Goal: Information Seeking & Learning: Learn about a topic

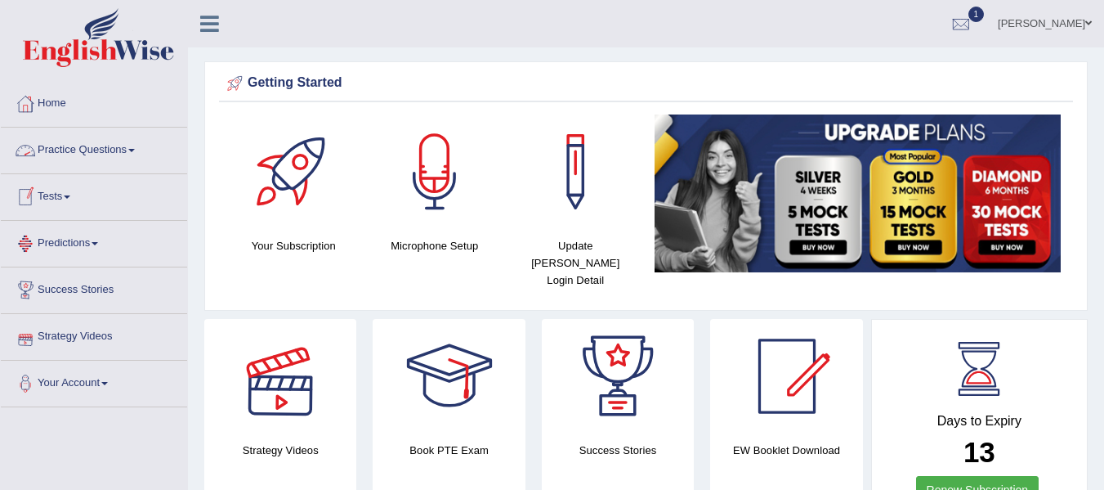
click at [136, 156] on link "Practice Questions" at bounding box center [94, 147] width 186 height 41
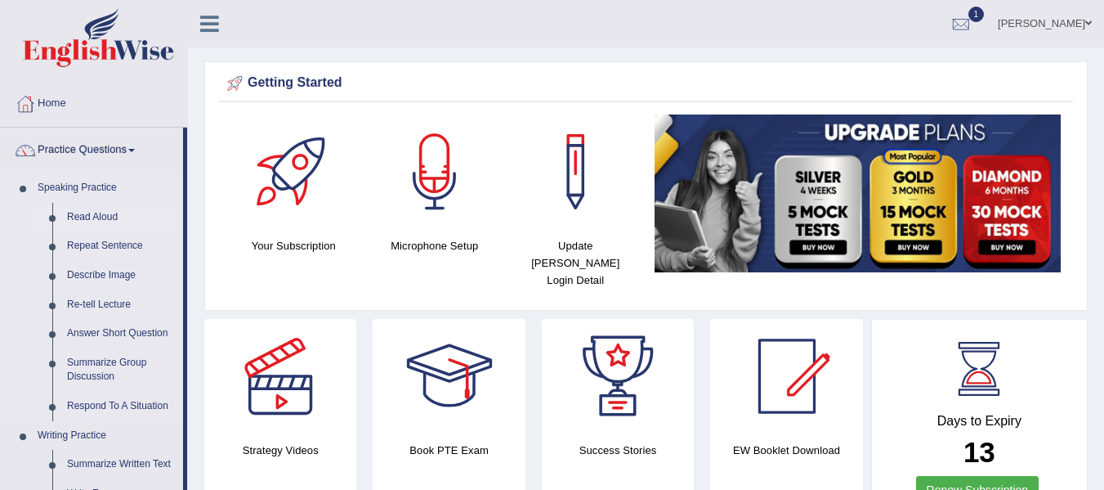
click at [117, 217] on link "Read Aloud" at bounding box center [121, 217] width 123 height 29
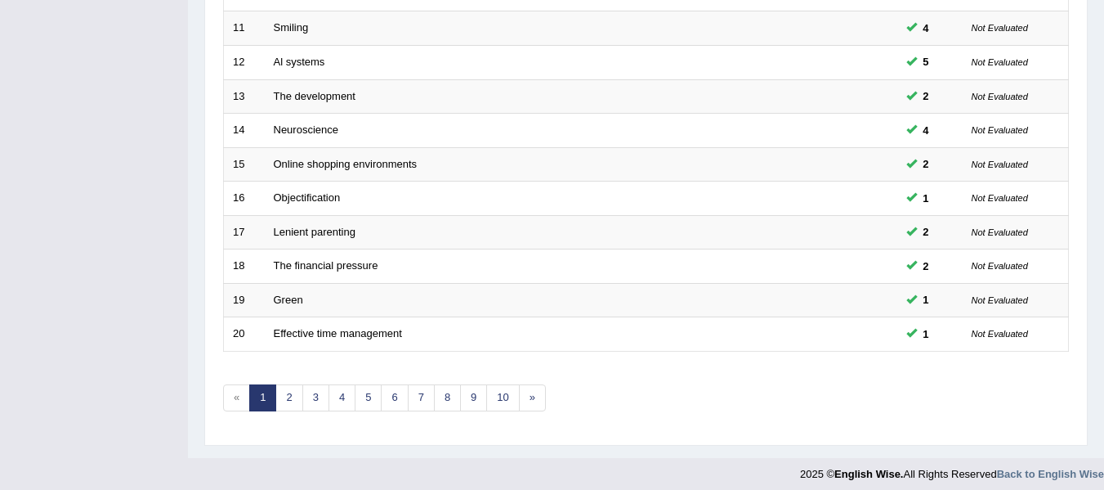
scroll to position [588, 0]
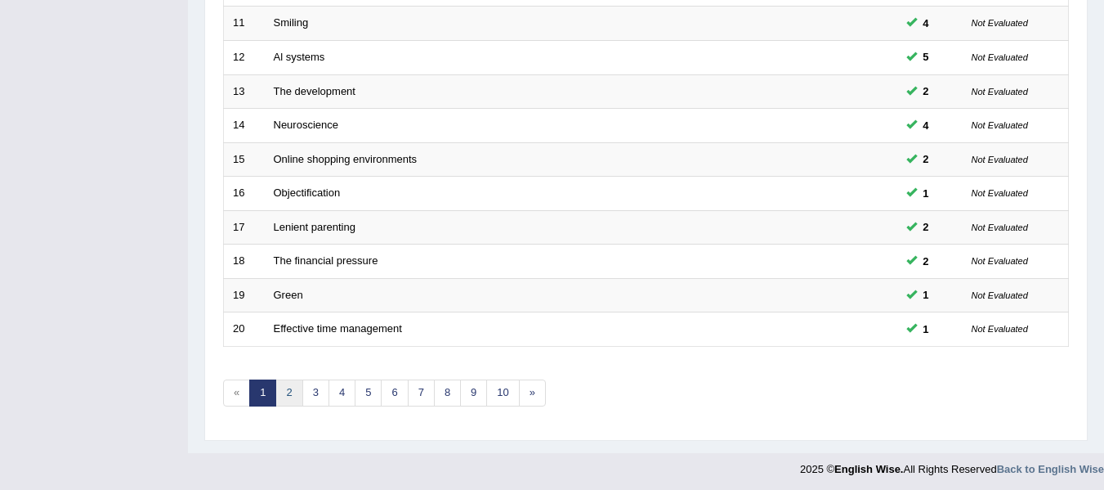
click at [293, 385] on link "2" at bounding box center [288, 392] width 27 height 27
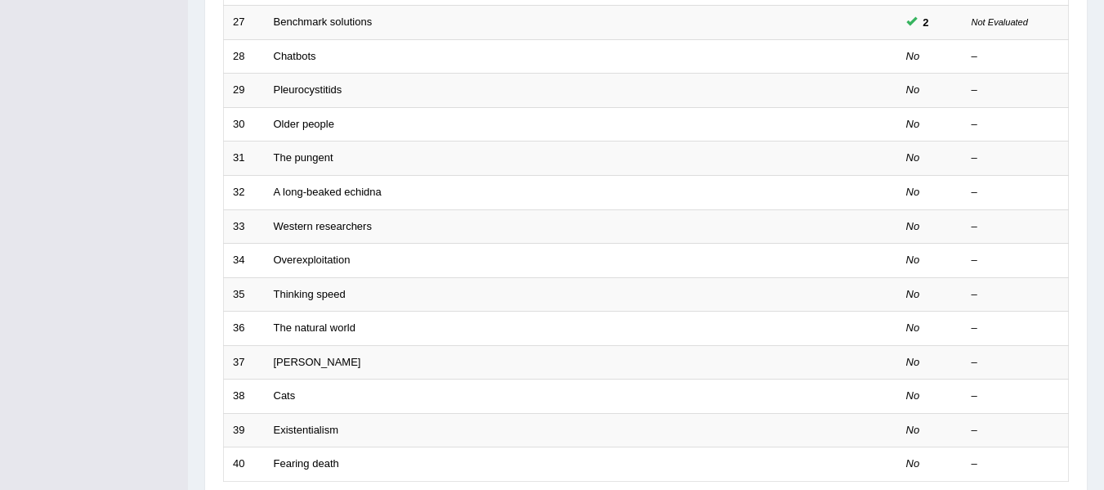
scroll to position [458, 0]
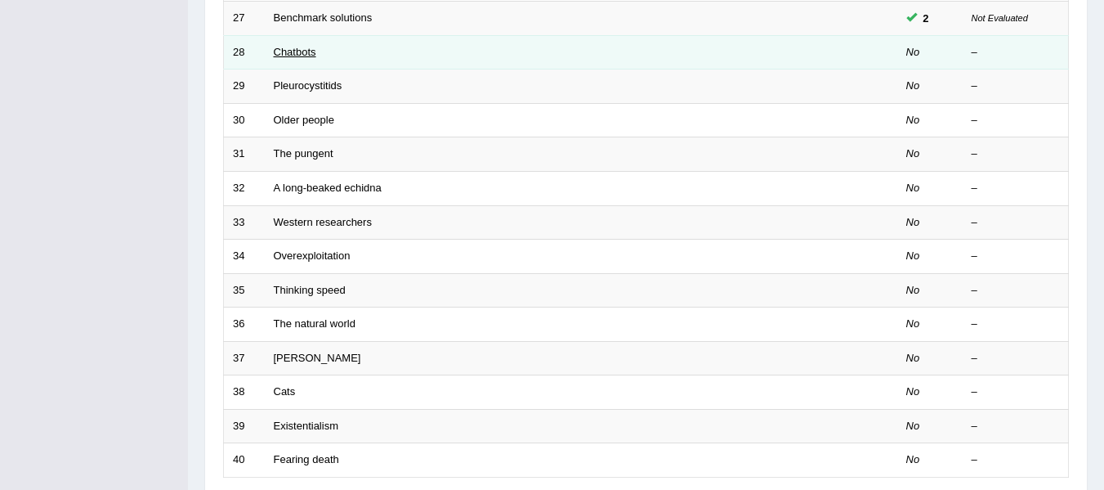
click at [308, 51] on link "Chatbots" at bounding box center [295, 52] width 42 height 12
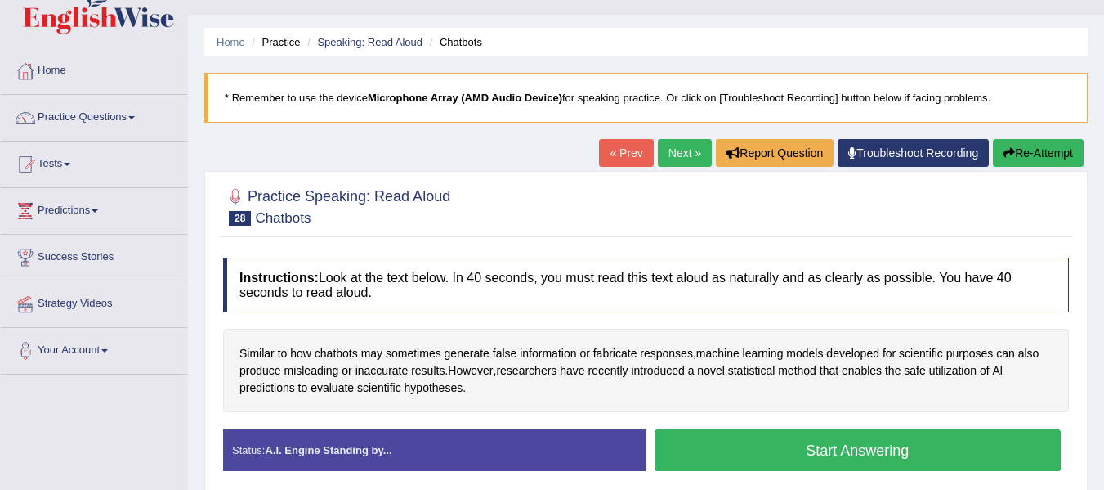
scroll to position [196, 0]
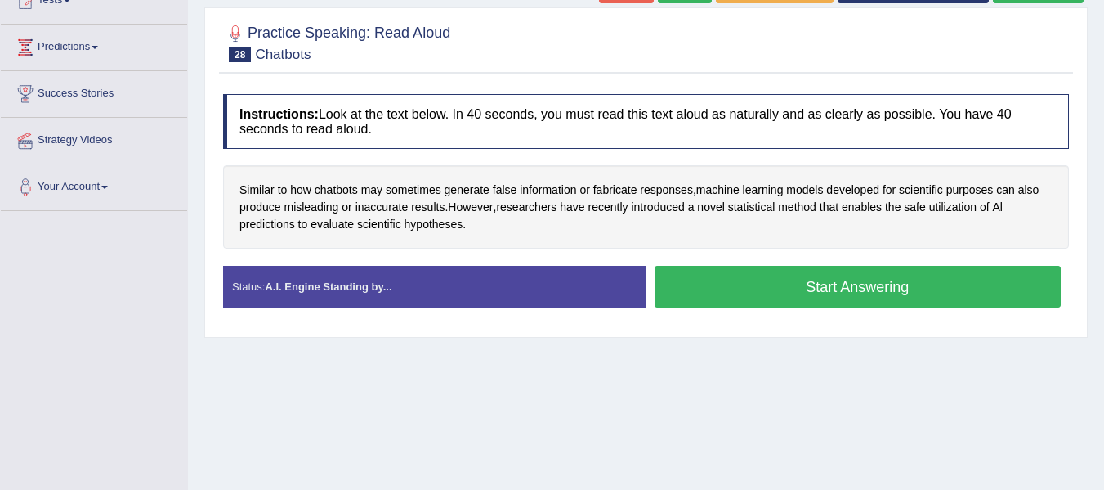
click at [723, 294] on button "Start Answering" at bounding box center [858, 287] width 407 height 42
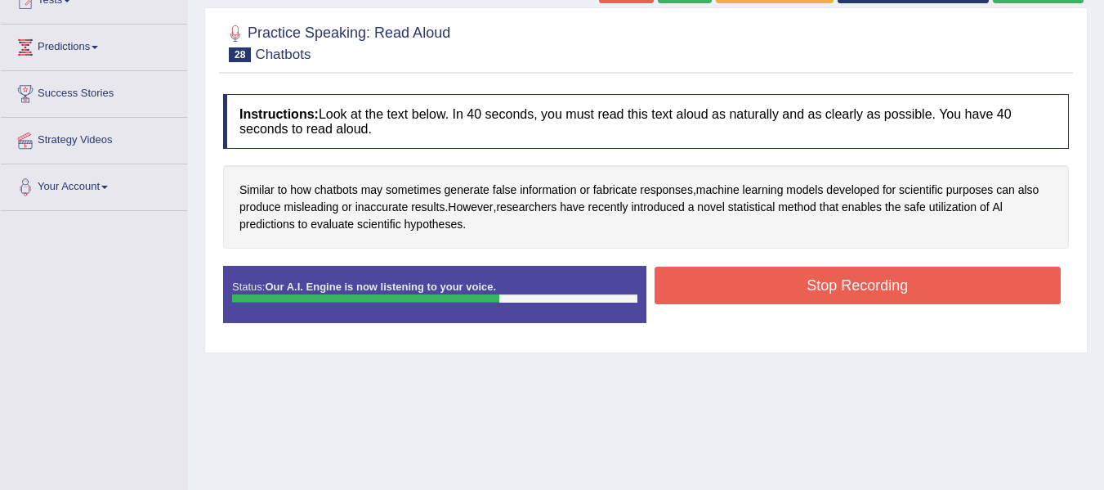
click at [723, 294] on button "Stop Recording" at bounding box center [858, 285] width 407 height 38
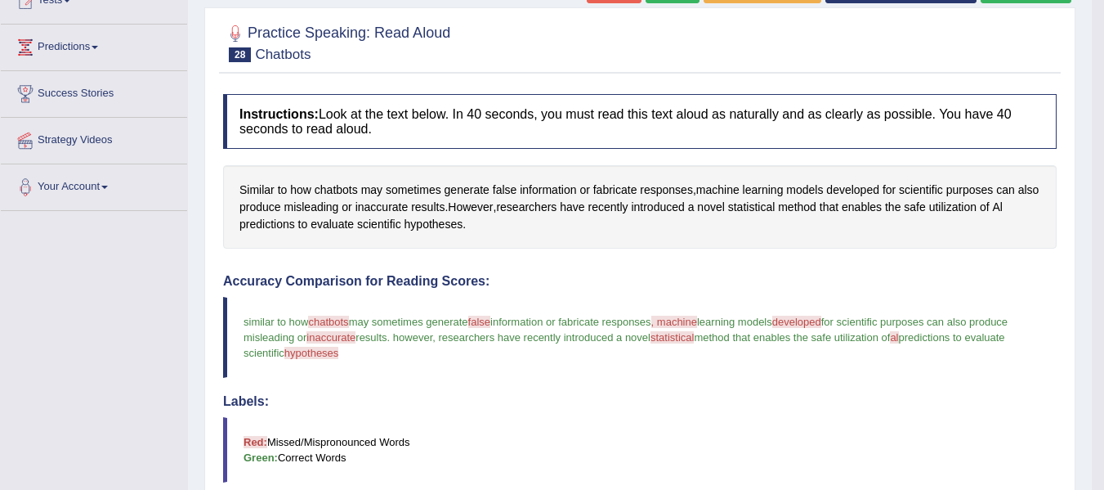
click at [723, 294] on div "Accuracy Comparison for Reading Scores: similar to how chatbots jet boards may …" at bounding box center [640, 405] width 834 height 263
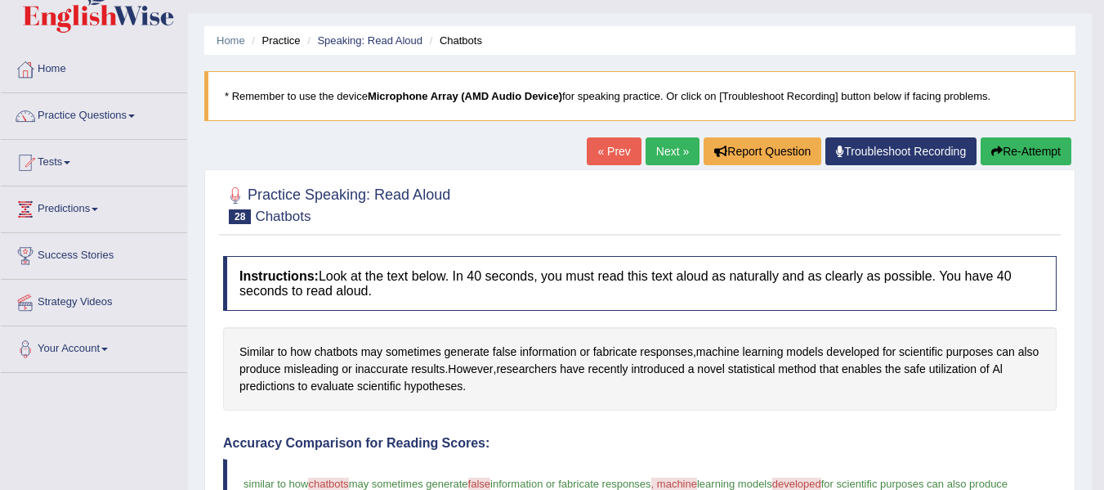
scroll to position [33, 0]
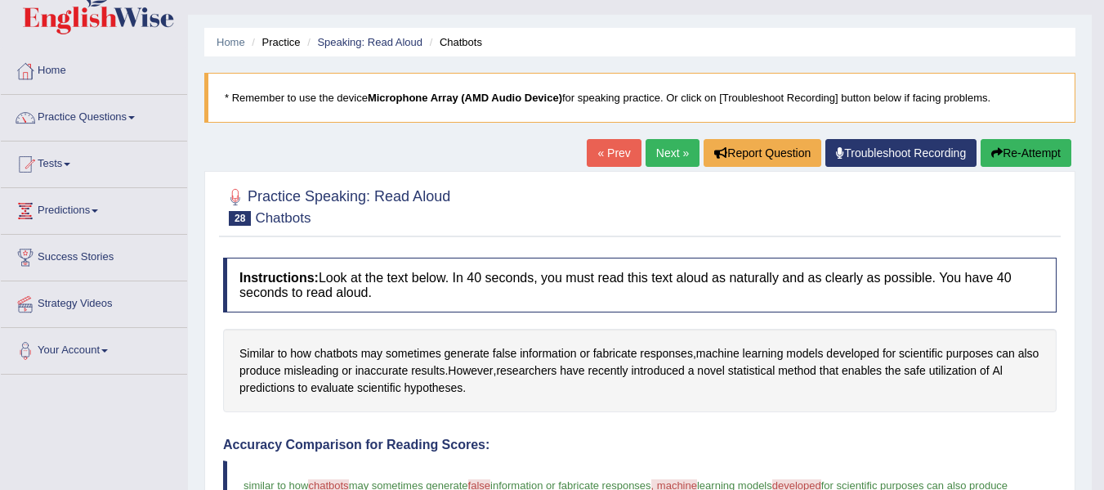
click at [999, 145] on button "Re-Attempt" at bounding box center [1026, 153] width 91 height 28
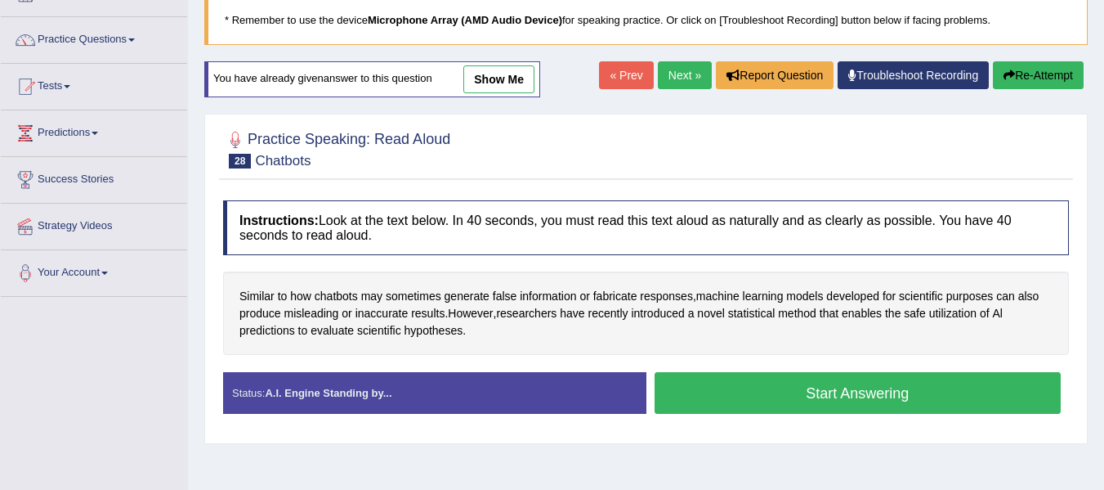
scroll to position [132, 0]
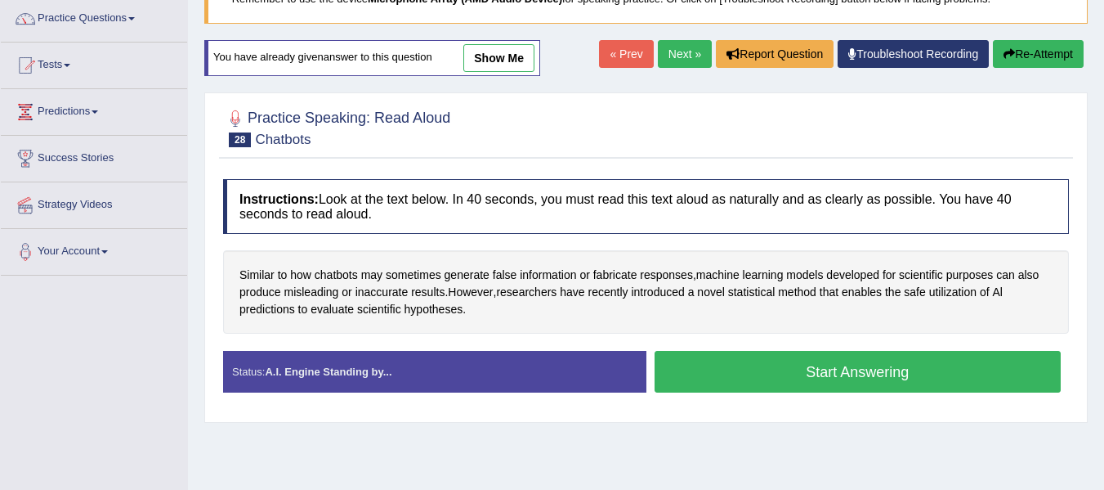
click at [897, 378] on button "Start Answering" at bounding box center [858, 372] width 407 height 42
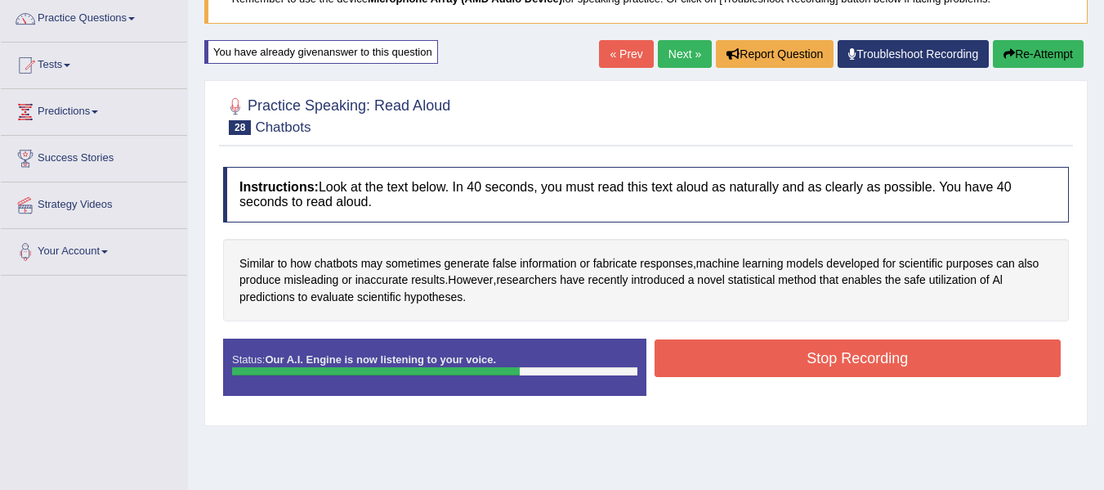
click at [841, 343] on button "Stop Recording" at bounding box center [858, 358] width 407 height 38
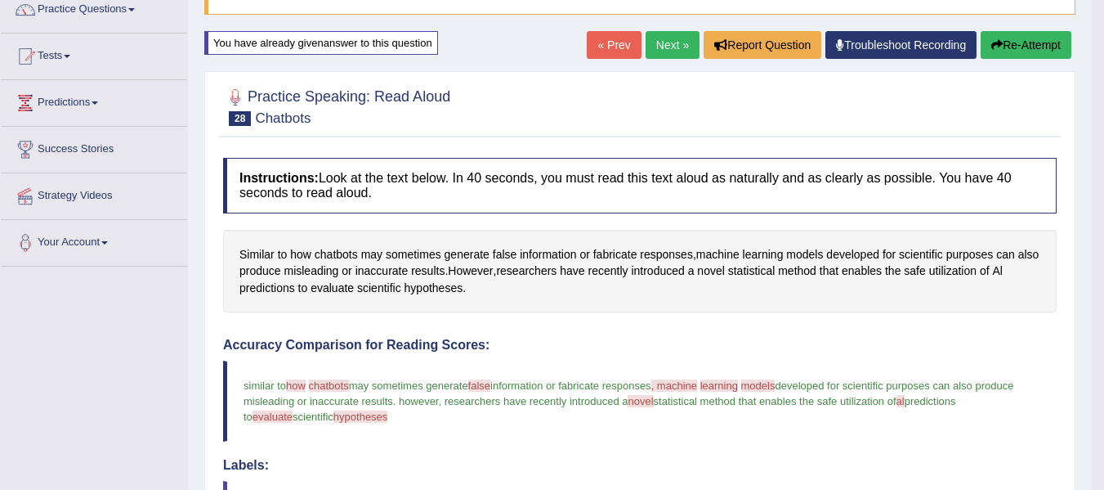
scroll to position [139, 0]
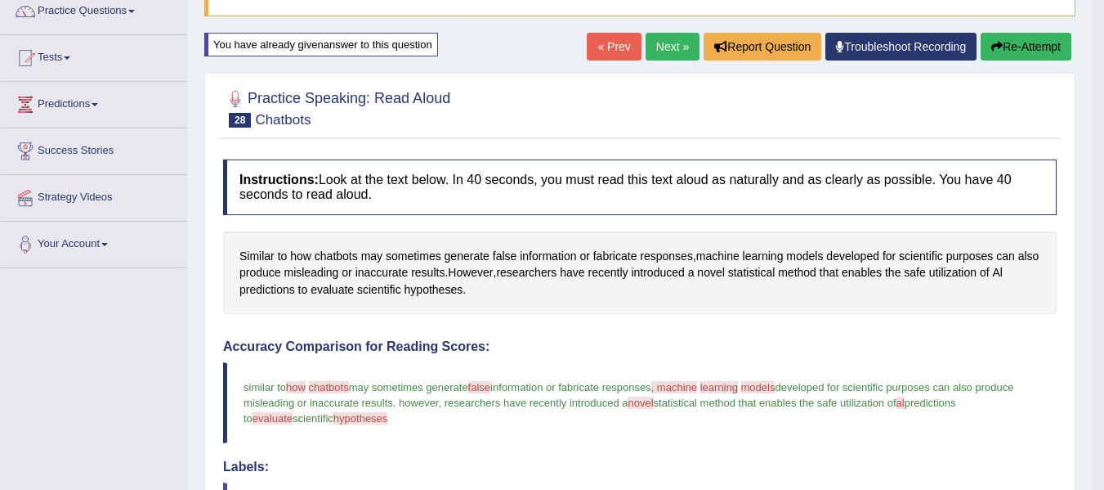
click at [1021, 56] on button "Re-Attempt" at bounding box center [1026, 47] width 91 height 28
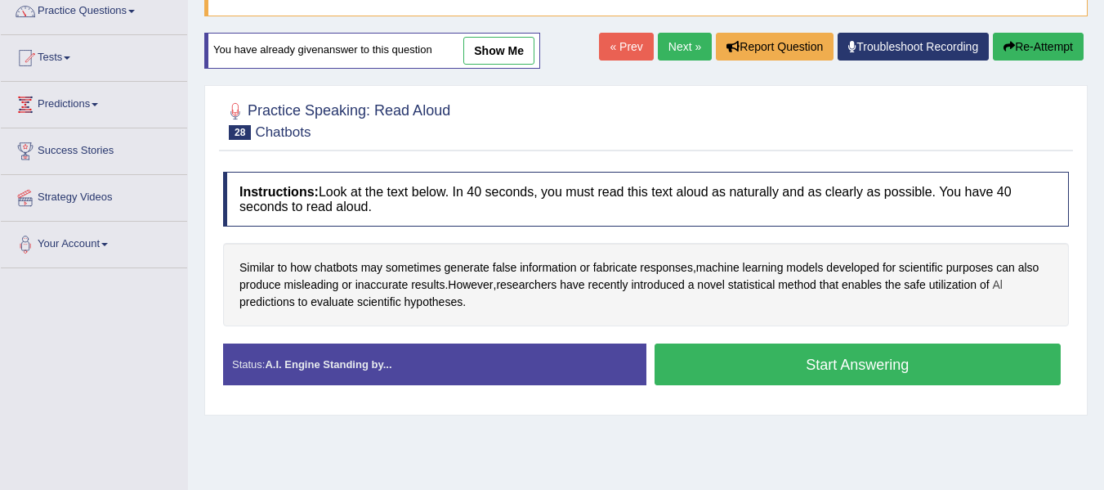
click at [999, 284] on span "Al" at bounding box center [998, 284] width 10 height 17
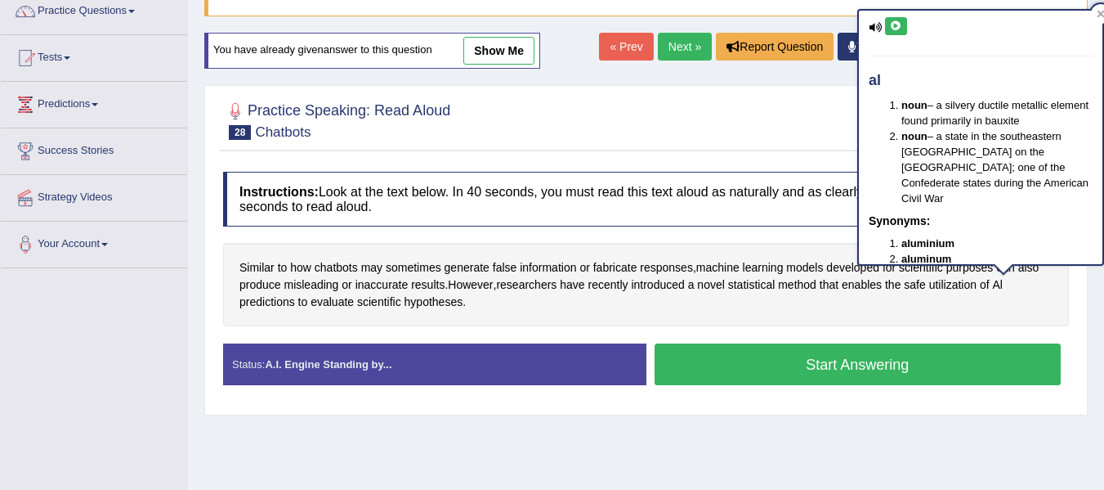
click at [894, 30] on icon at bounding box center [896, 26] width 12 height 10
click at [338, 265] on span "chatbots" at bounding box center [336, 267] width 43 height 17
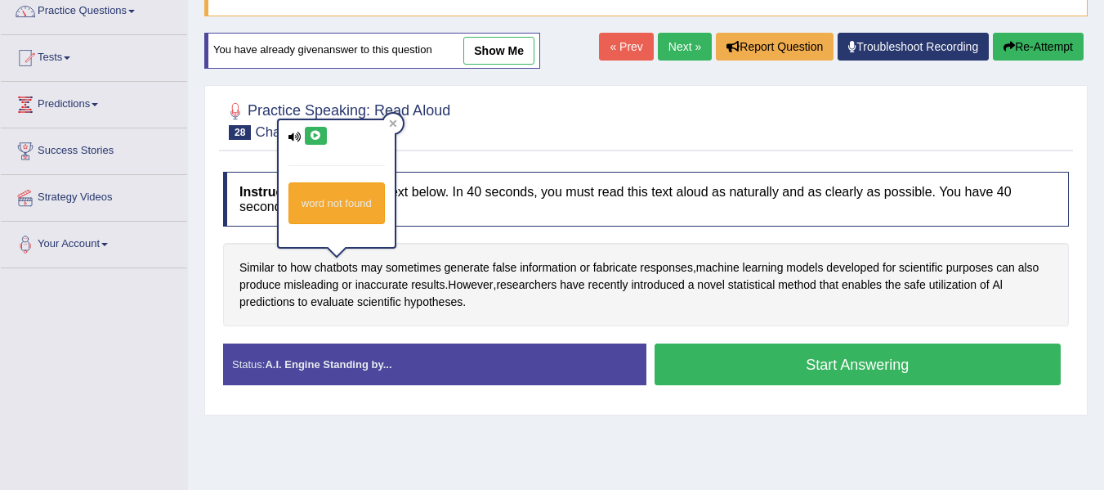
click at [319, 136] on icon at bounding box center [316, 136] width 12 height 10
click at [455, 300] on span "hypotheses" at bounding box center [434, 301] width 59 height 17
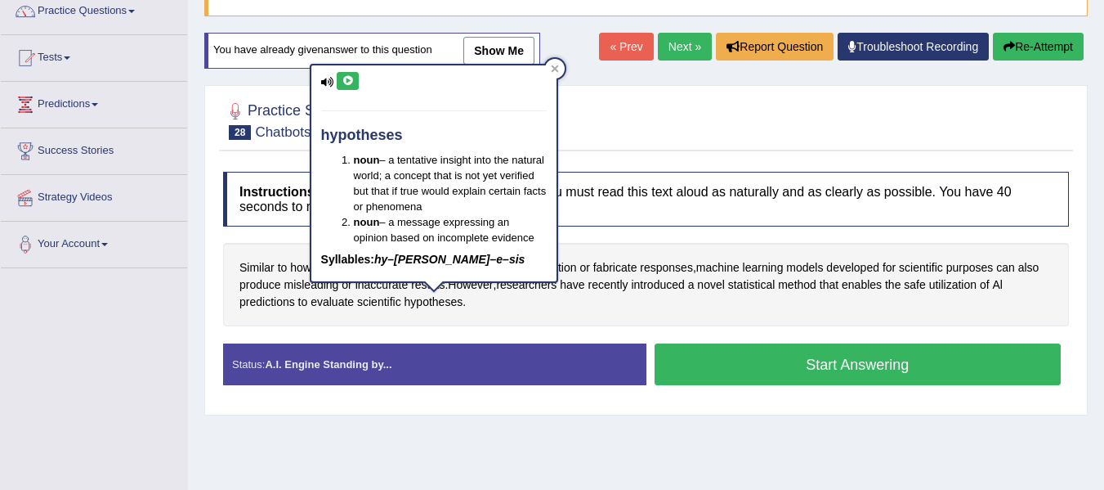
click at [348, 80] on icon at bounding box center [348, 81] width 12 height 10
click at [180, 250] on link "Your Account" at bounding box center [94, 241] width 186 height 41
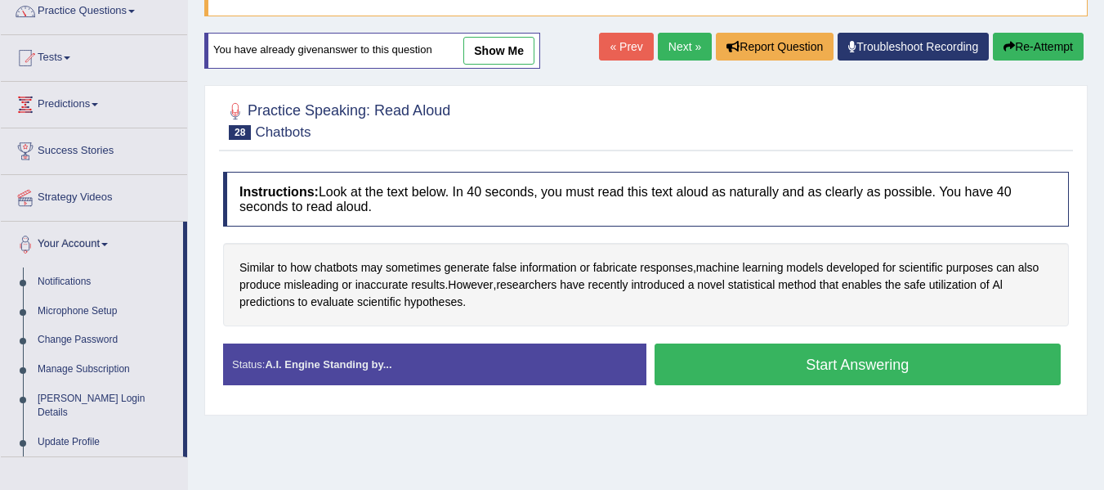
click at [223, 259] on div "Similar to how chatbots may sometimes generate false information or fabricate r…" at bounding box center [646, 284] width 846 height 83
click at [807, 354] on button "Start Answering" at bounding box center [858, 364] width 407 height 42
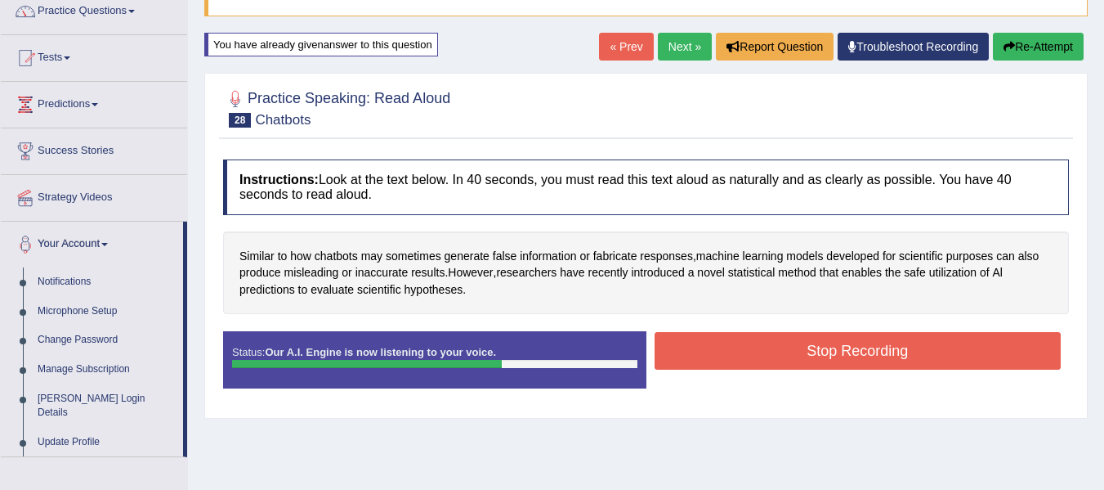
click at [807, 354] on button "Stop Recording" at bounding box center [858, 351] width 407 height 38
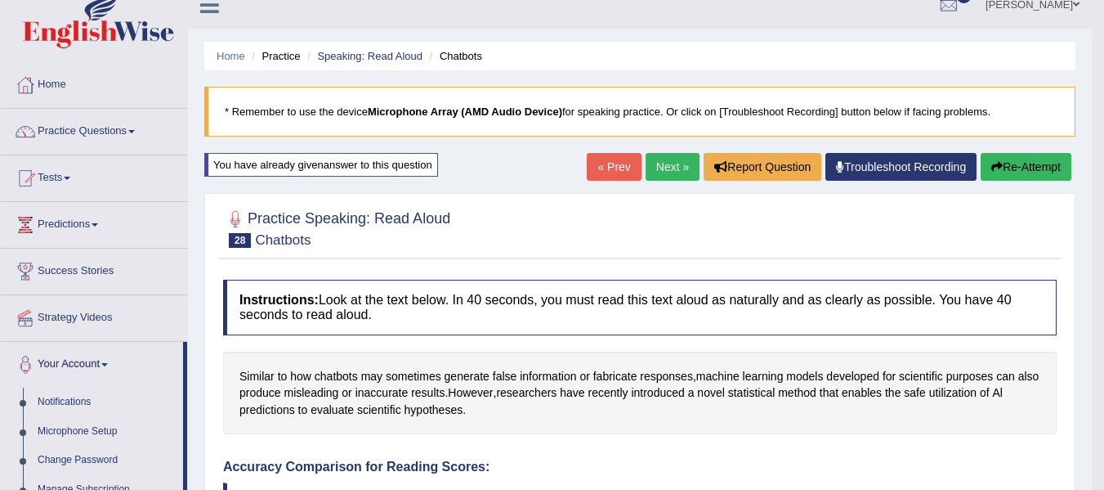
scroll to position [139, 0]
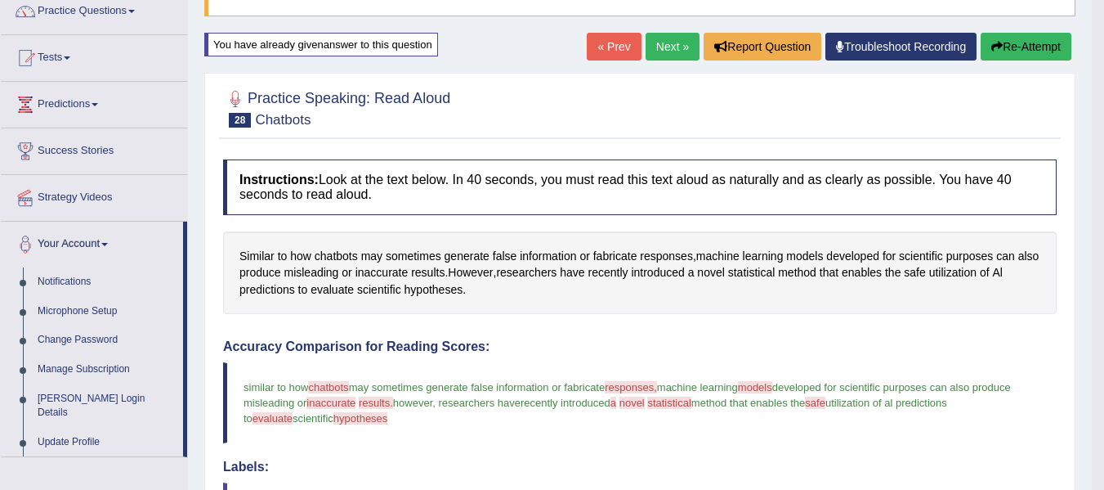
click at [1017, 51] on button "Re-Attempt" at bounding box center [1026, 47] width 91 height 28
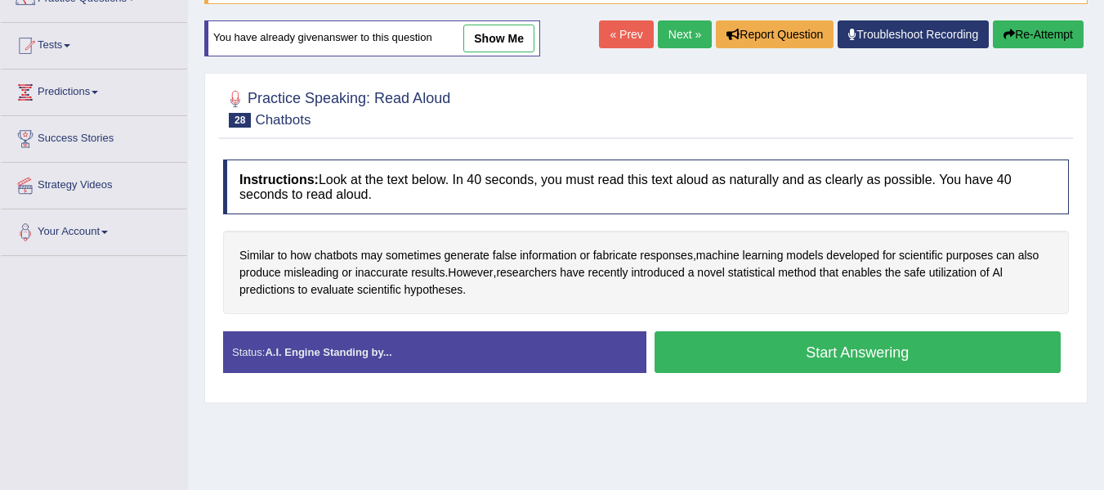
scroll to position [139, 0]
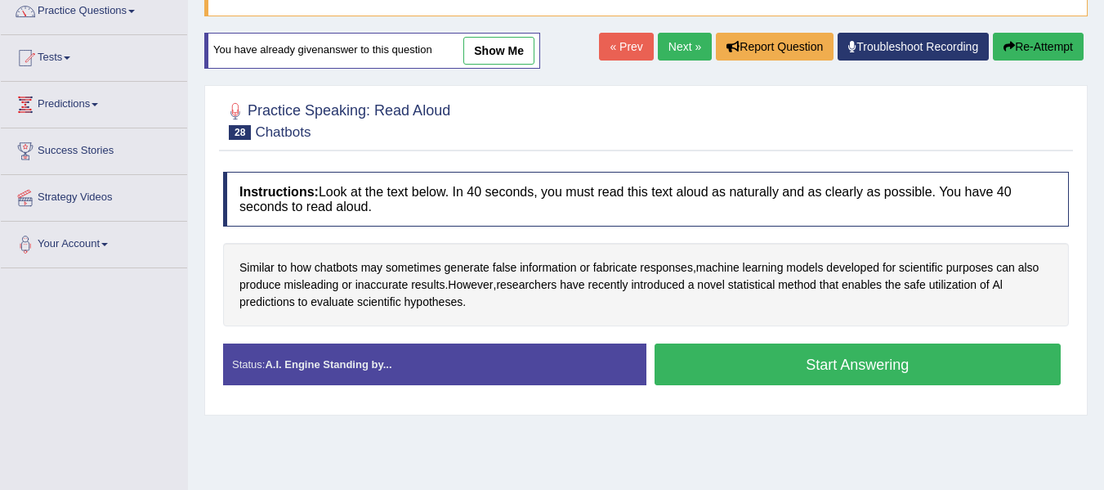
click at [782, 351] on button "Start Answering" at bounding box center [858, 364] width 407 height 42
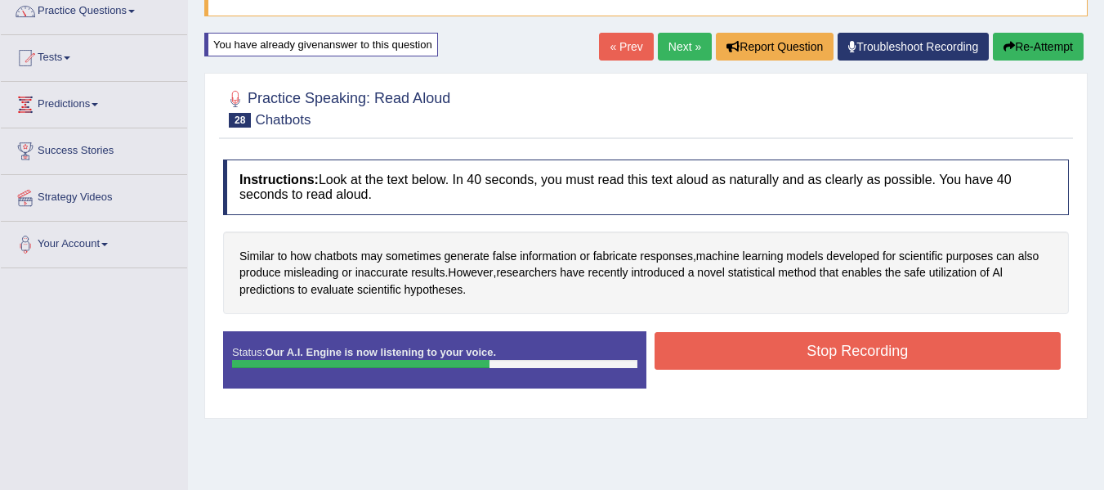
click at [782, 351] on button "Stop Recording" at bounding box center [858, 351] width 407 height 38
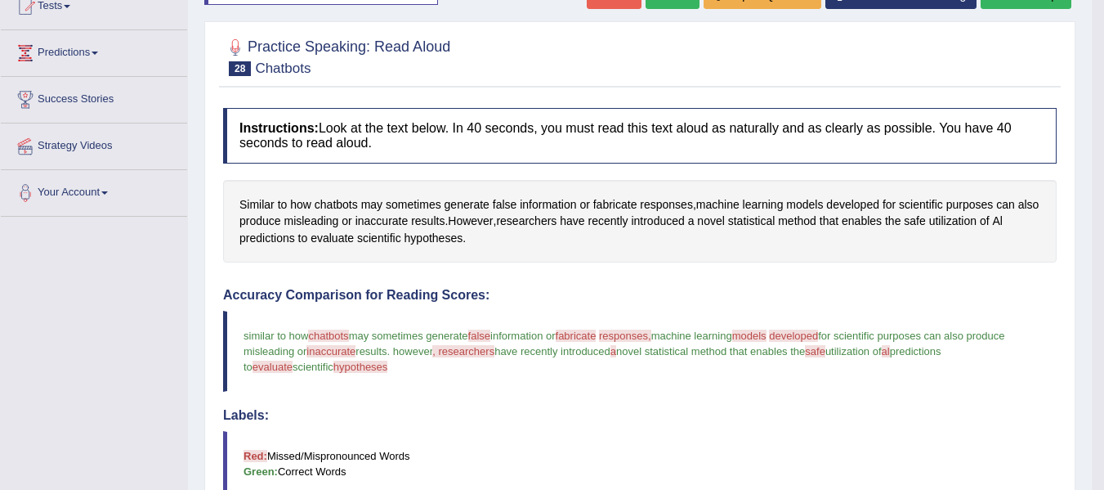
scroll to position [172, 0]
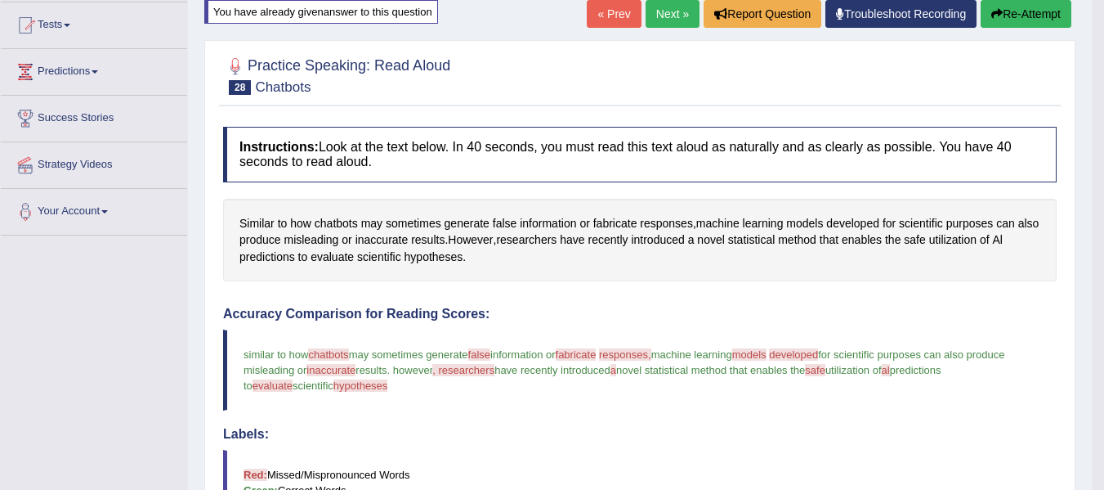
click at [1006, 19] on button "Re-Attempt" at bounding box center [1026, 14] width 91 height 28
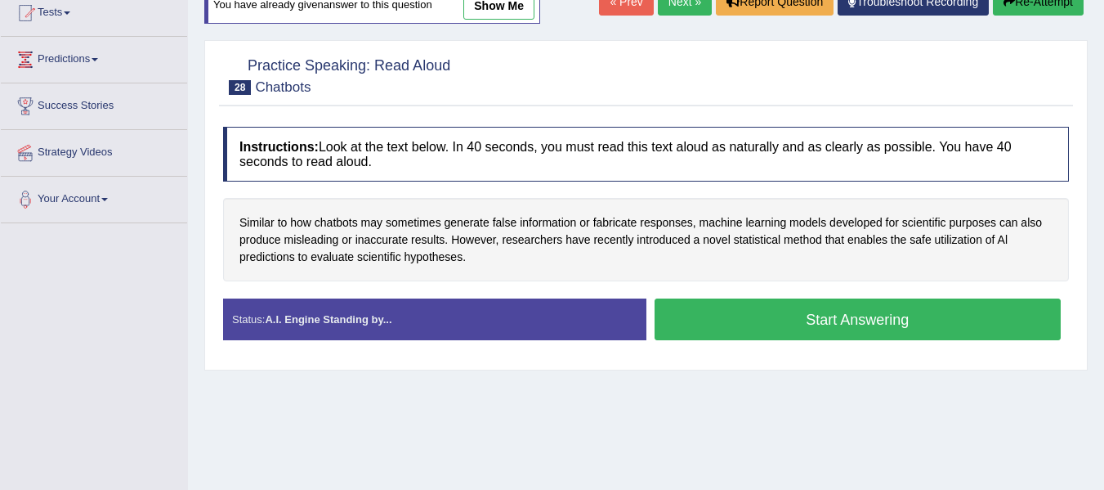
scroll to position [184, 0]
click at [772, 329] on button "Start Answering" at bounding box center [858, 319] width 407 height 42
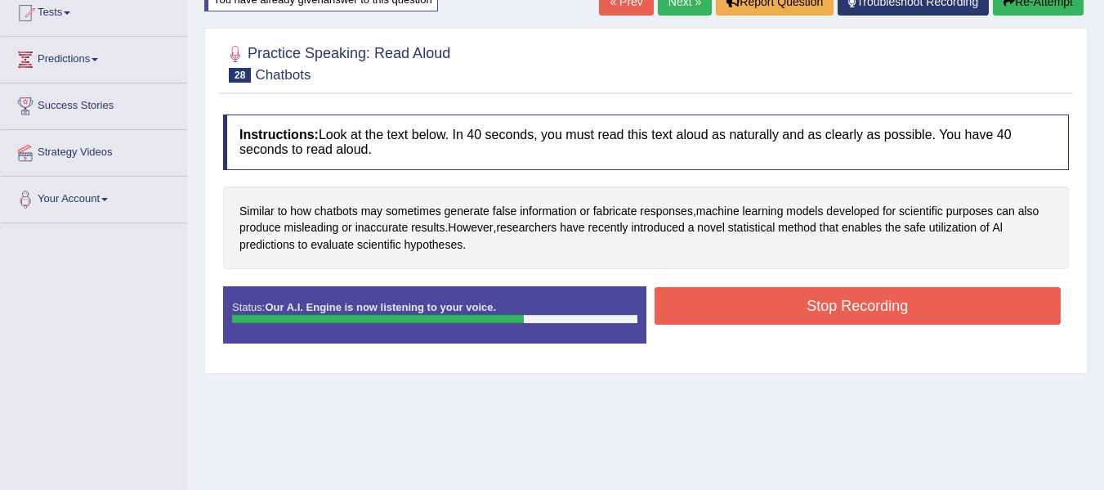
click at [771, 317] on button "Stop Recording" at bounding box center [858, 306] width 407 height 38
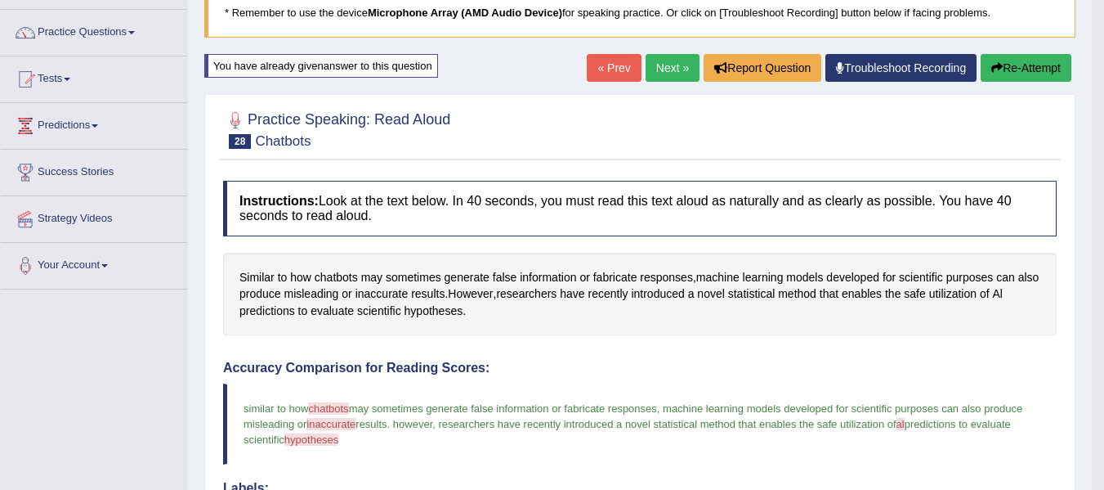
scroll to position [108, 0]
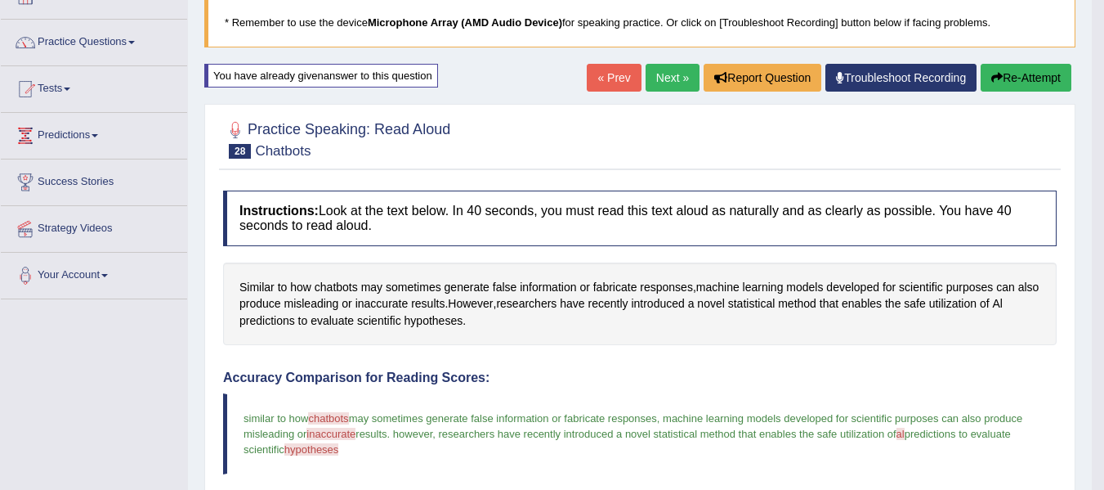
click at [662, 73] on link "Next »" at bounding box center [673, 78] width 54 height 28
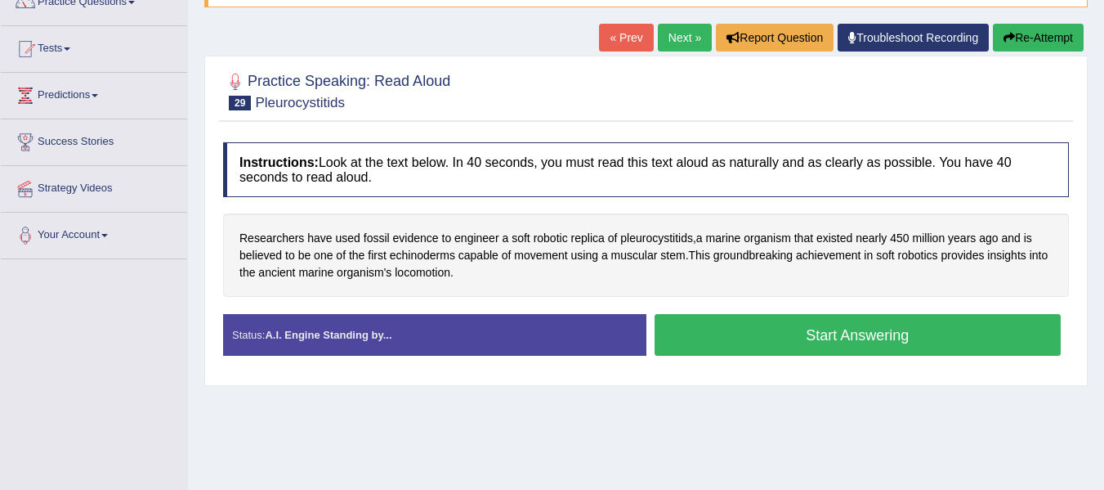
scroll to position [151, 0]
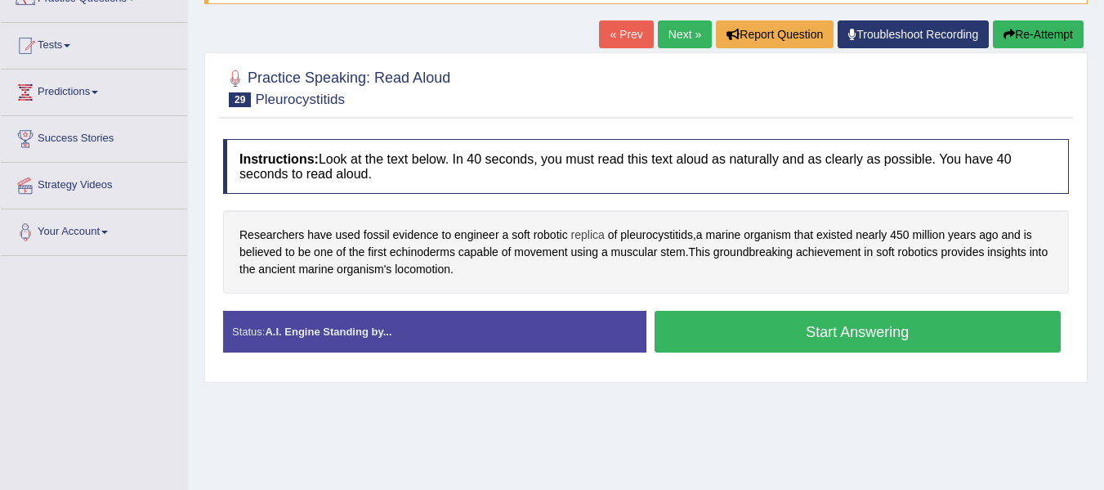
click at [591, 241] on span "replica" at bounding box center [588, 234] width 34 height 17
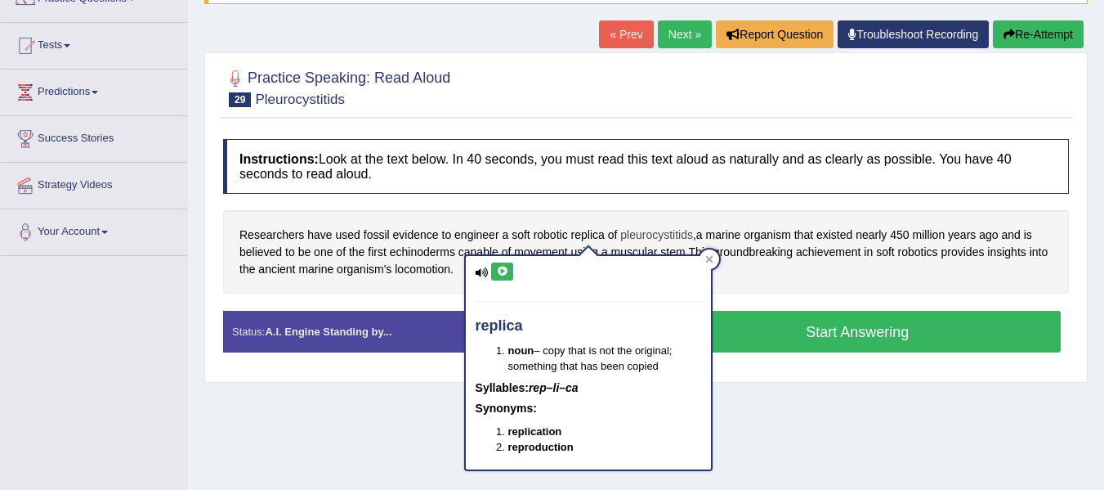
click at [642, 236] on span "pleurocystitids" at bounding box center [656, 234] width 73 height 17
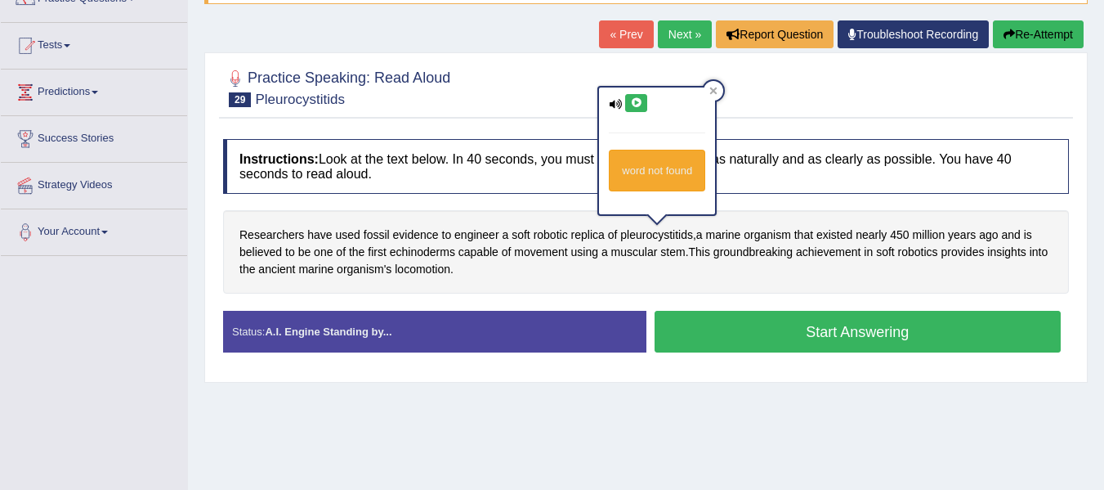
click at [210, 264] on div "Practice Speaking: Read Aloud 29 Pleurocystitids Instructions: Look at the text…" at bounding box center [645, 217] width 883 height 330
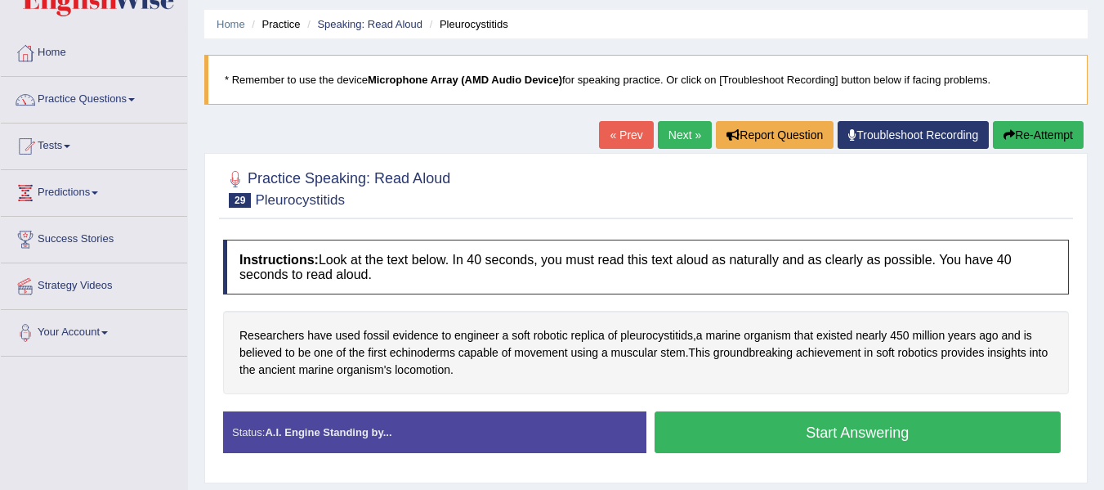
scroll to position [34, 0]
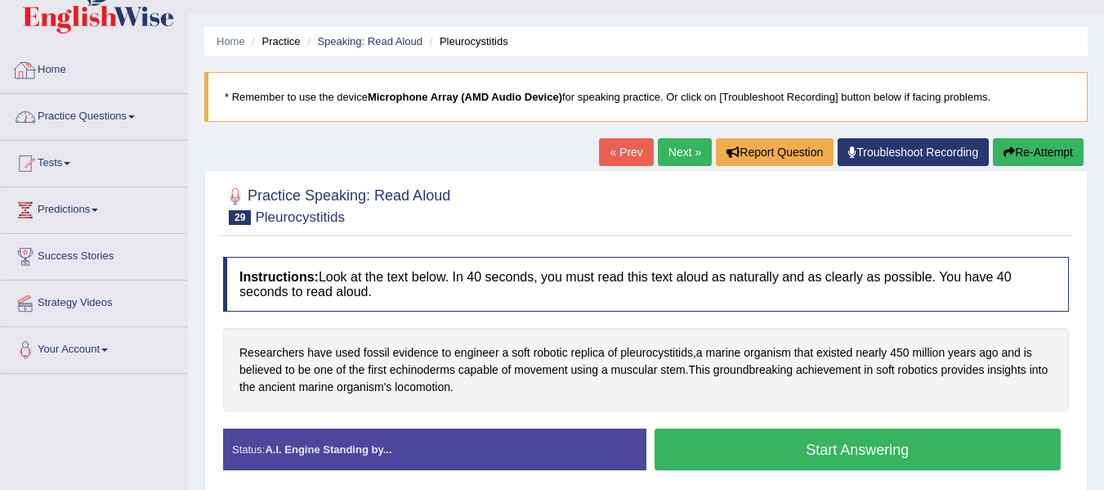
click at [84, 74] on link "Home" at bounding box center [94, 67] width 186 height 41
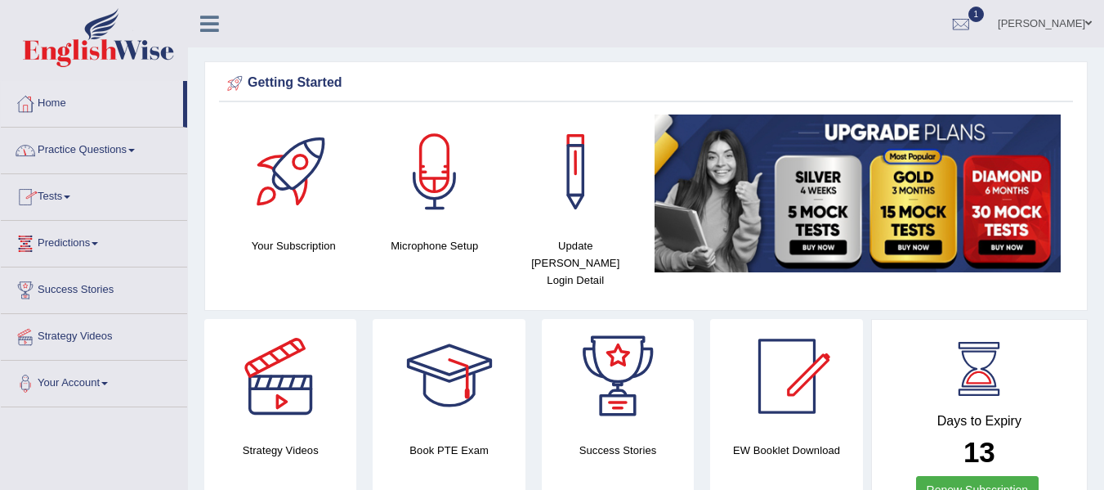
click at [105, 153] on link "Practice Questions" at bounding box center [94, 147] width 186 height 41
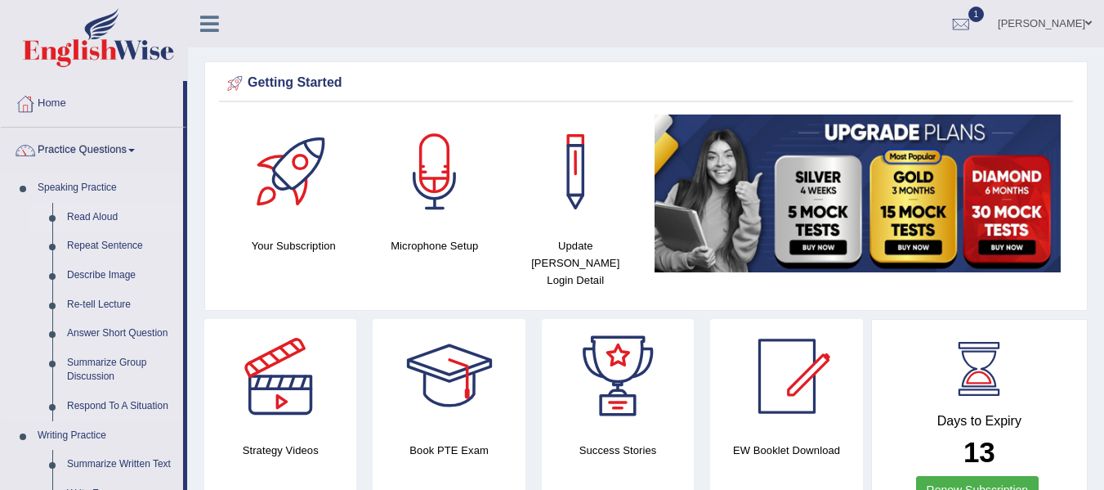
click at [92, 214] on link "Read Aloud" at bounding box center [121, 217] width 123 height 29
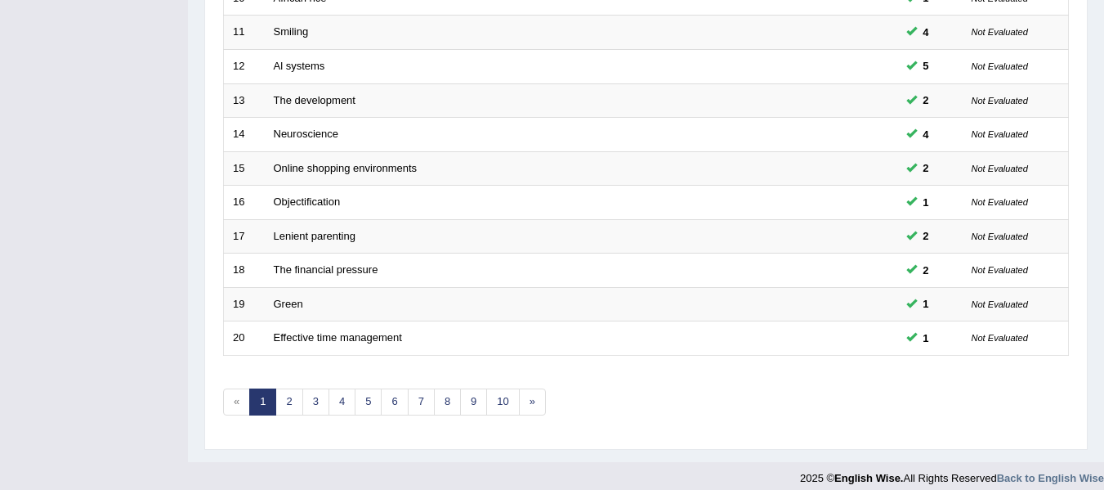
scroll to position [593, 0]
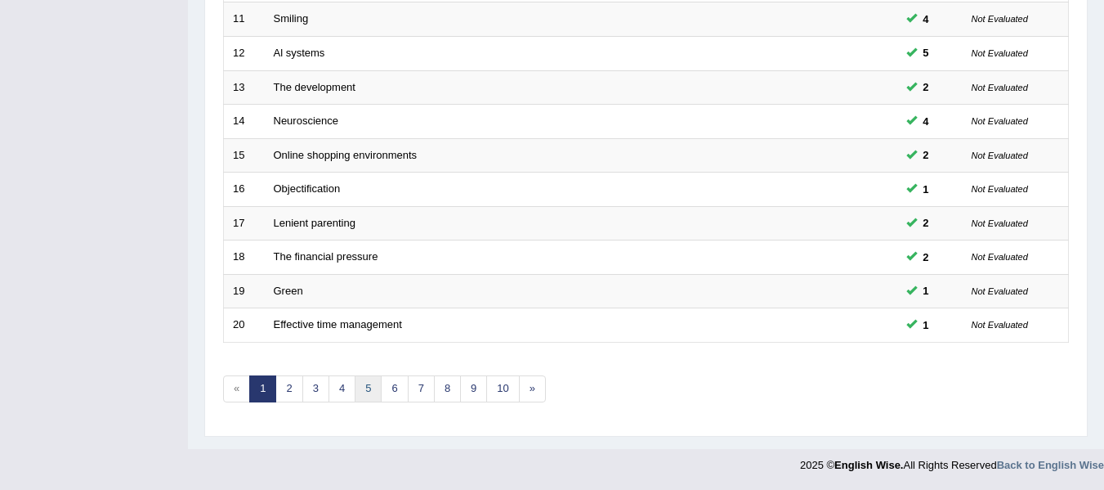
click at [360, 383] on link "5" at bounding box center [368, 388] width 27 height 27
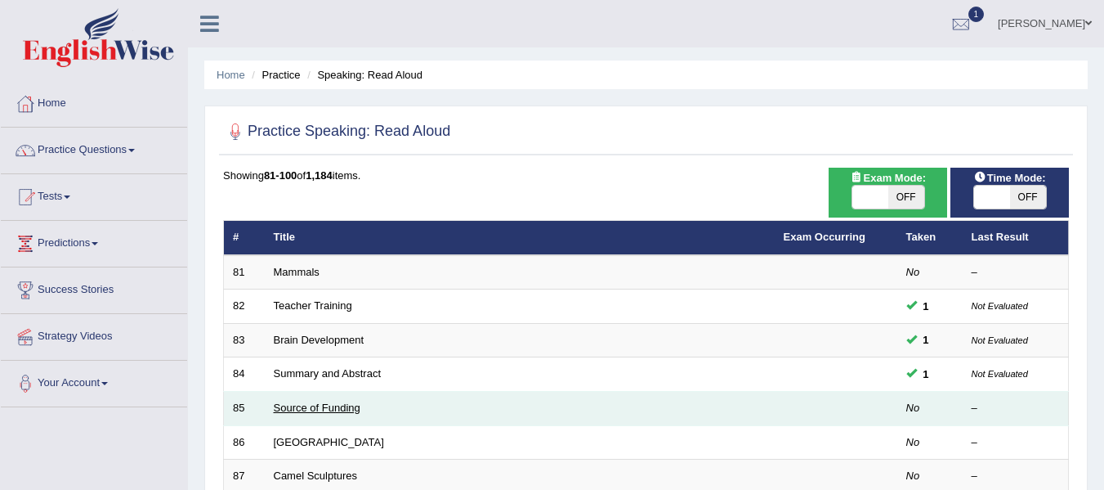
click at [350, 410] on link "Source of Funding" at bounding box center [317, 407] width 87 height 12
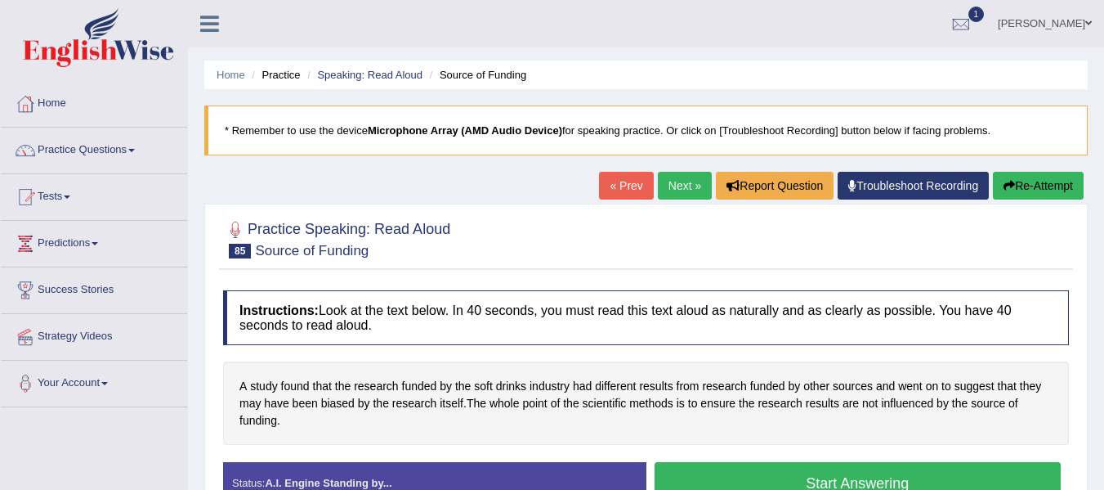
click at [834, 474] on button "Start Answering" at bounding box center [858, 483] width 407 height 42
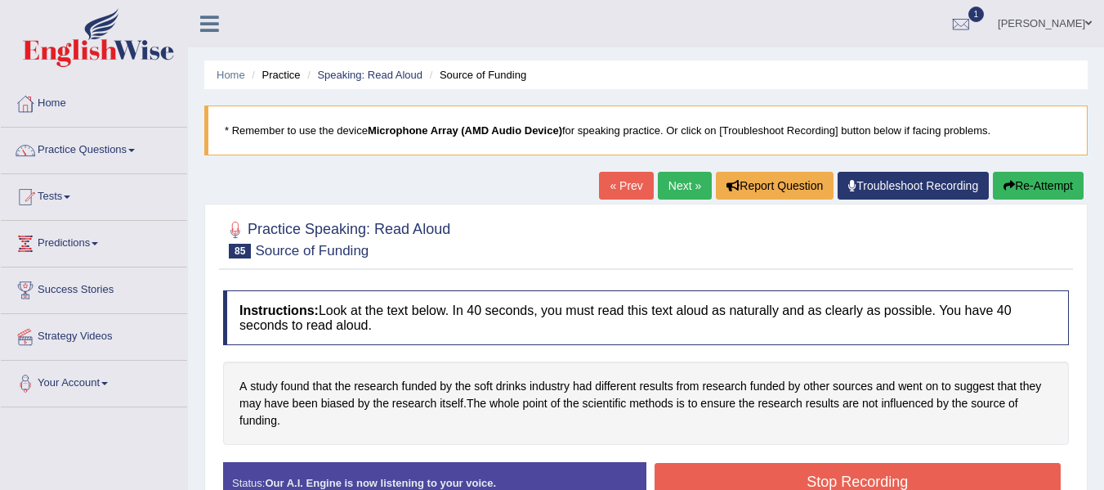
click at [834, 474] on button "Stop Recording" at bounding box center [858, 482] width 407 height 38
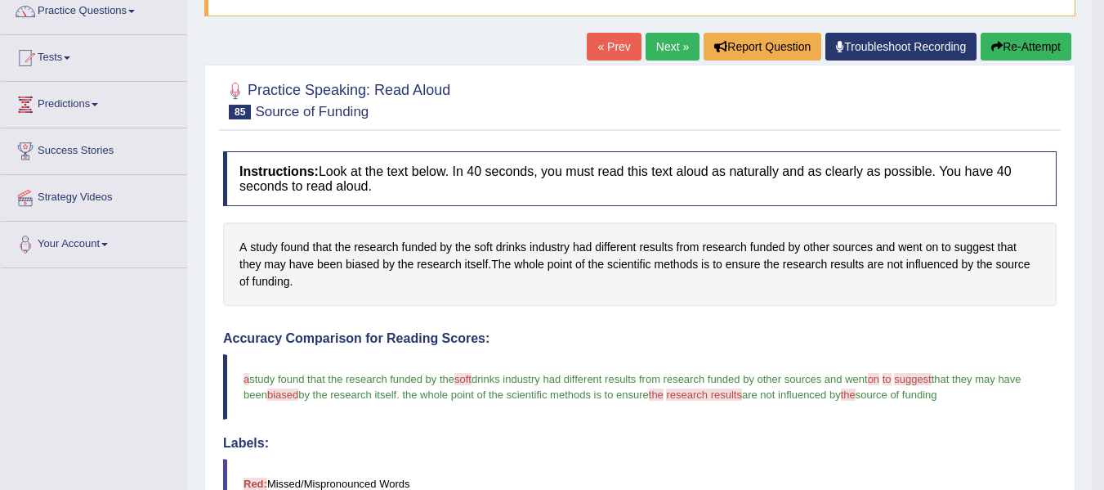
scroll to position [137, 0]
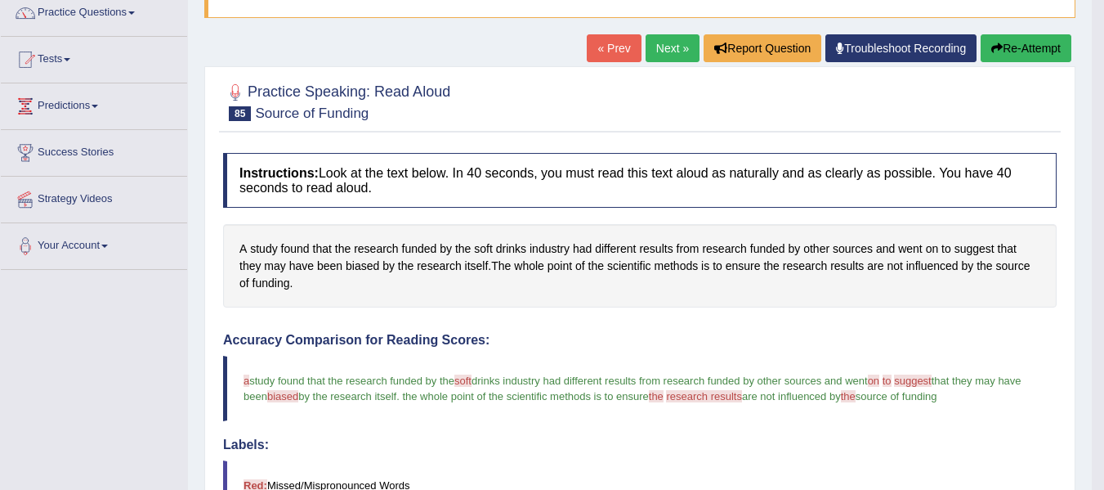
click at [1041, 44] on button "Re-Attempt" at bounding box center [1026, 48] width 91 height 28
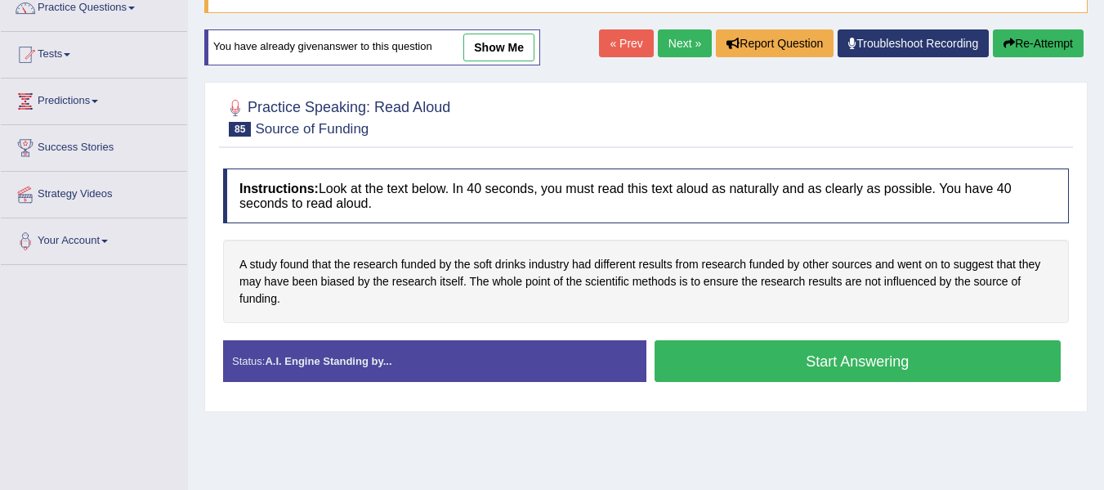
scroll to position [142, 0]
click at [806, 359] on button "Start Answering" at bounding box center [858, 361] width 407 height 42
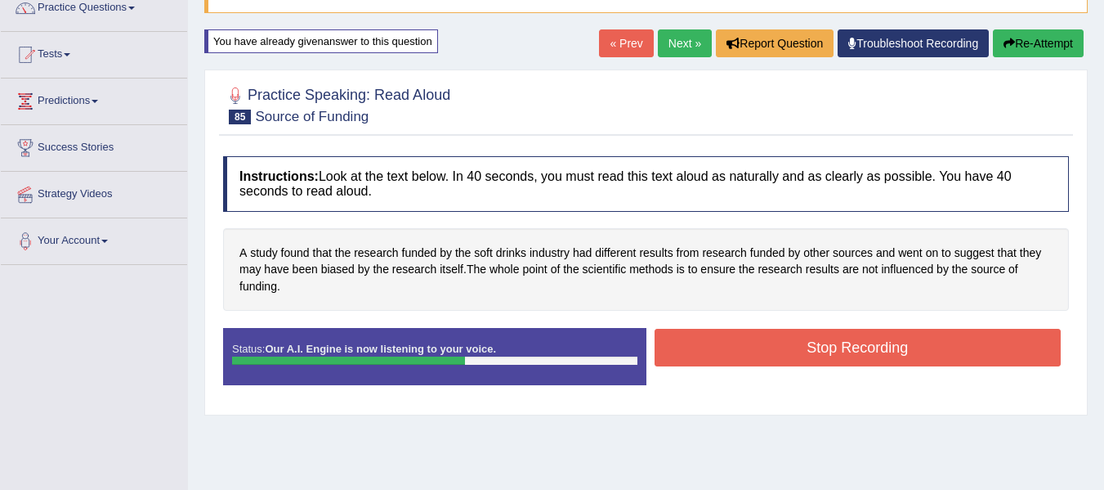
click at [806, 359] on button "Stop Recording" at bounding box center [858, 348] width 407 height 38
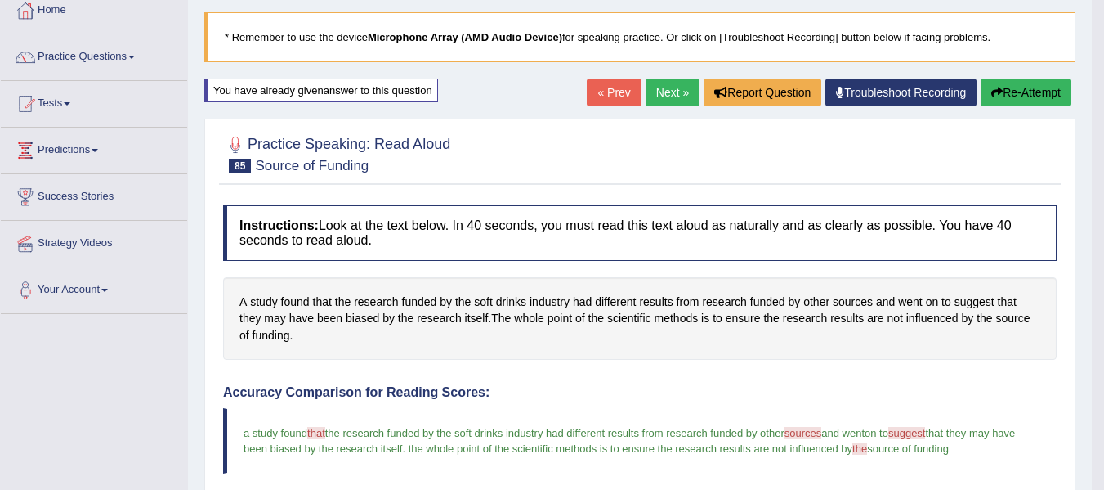
scroll to position [85, 0]
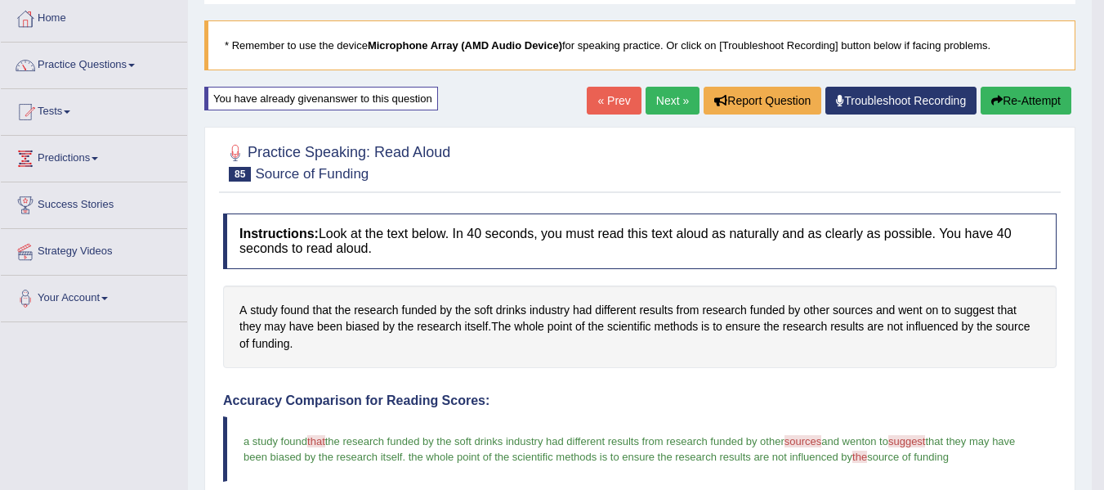
click at [669, 89] on link "Next »" at bounding box center [673, 101] width 54 height 28
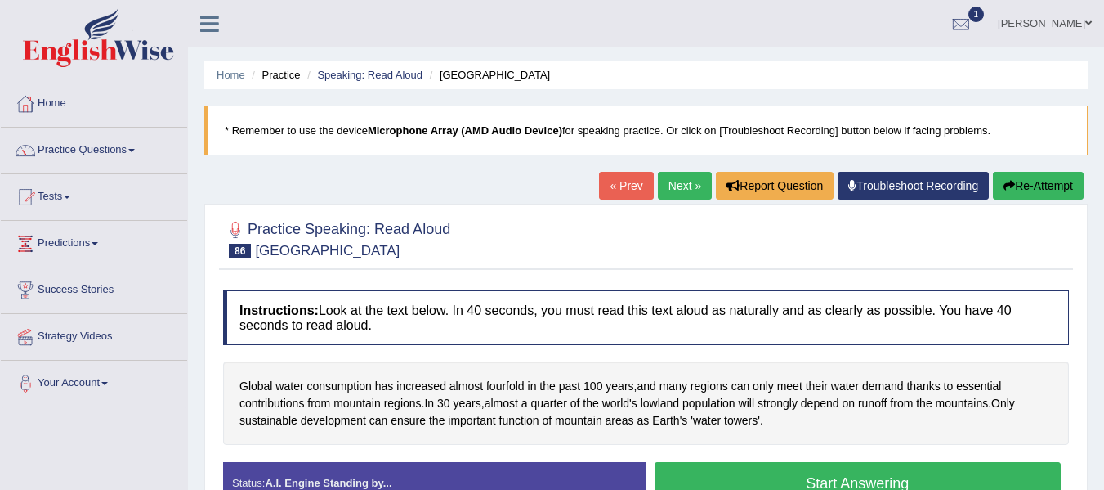
click at [789, 473] on button "Start Answering" at bounding box center [858, 483] width 407 height 42
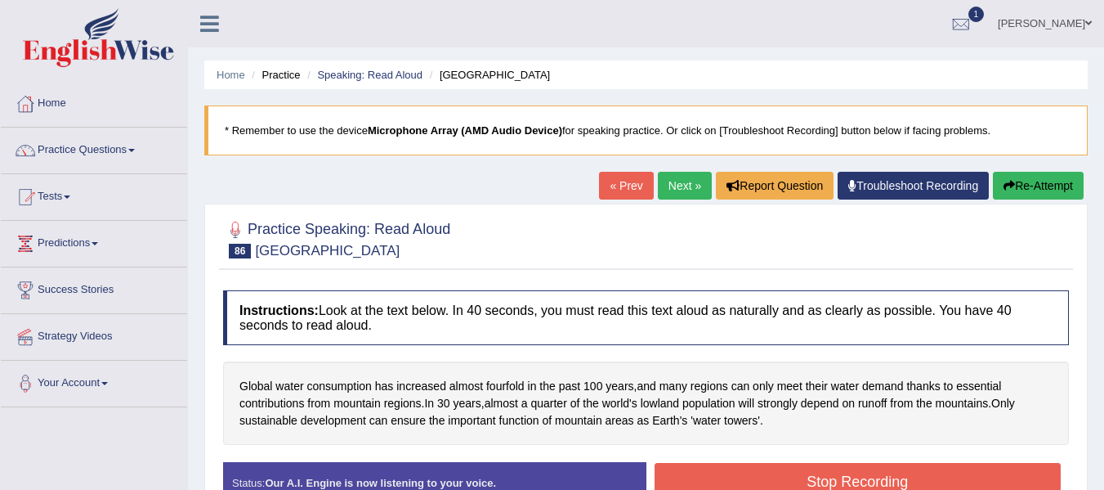
click at [789, 473] on button "Stop Recording" at bounding box center [858, 482] width 407 height 38
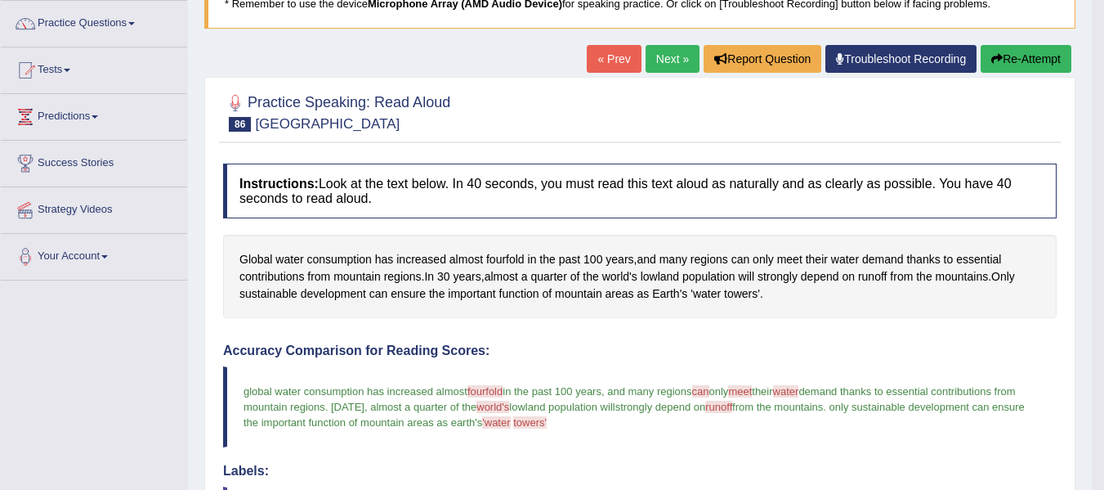
scroll to position [125, 0]
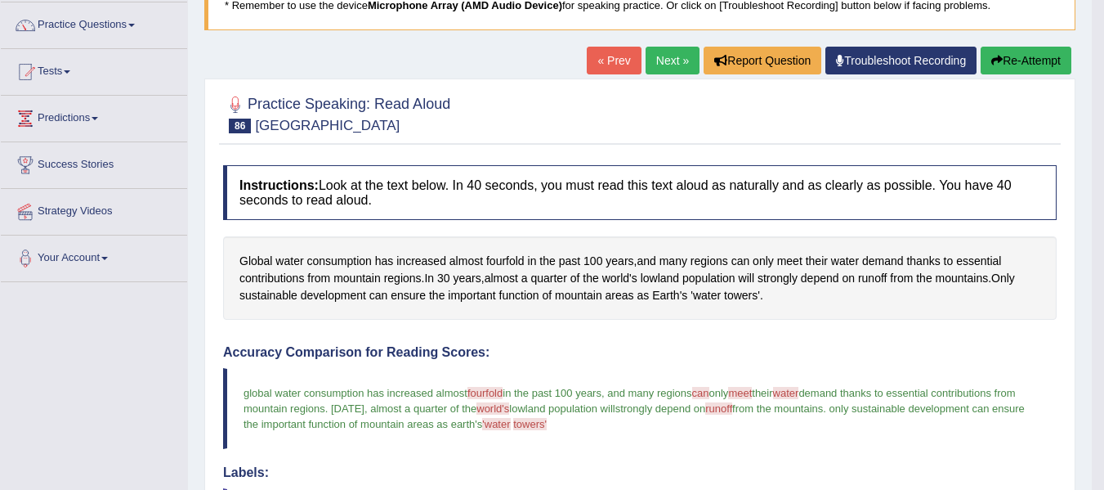
click at [664, 66] on link "Next »" at bounding box center [673, 61] width 54 height 28
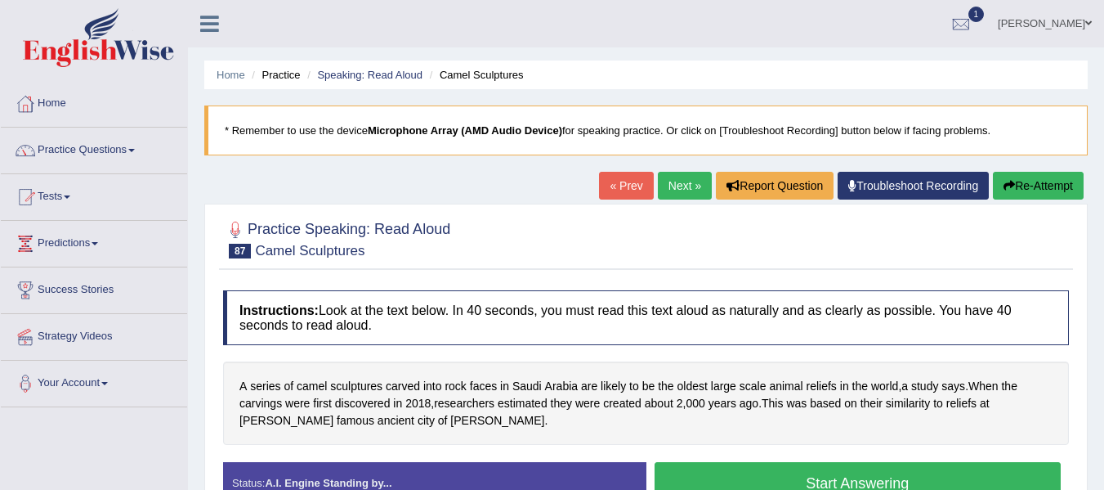
click at [787, 480] on button "Start Answering" at bounding box center [858, 483] width 407 height 42
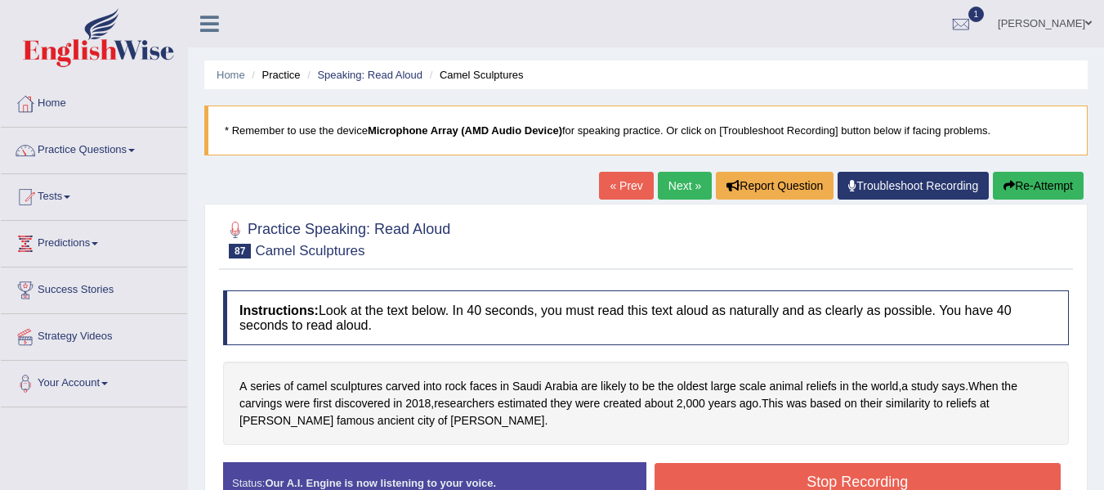
click at [787, 480] on button "Stop Recording" at bounding box center [858, 482] width 407 height 38
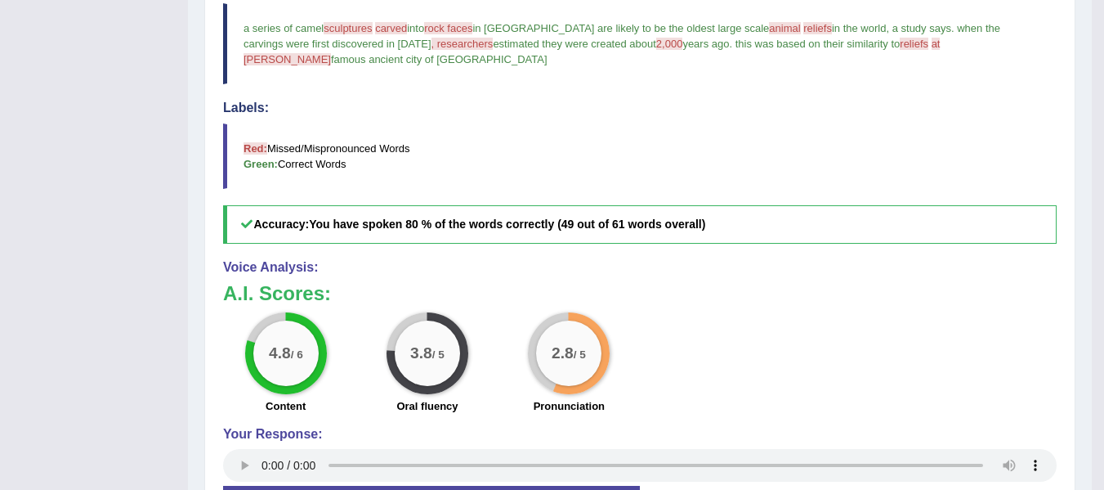
scroll to position [61, 0]
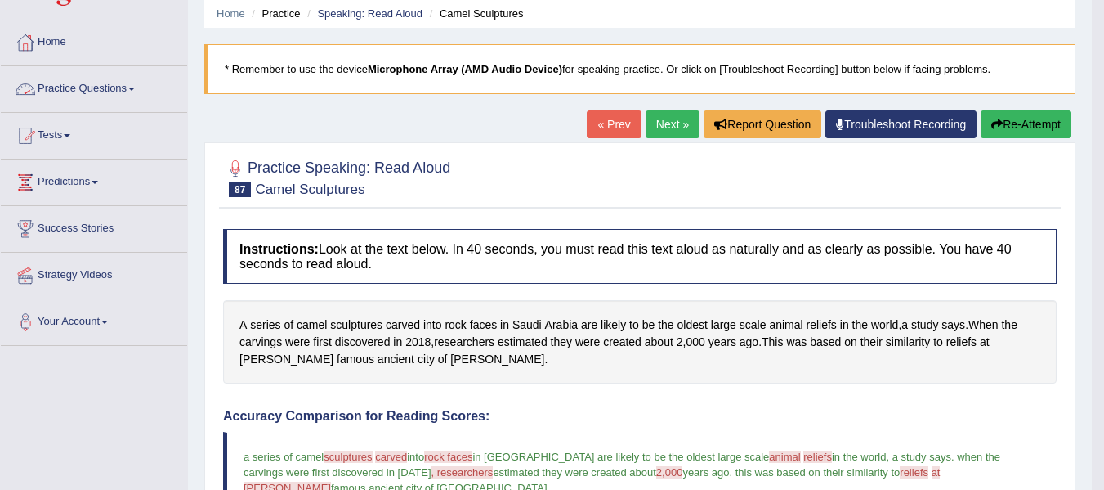
click at [44, 50] on link "Home" at bounding box center [94, 40] width 186 height 41
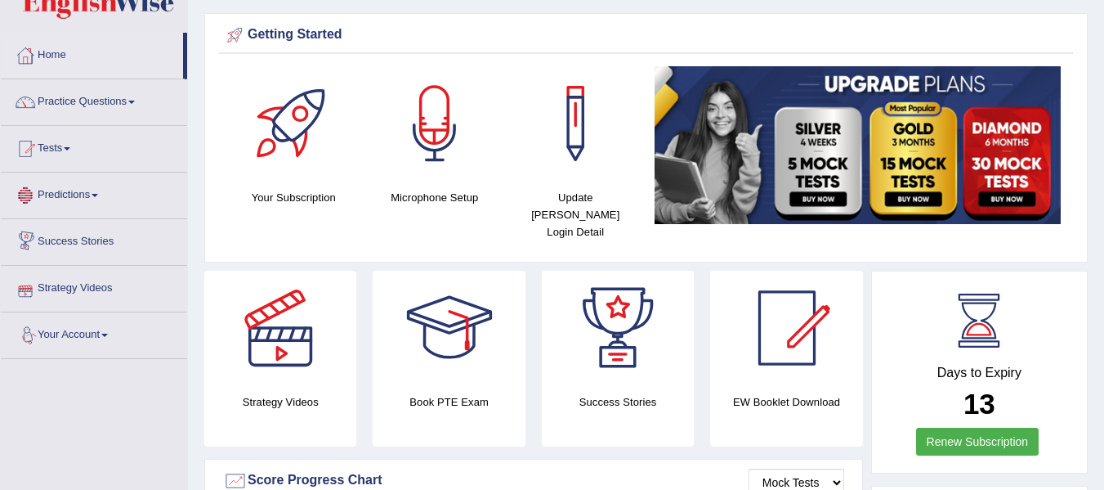
scroll to position [8, 0]
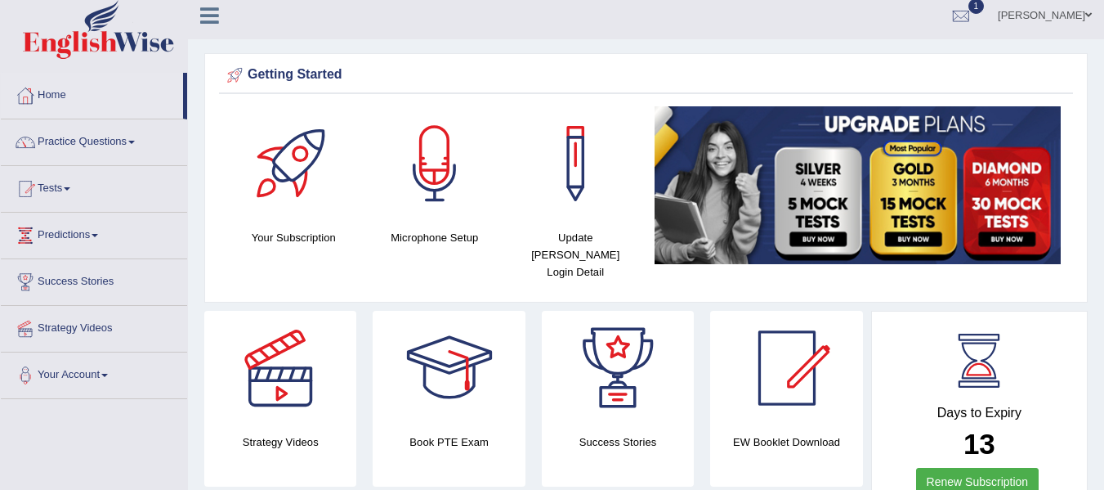
click at [114, 145] on link "Practice Questions" at bounding box center [94, 139] width 186 height 41
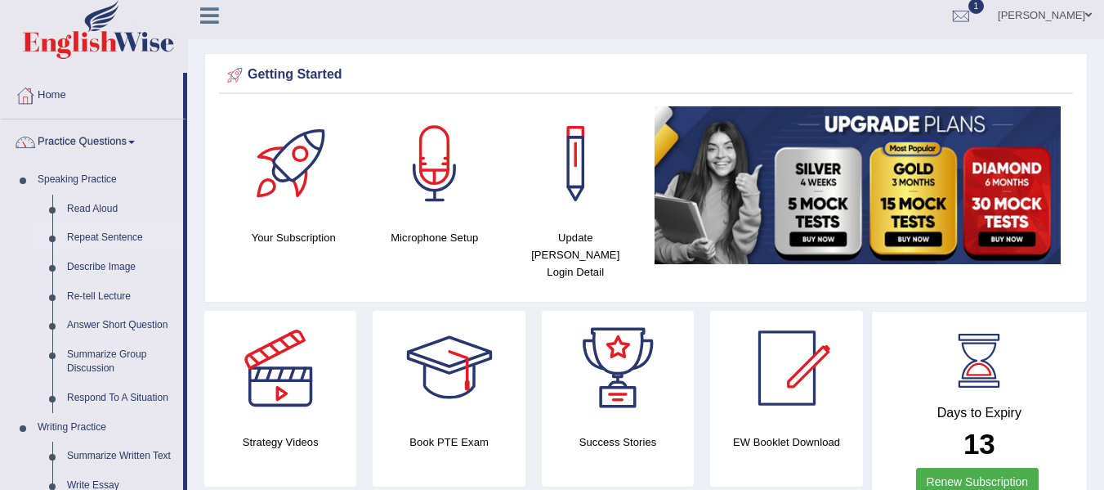
click at [110, 244] on link "Repeat Sentence" at bounding box center [121, 237] width 123 height 29
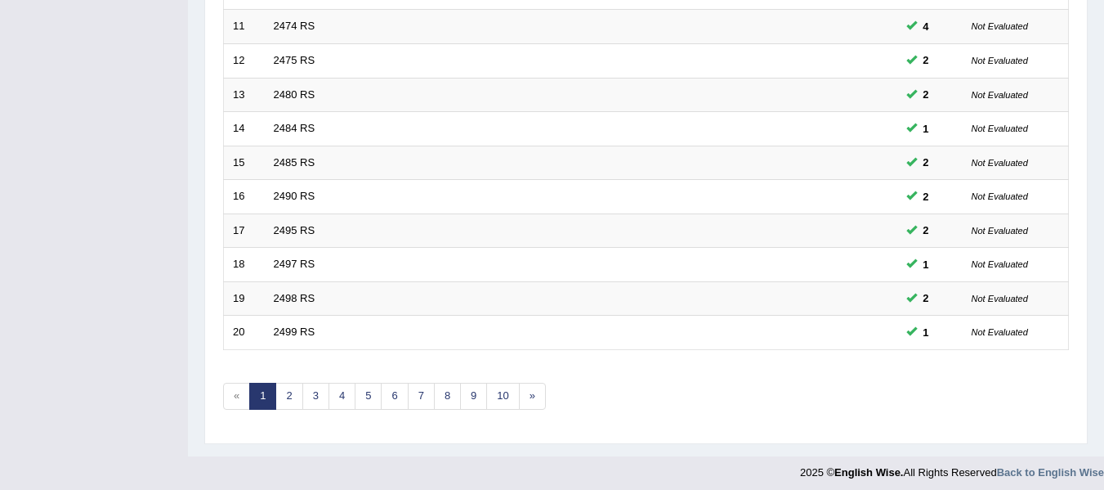
scroll to position [593, 0]
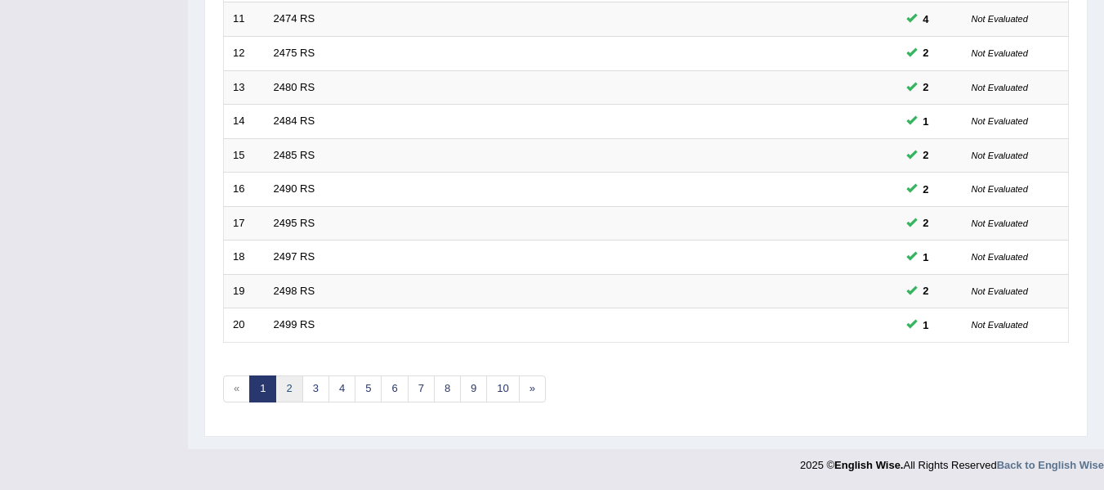
click at [295, 382] on link "2" at bounding box center [288, 388] width 27 height 27
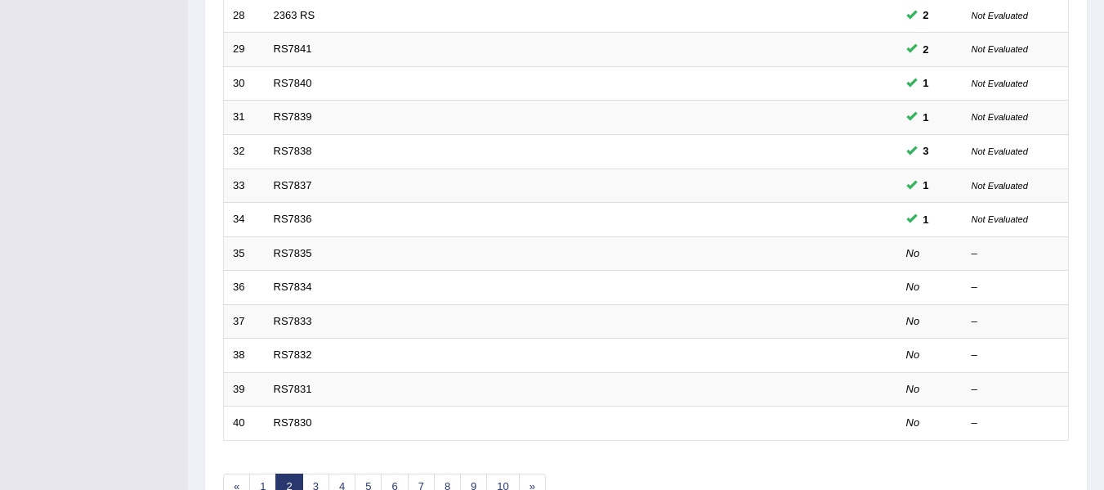
scroll to position [556, 0]
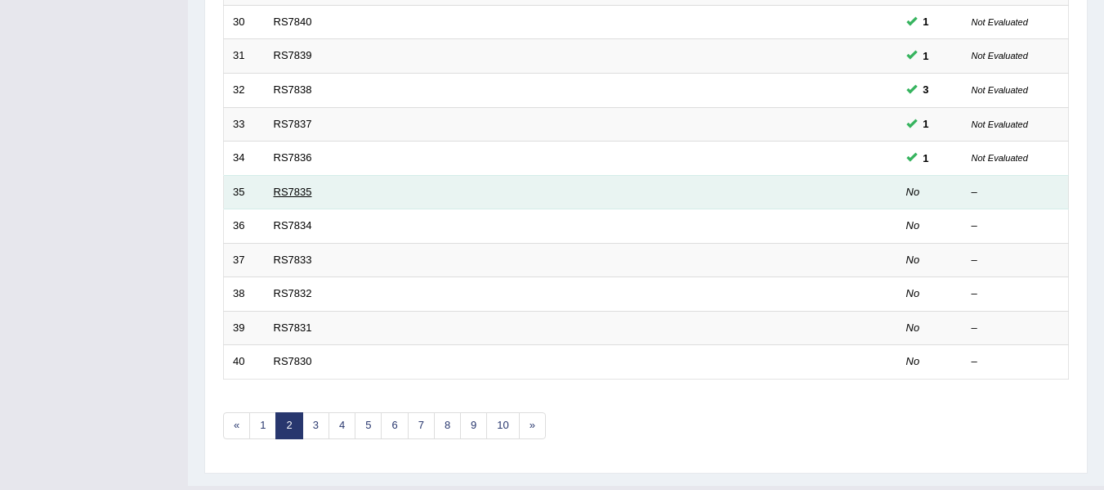
click at [305, 191] on link "RS7835" at bounding box center [293, 192] width 38 height 12
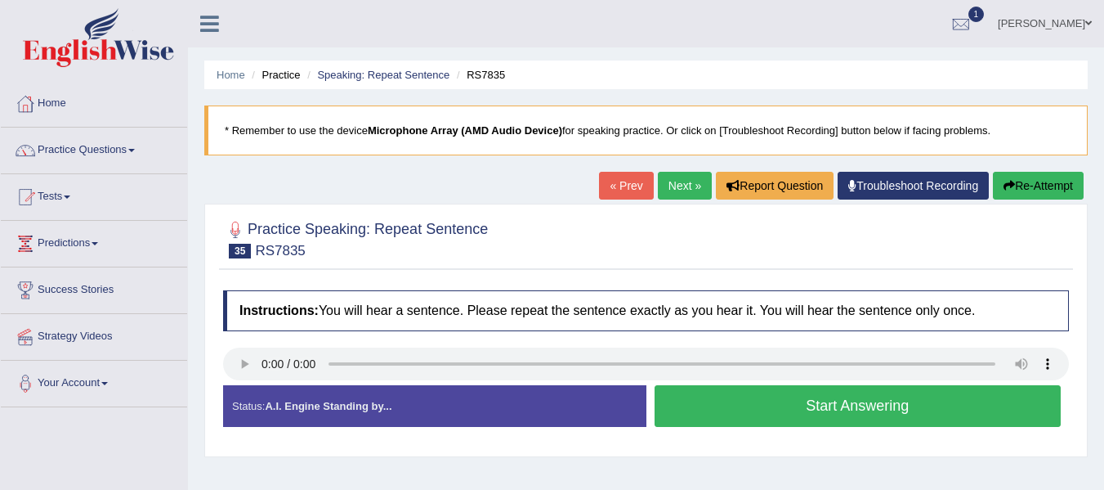
click at [754, 399] on button "Start Answering" at bounding box center [858, 406] width 407 height 42
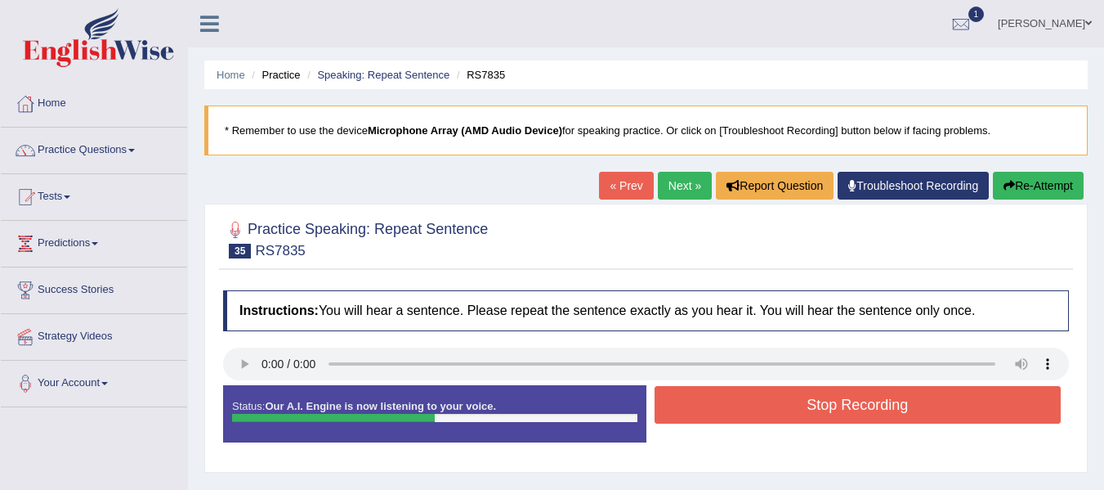
click at [1013, 193] on button "Re-Attempt" at bounding box center [1038, 186] width 91 height 28
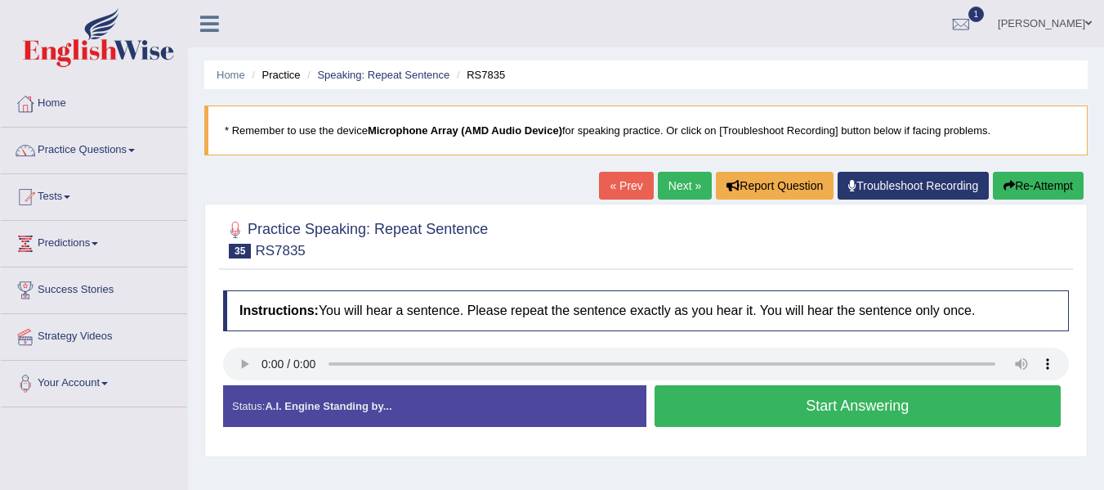
click at [691, 403] on button "Start Answering" at bounding box center [858, 406] width 407 height 42
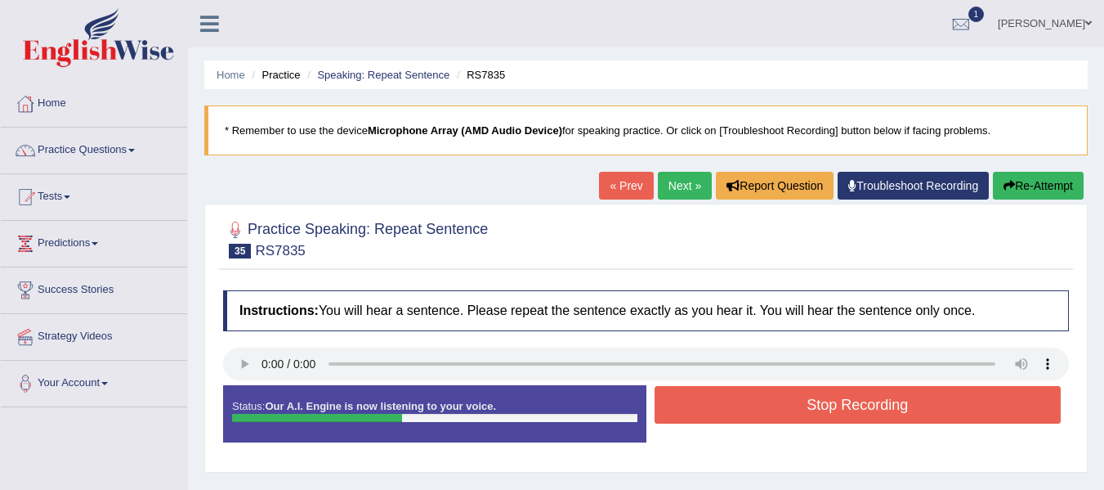
click at [691, 403] on button "Stop Recording" at bounding box center [858, 405] width 407 height 38
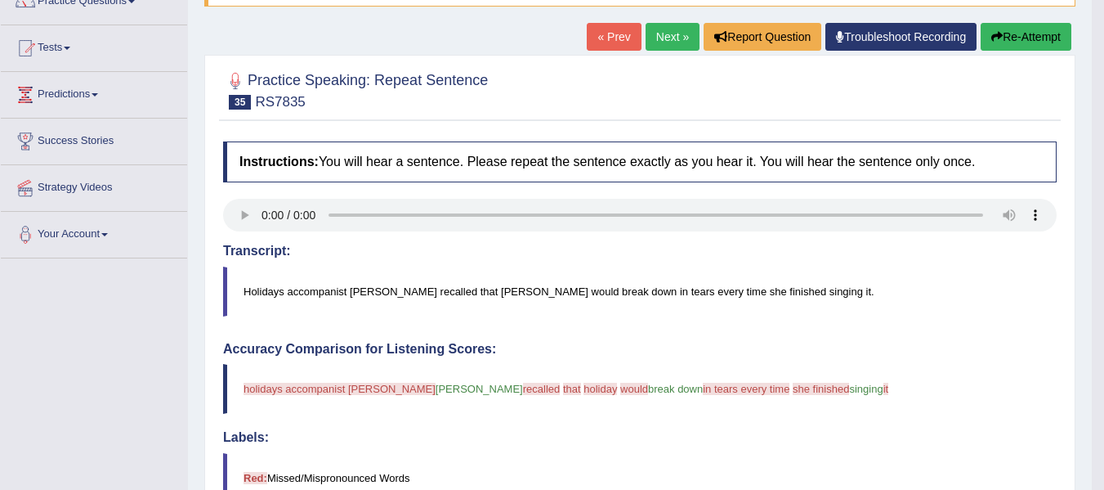
scroll to position [145, 0]
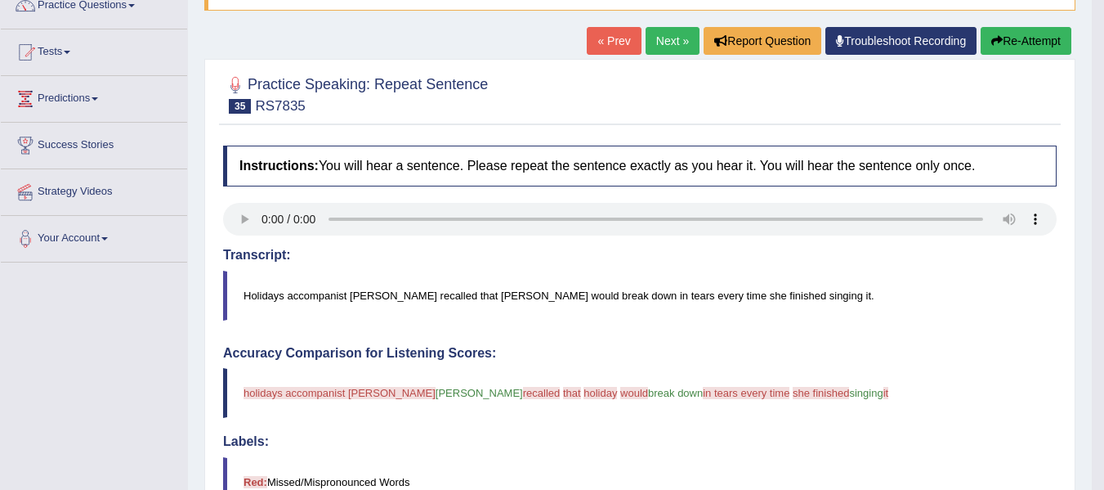
click at [995, 50] on button "Re-Attempt" at bounding box center [1026, 41] width 91 height 28
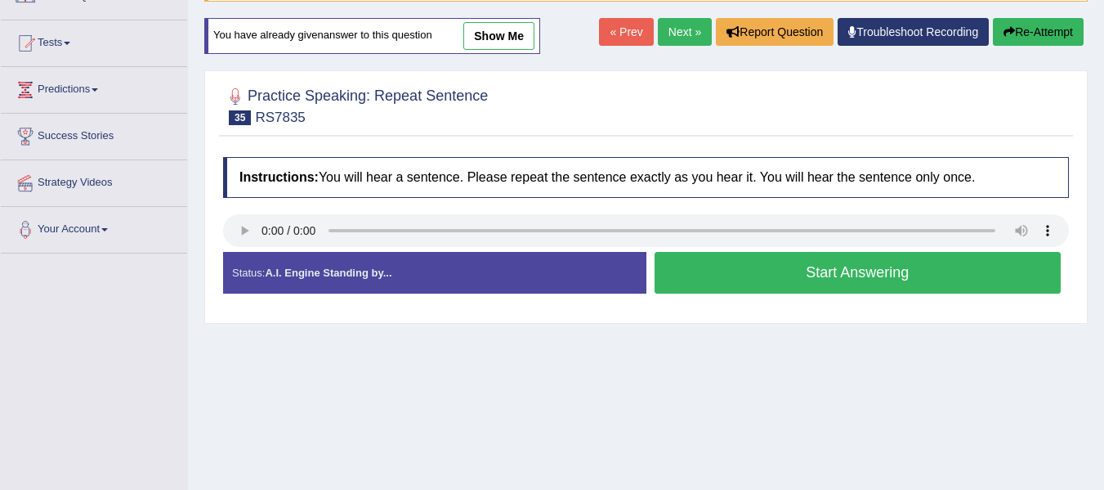
scroll to position [145, 0]
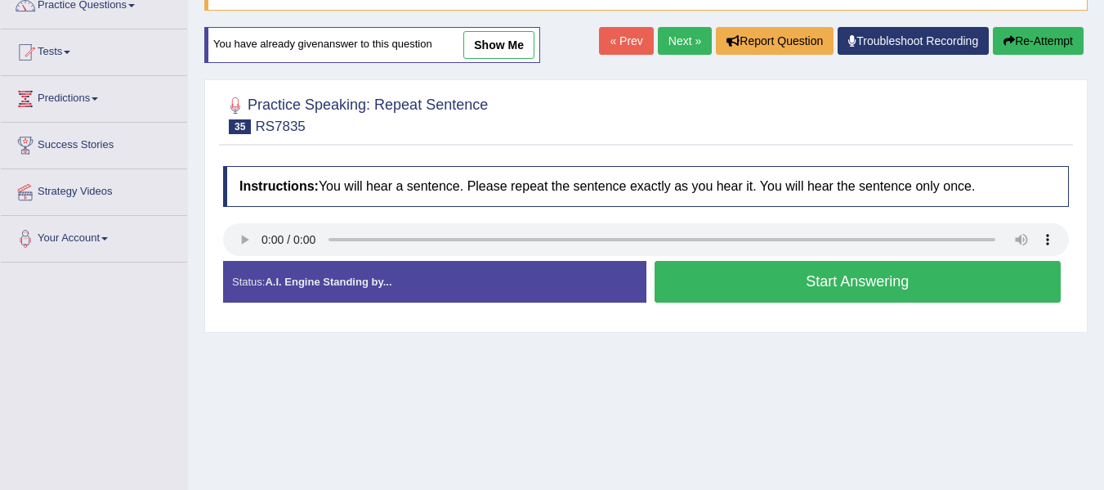
click at [819, 271] on button "Start Answering" at bounding box center [858, 282] width 407 height 42
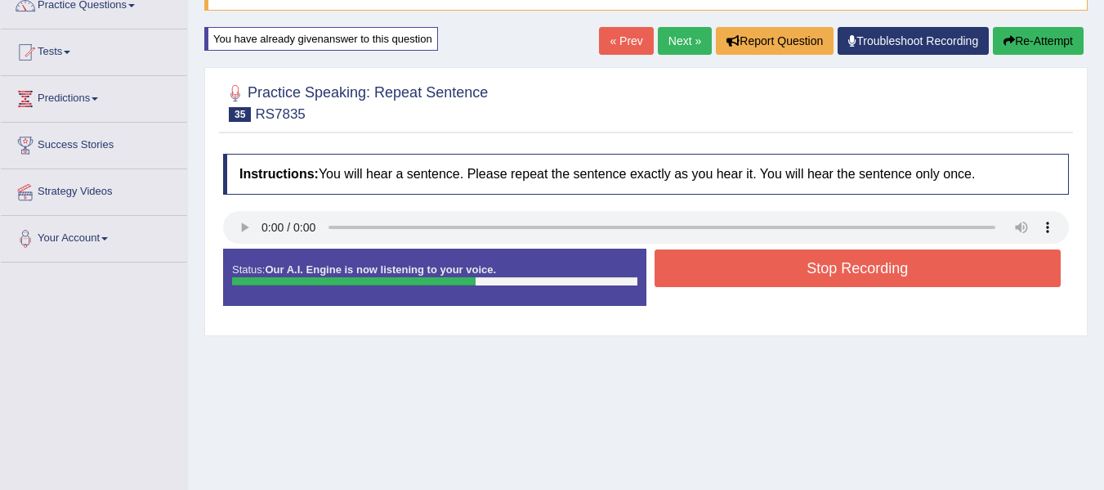
click at [819, 271] on button "Stop Recording" at bounding box center [858, 268] width 407 height 38
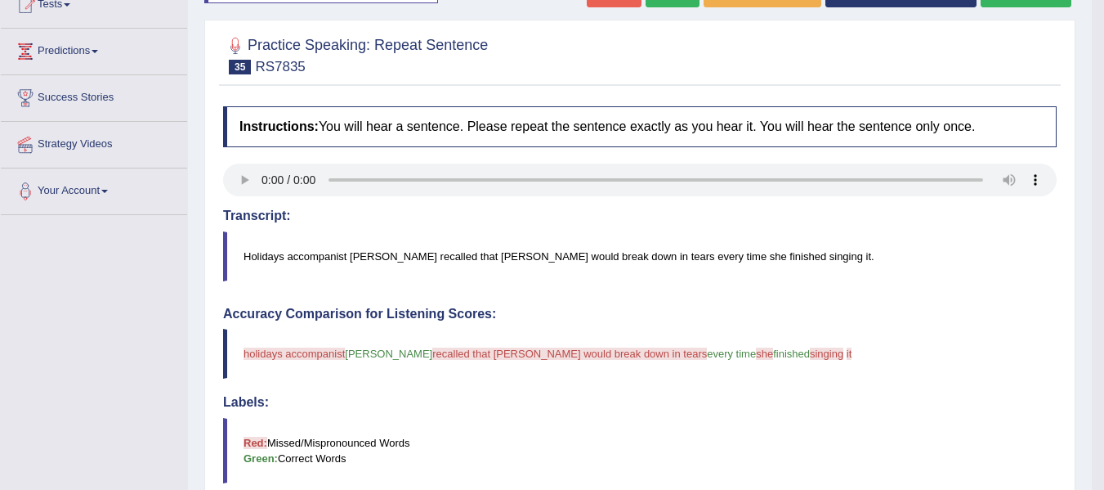
scroll to position [190, 0]
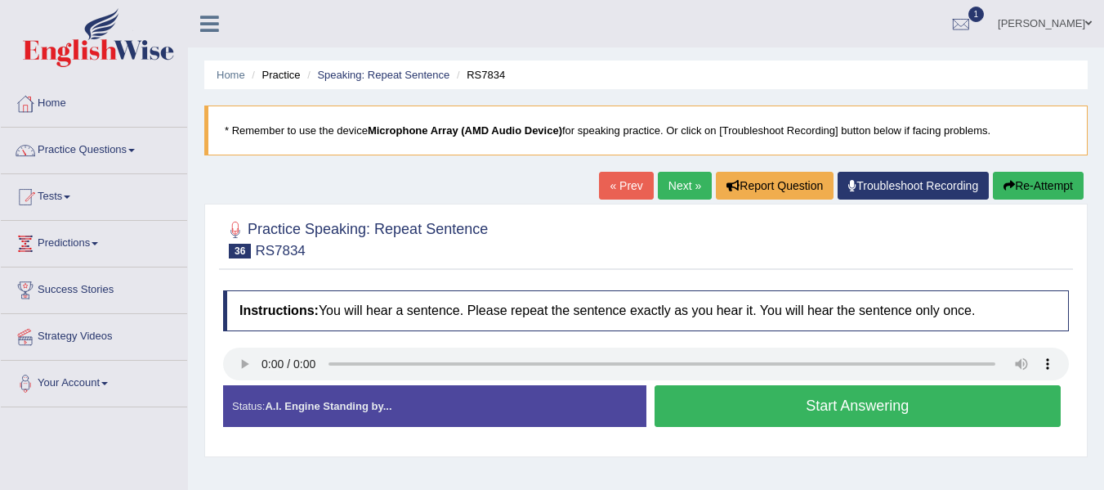
click at [802, 394] on button "Start Answering" at bounding box center [858, 406] width 407 height 42
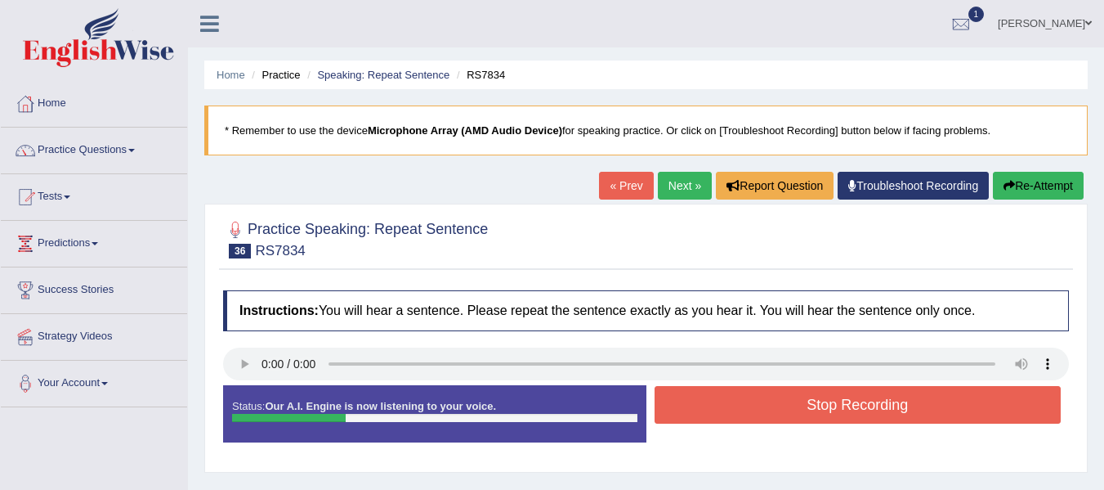
click at [802, 394] on button "Stop Recording" at bounding box center [858, 405] width 407 height 38
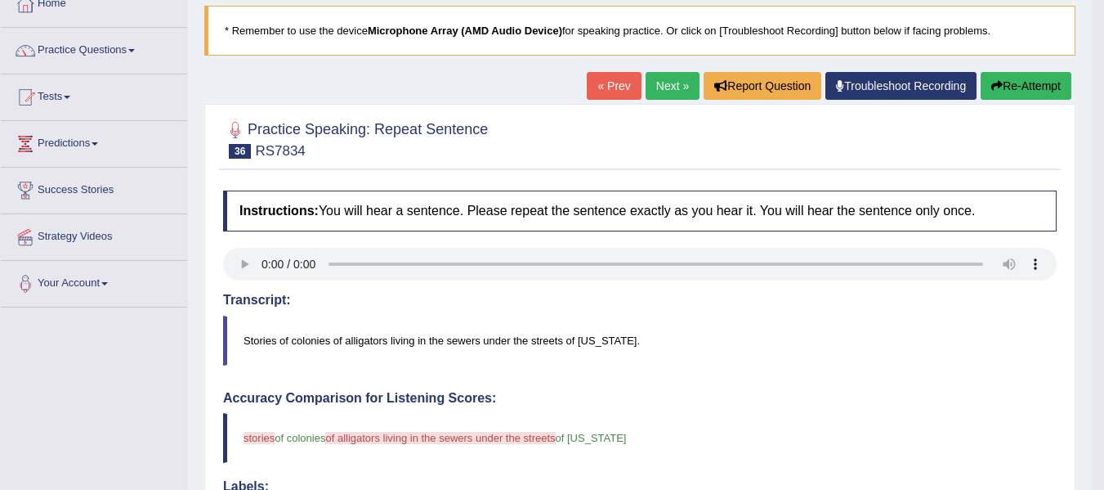
scroll to position [98, 0]
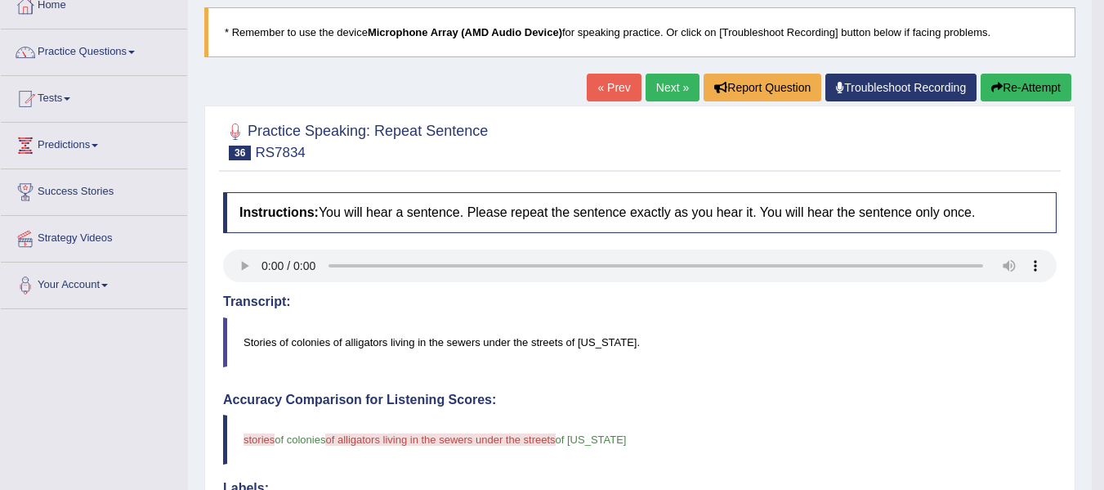
click at [1015, 99] on button "Re-Attempt" at bounding box center [1026, 88] width 91 height 28
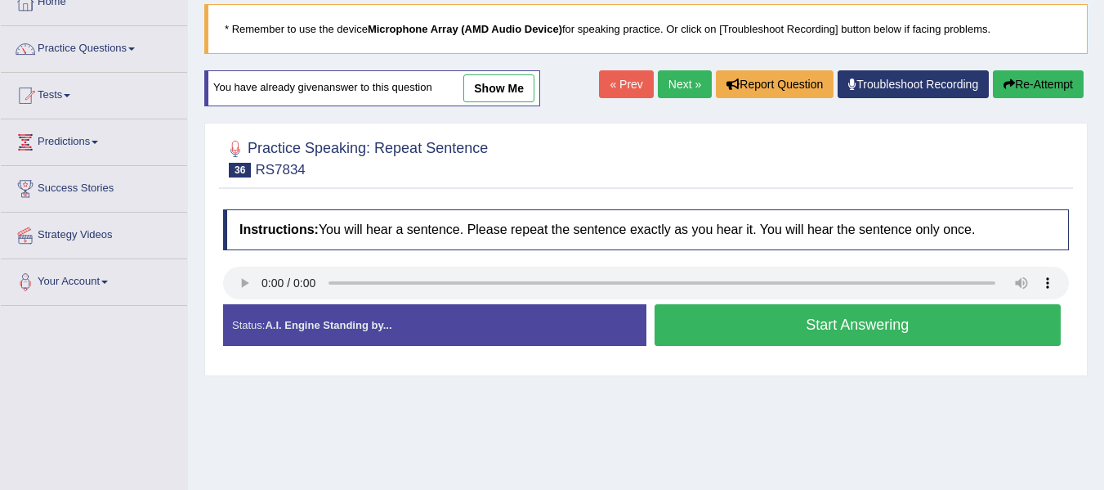
scroll to position [98, 0]
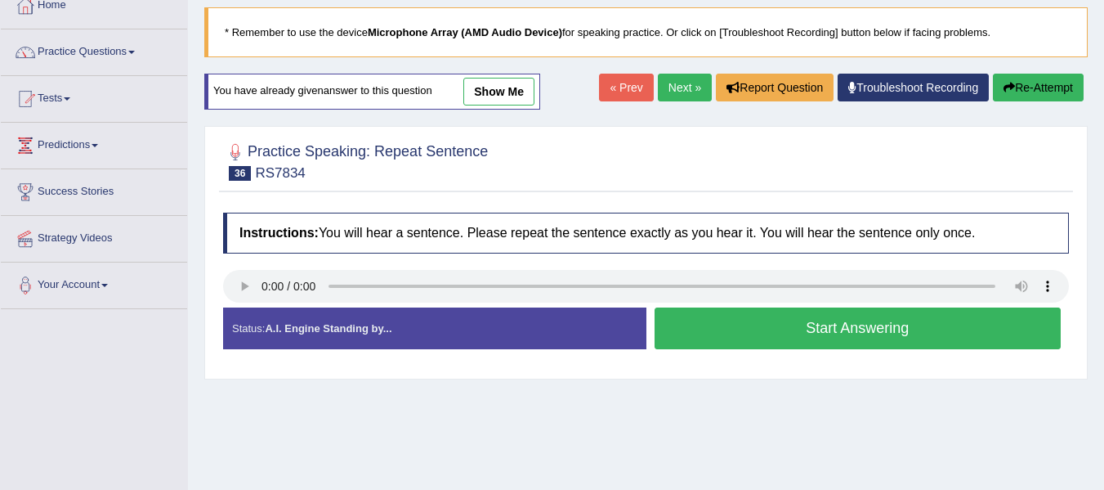
click at [706, 333] on button "Start Answering" at bounding box center [858, 328] width 407 height 42
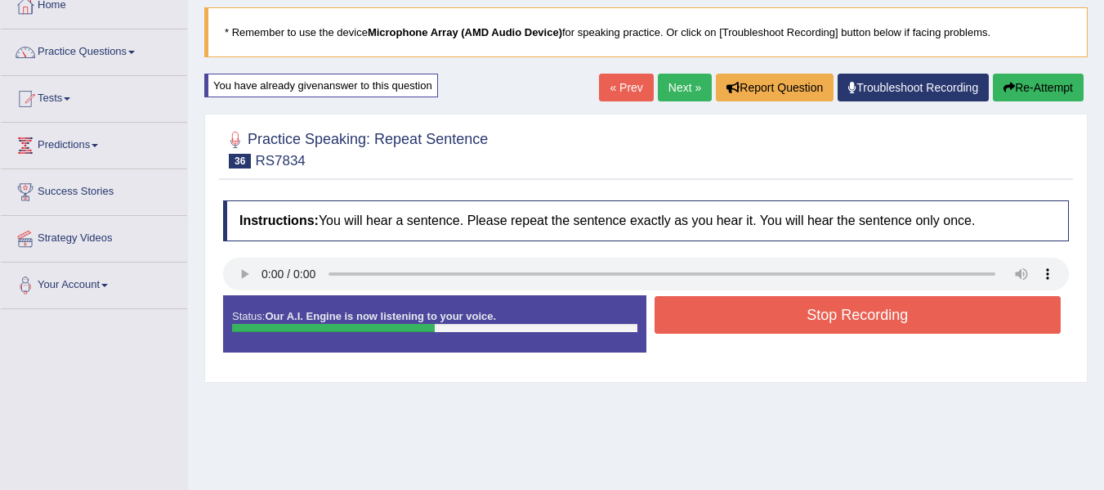
click at [733, 319] on button "Stop Recording" at bounding box center [858, 315] width 407 height 38
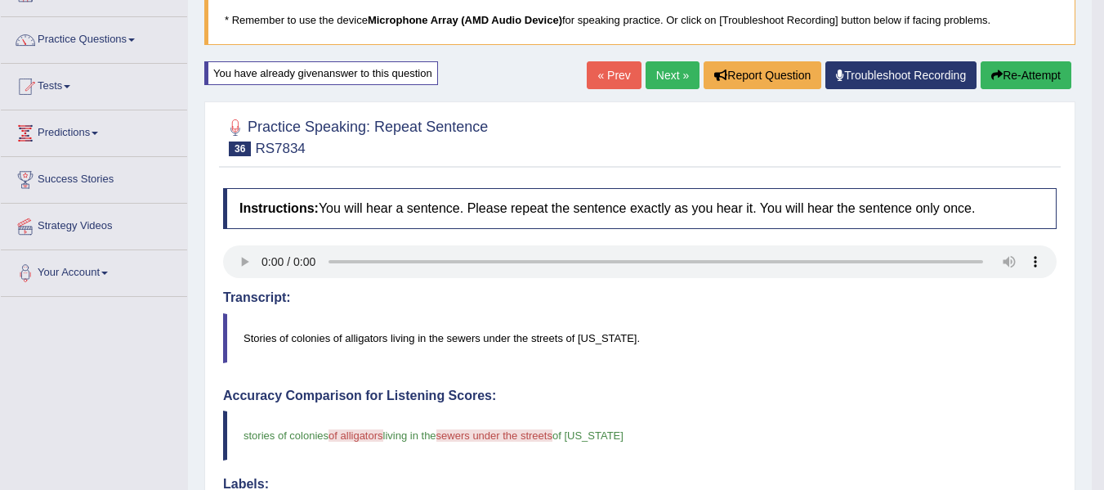
scroll to position [102, 0]
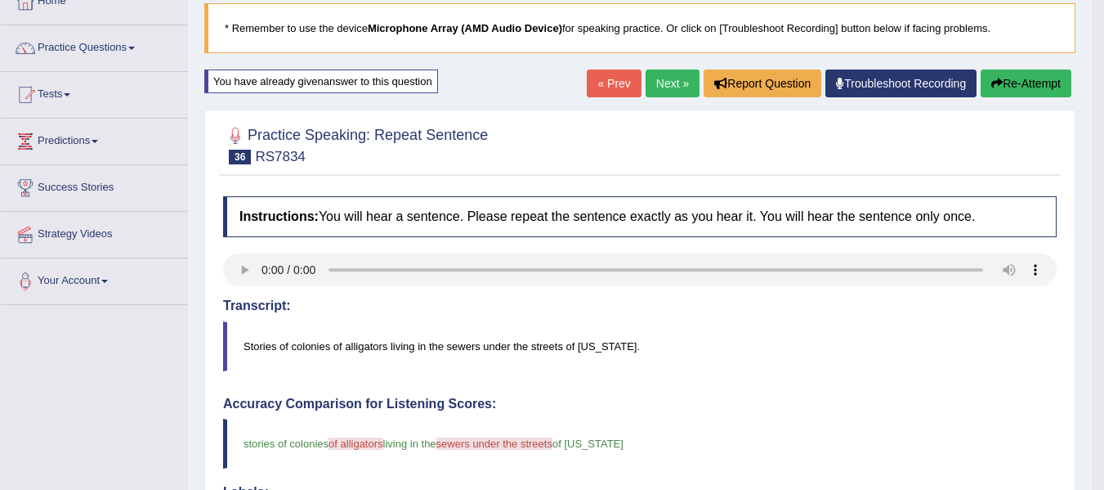
click at [665, 71] on link "Next »" at bounding box center [673, 83] width 54 height 28
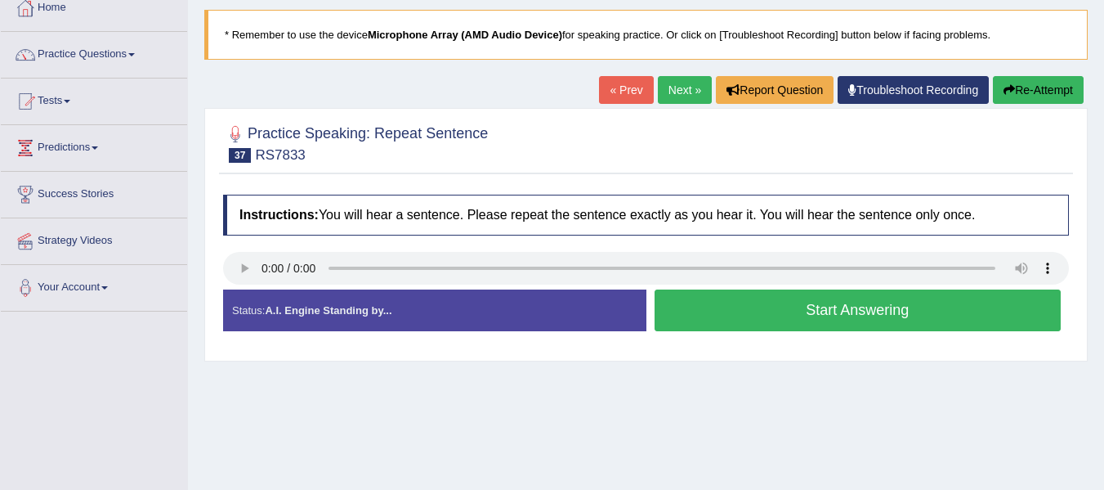
drag, startPoint x: 0, startPoint y: 0, endPoint x: 1105, endPoint y: 124, distance: 1111.9
click at [1103, 124] on html "Toggle navigation Home Practice Questions Speaking Practice Read Aloud Repeat S…" at bounding box center [552, 149] width 1104 height 490
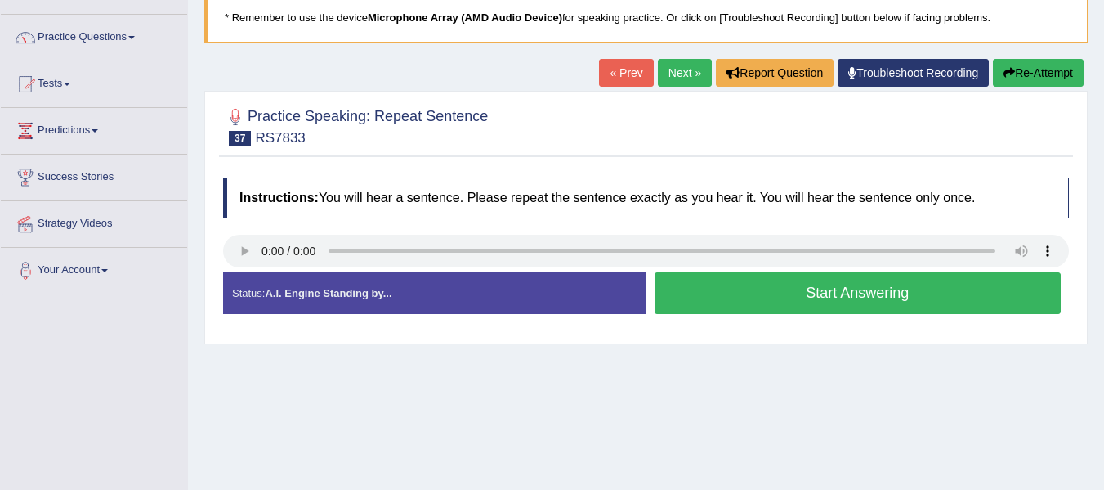
click at [691, 288] on button "Start Answering" at bounding box center [858, 293] width 407 height 42
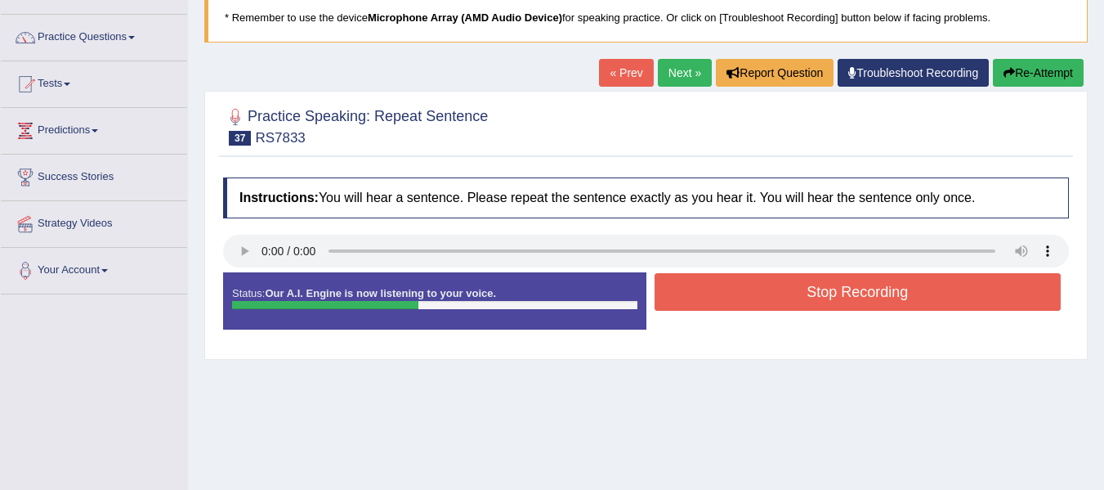
click at [1010, 75] on icon "button" at bounding box center [1009, 72] width 11 height 11
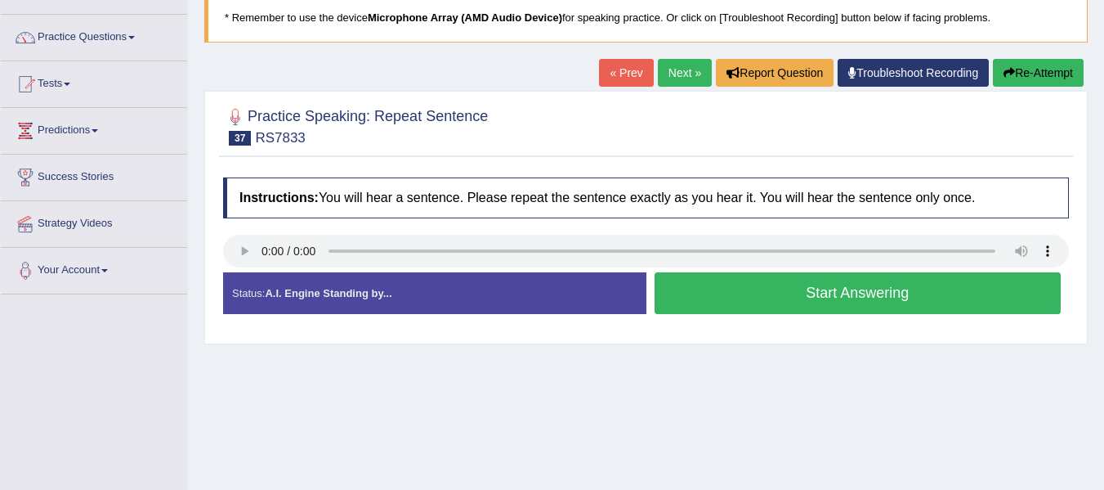
scroll to position [113, 0]
click at [856, 279] on button "Start Answering" at bounding box center [858, 293] width 407 height 42
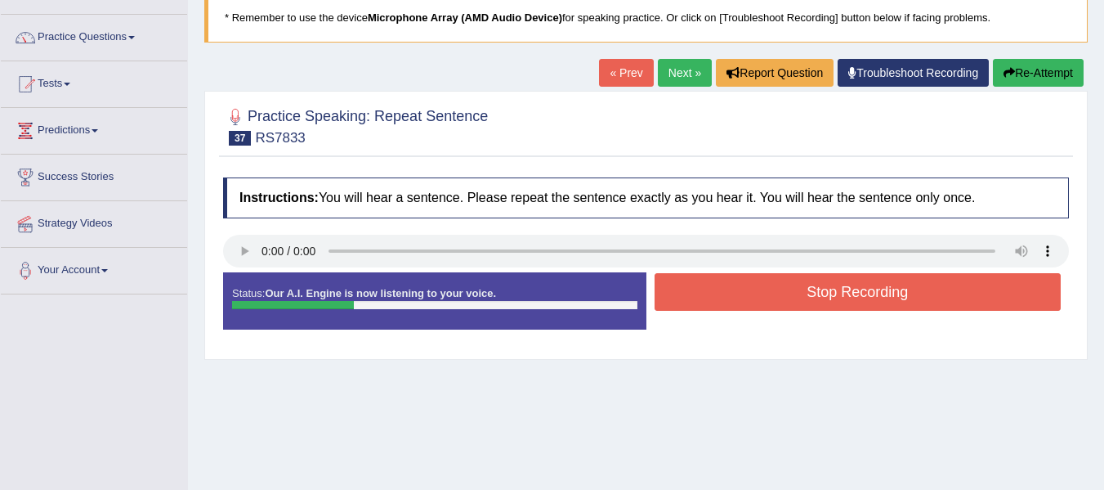
click at [856, 279] on button "Stop Recording" at bounding box center [858, 292] width 407 height 38
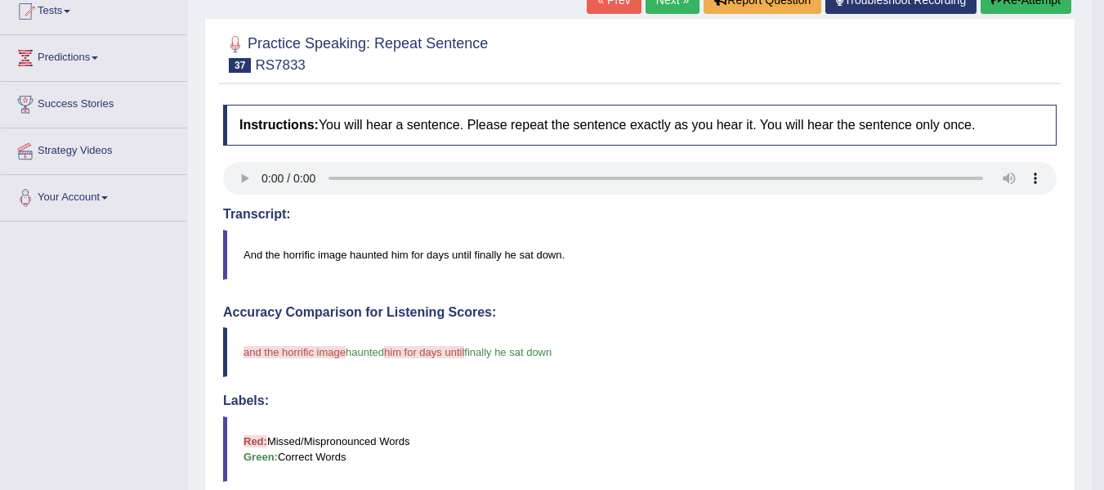
scroll to position [183, 0]
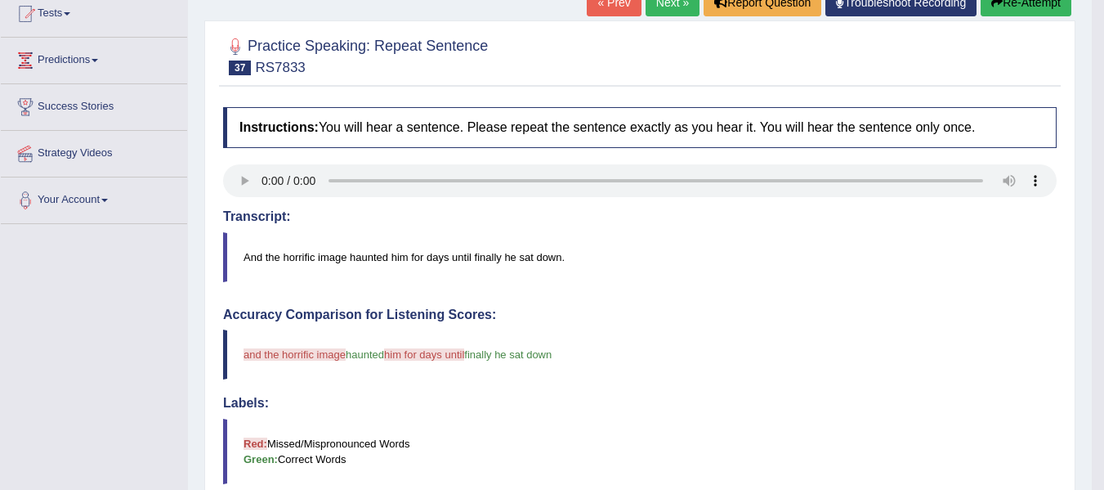
click at [646, 16] on link "Next »" at bounding box center [673, 3] width 54 height 28
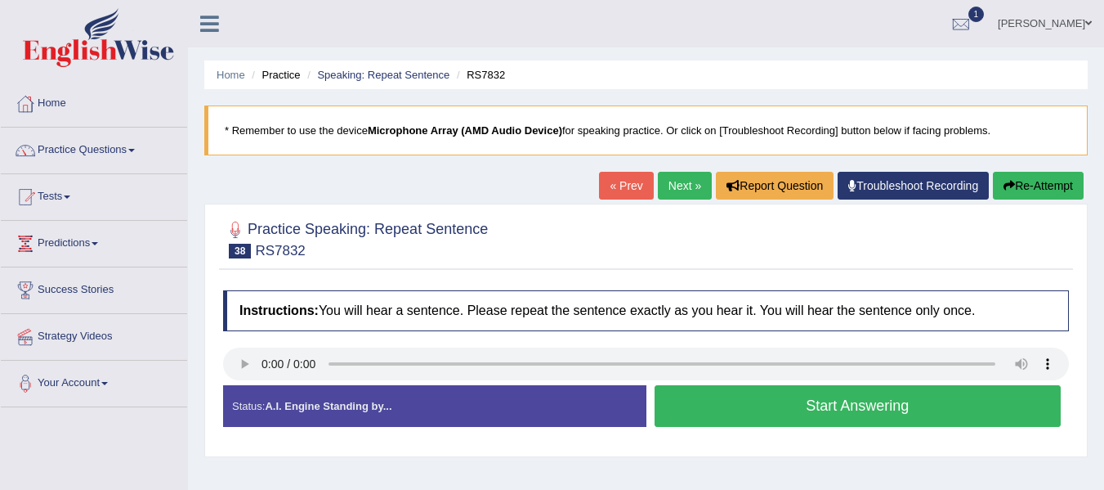
click at [749, 405] on button "Start Answering" at bounding box center [858, 406] width 407 height 42
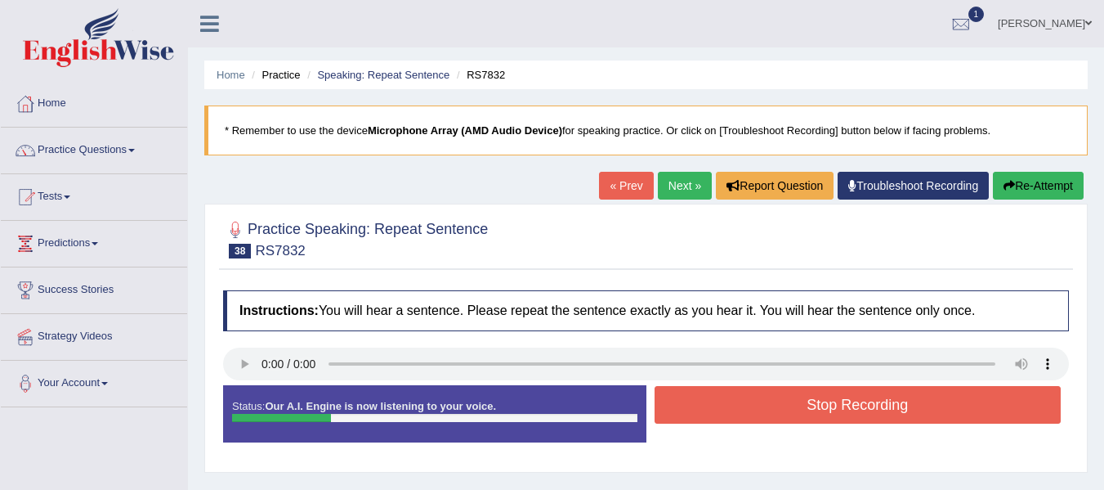
click at [749, 405] on button "Stop Recording" at bounding box center [858, 405] width 407 height 38
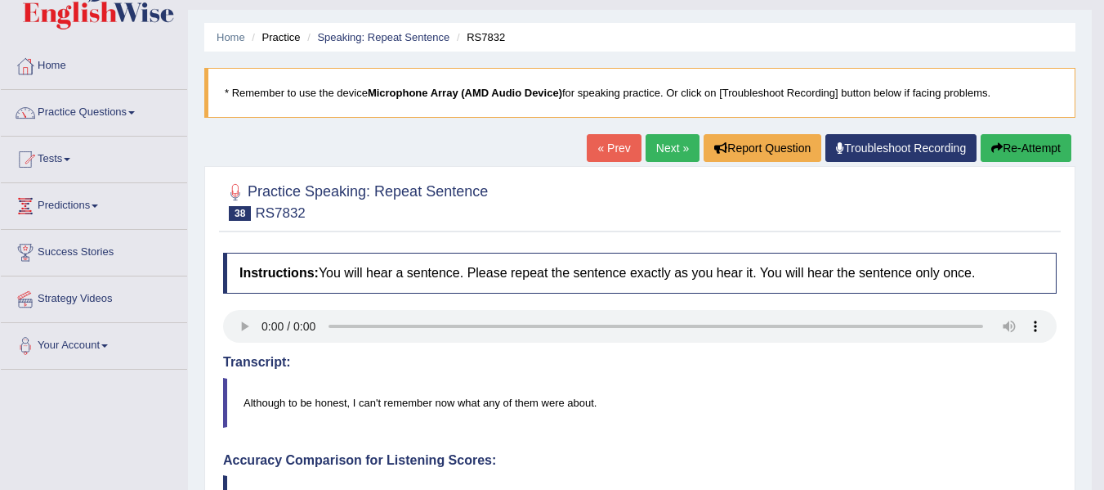
scroll to position [24, 0]
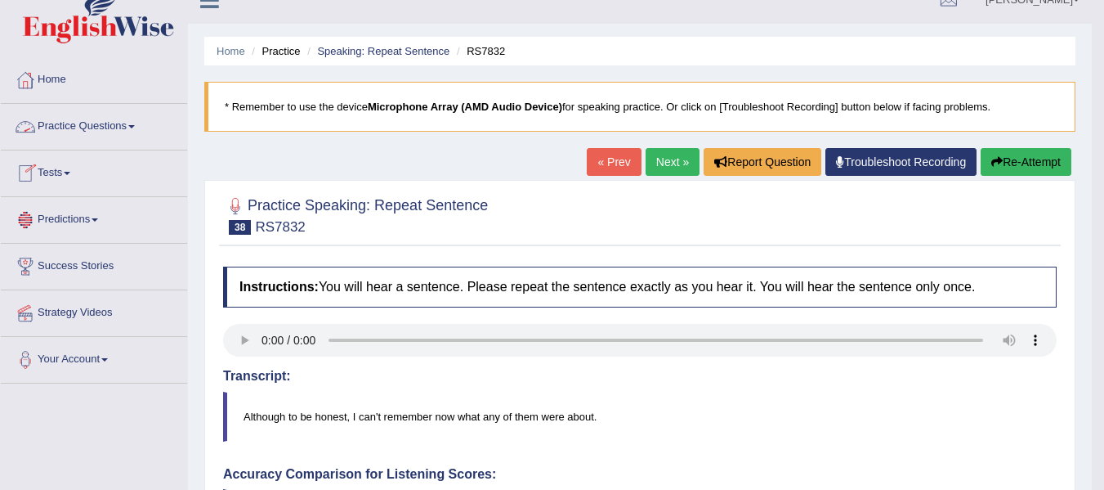
click at [136, 129] on link "Practice Questions" at bounding box center [94, 124] width 186 height 41
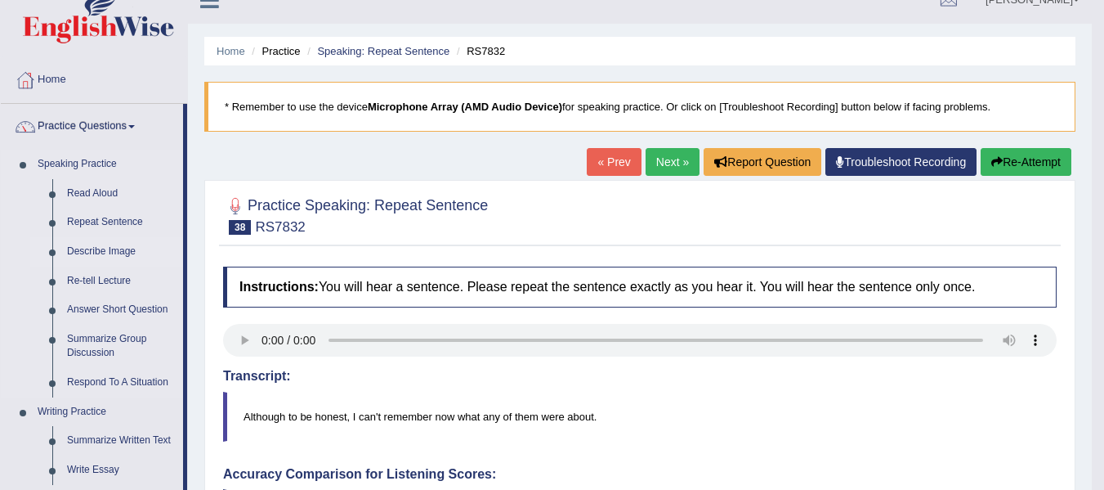
click at [113, 250] on link "Describe Image" at bounding box center [121, 251] width 123 height 29
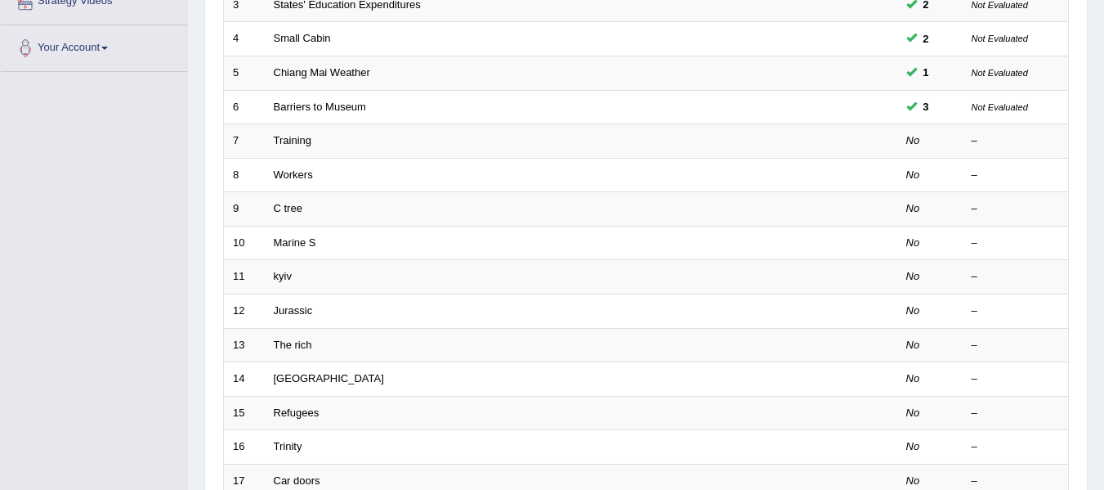
scroll to position [337, 0]
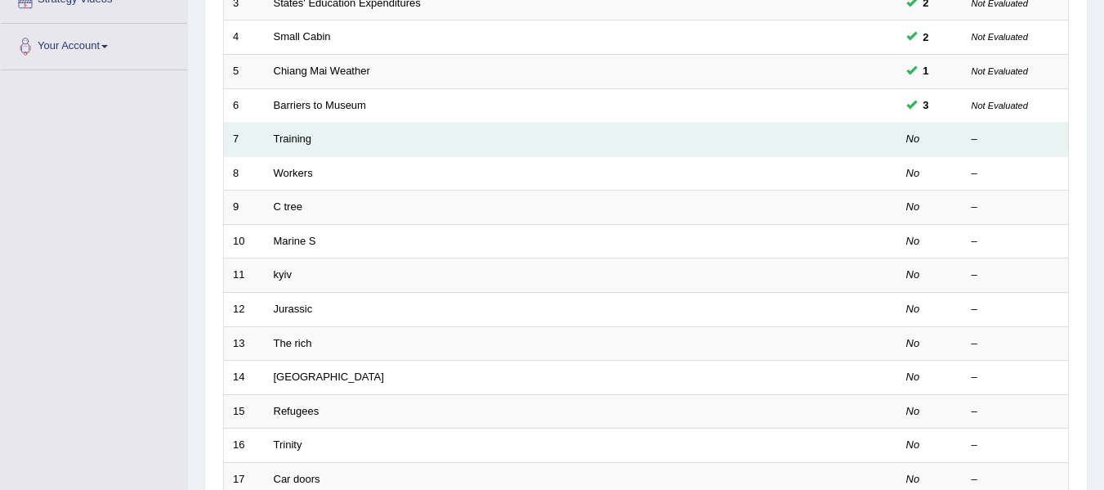
click at [300, 146] on td "Training" at bounding box center [520, 140] width 510 height 34
click at [287, 132] on link "Training" at bounding box center [293, 138] width 38 height 12
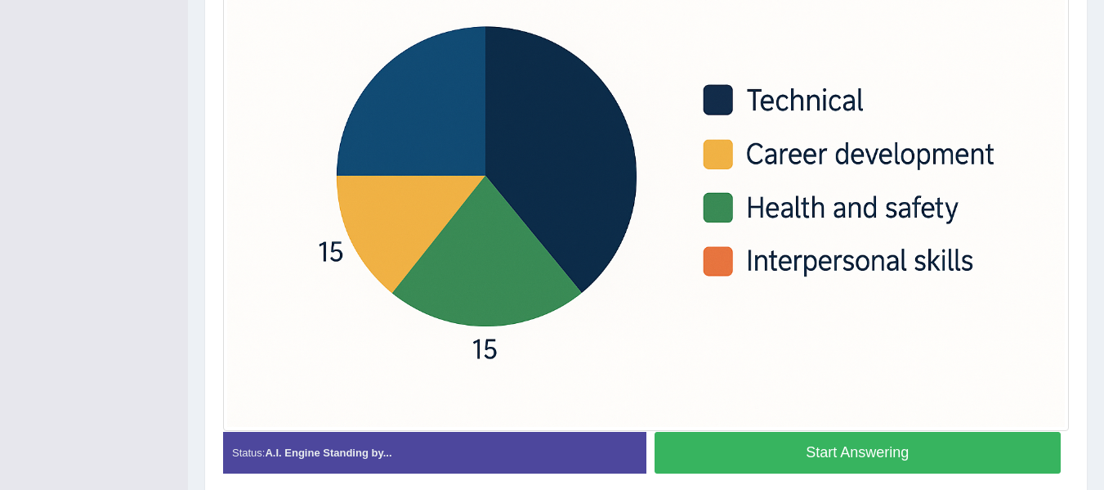
scroll to position [528, 0]
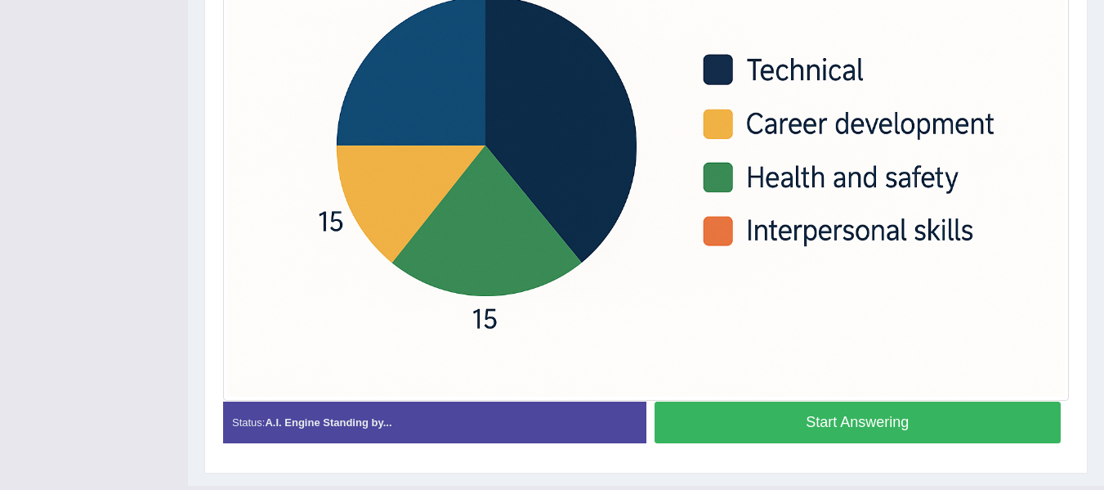
click at [900, 410] on button "Start Answering" at bounding box center [858, 422] width 407 height 42
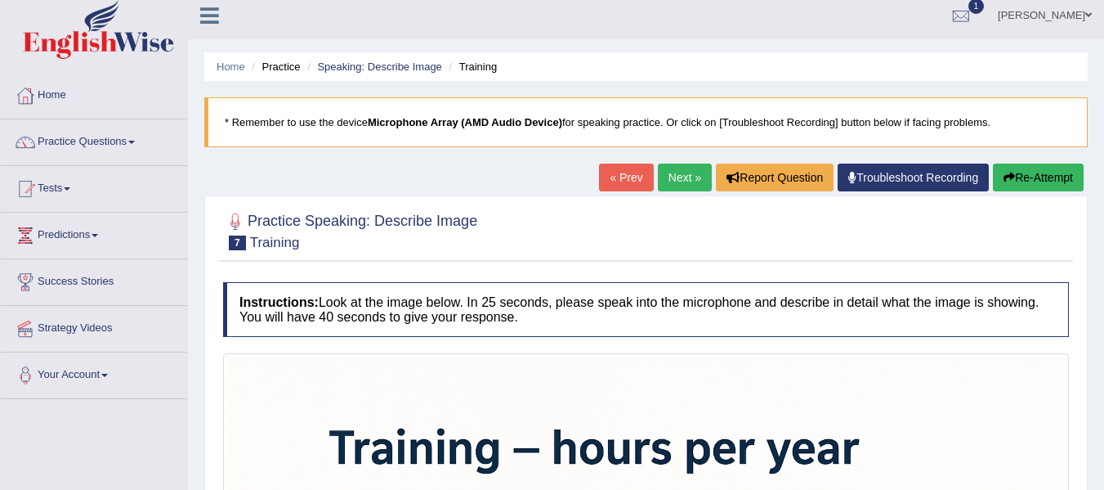
scroll to position [5, 0]
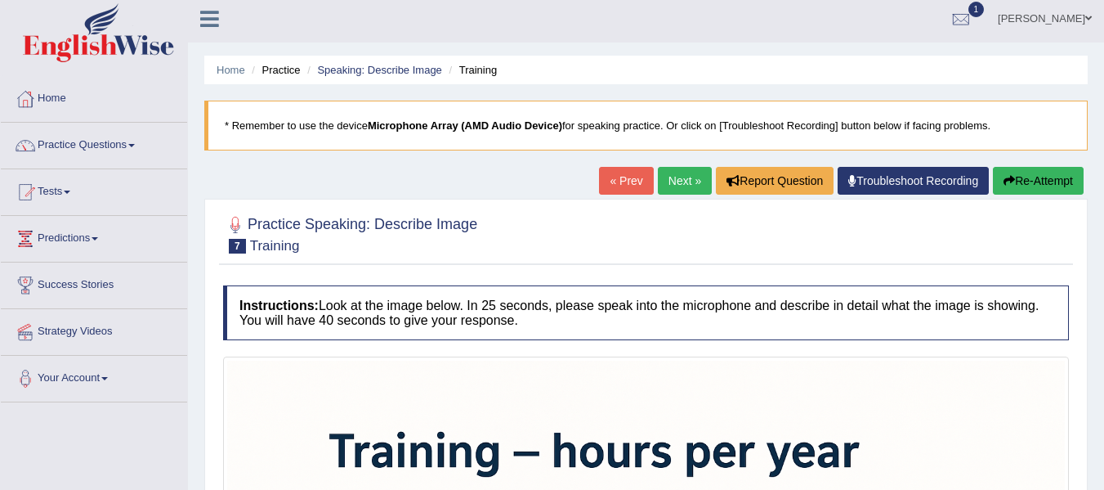
click at [1042, 177] on button "Re-Attempt" at bounding box center [1038, 181] width 91 height 28
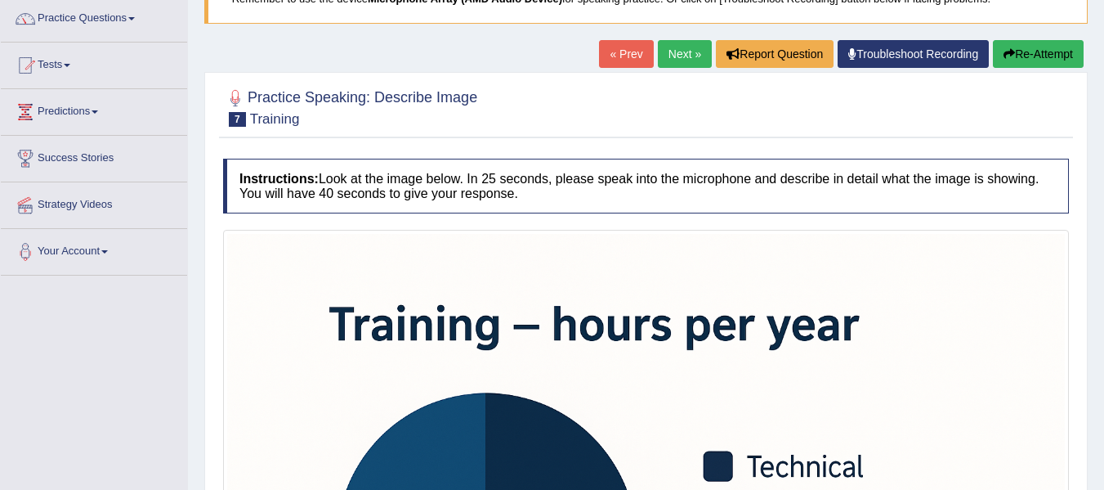
scroll to position [144, 0]
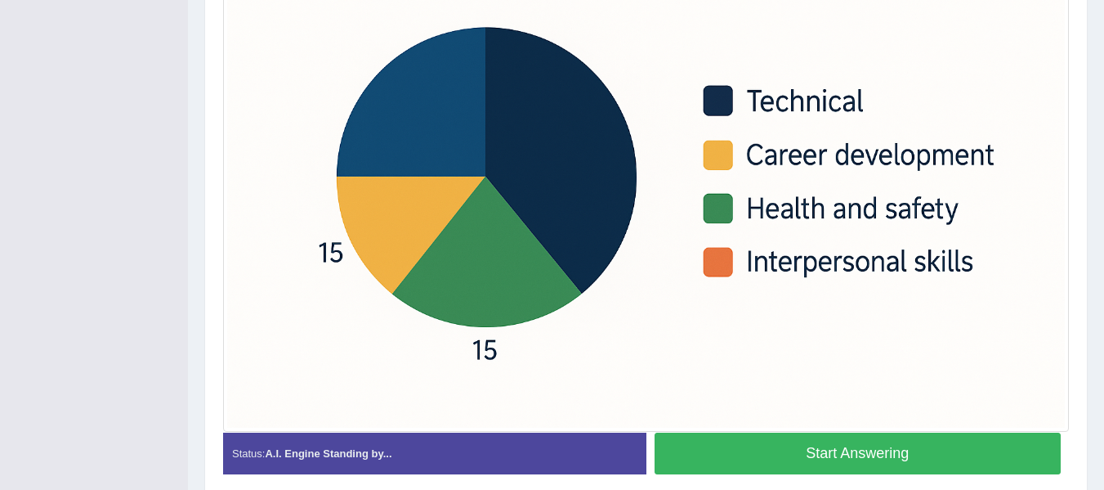
scroll to position [495, 0]
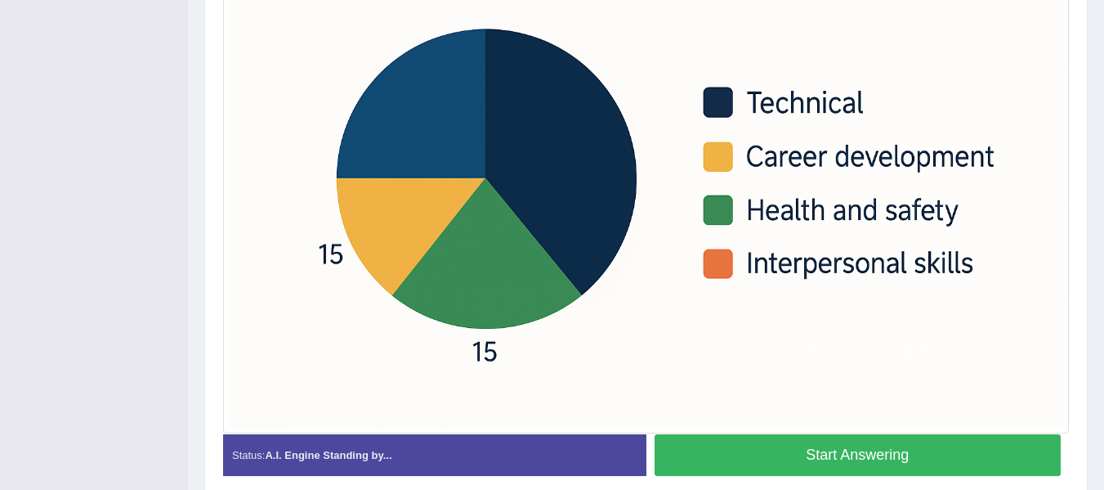
click at [962, 460] on button "Start Answering" at bounding box center [858, 455] width 407 height 42
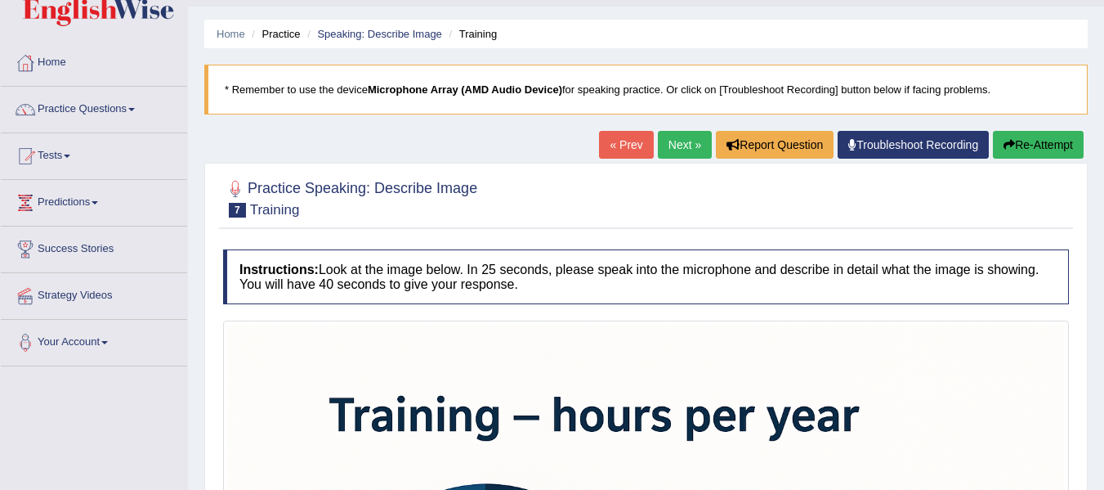
scroll to position [2, 0]
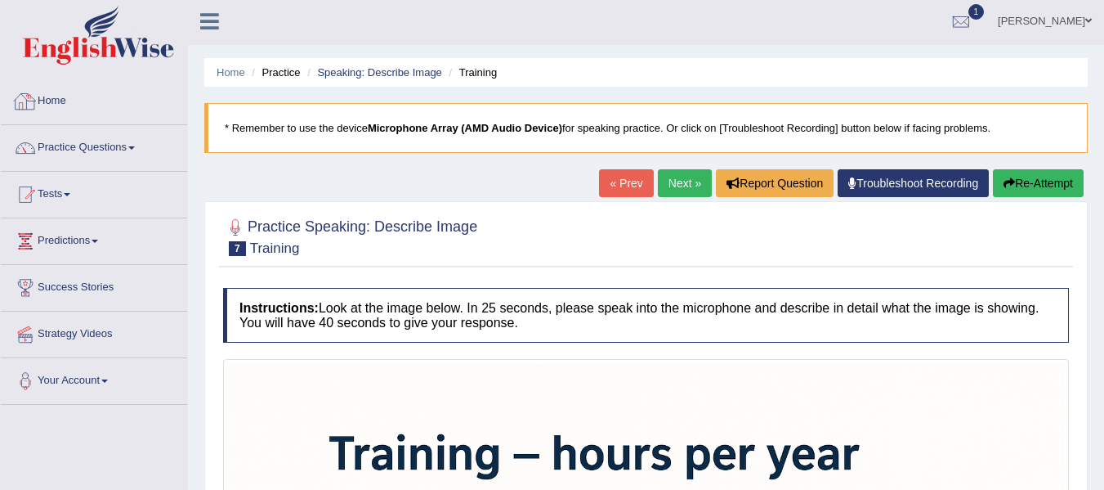
click at [44, 97] on link "Home" at bounding box center [94, 98] width 186 height 41
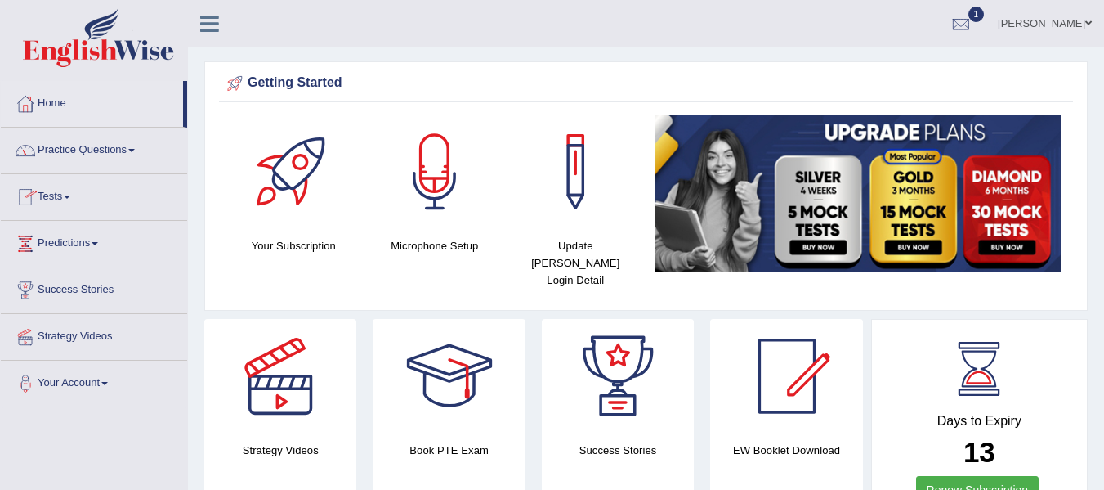
click at [127, 149] on link "Practice Questions" at bounding box center [94, 147] width 186 height 41
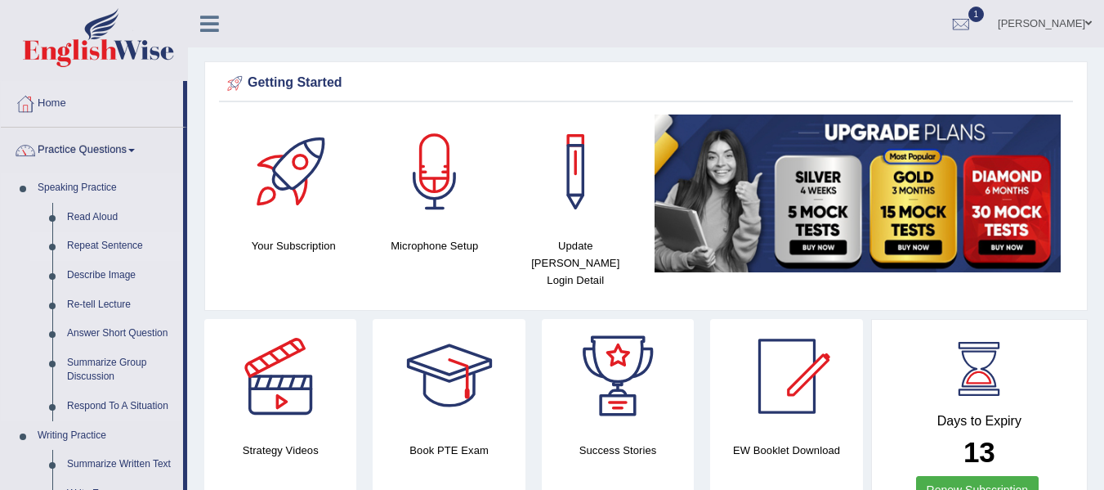
click at [115, 247] on link "Repeat Sentence" at bounding box center [121, 245] width 123 height 29
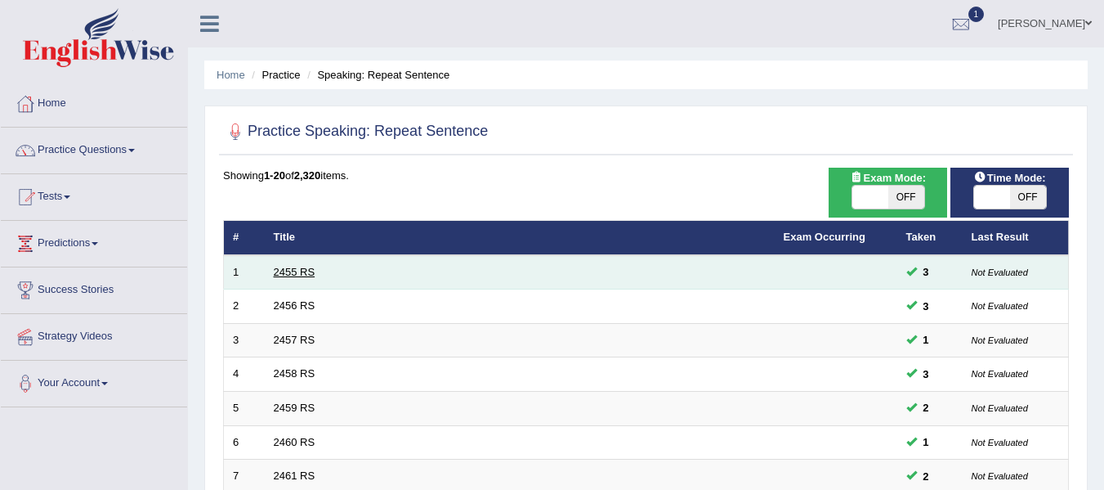
click at [292, 275] on link "2455 RS" at bounding box center [295, 272] width 42 height 12
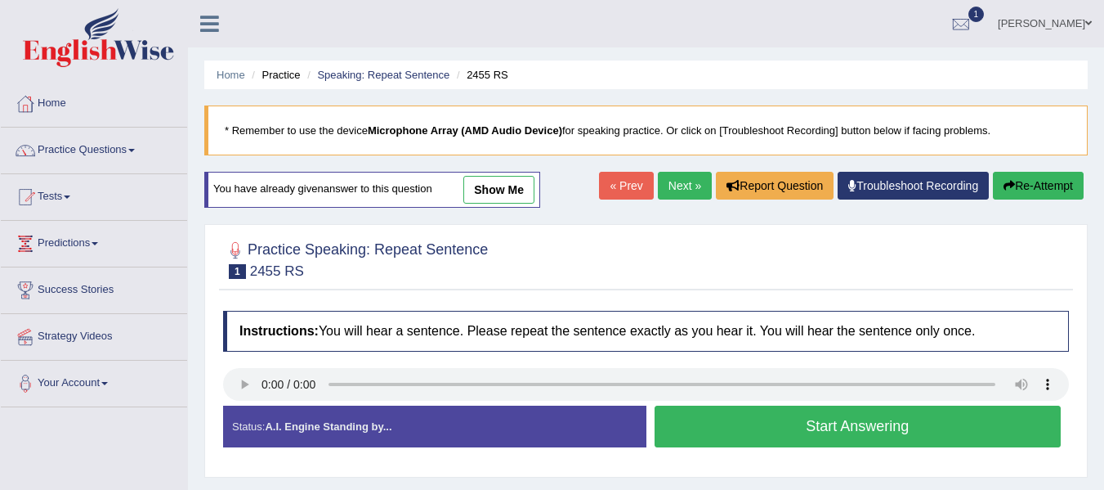
click at [759, 424] on button "Start Answering" at bounding box center [858, 426] width 407 height 42
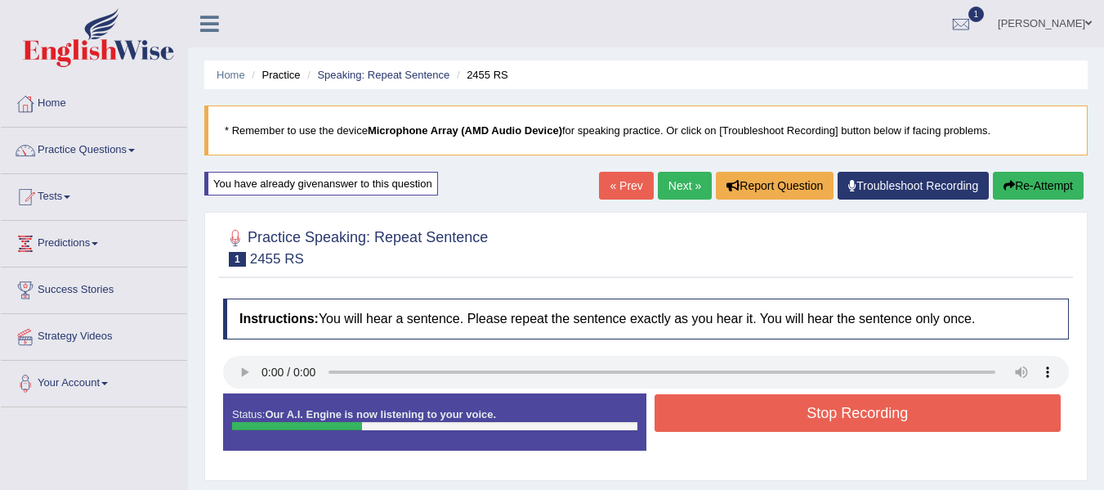
click at [759, 424] on button "Stop Recording" at bounding box center [858, 413] width 407 height 38
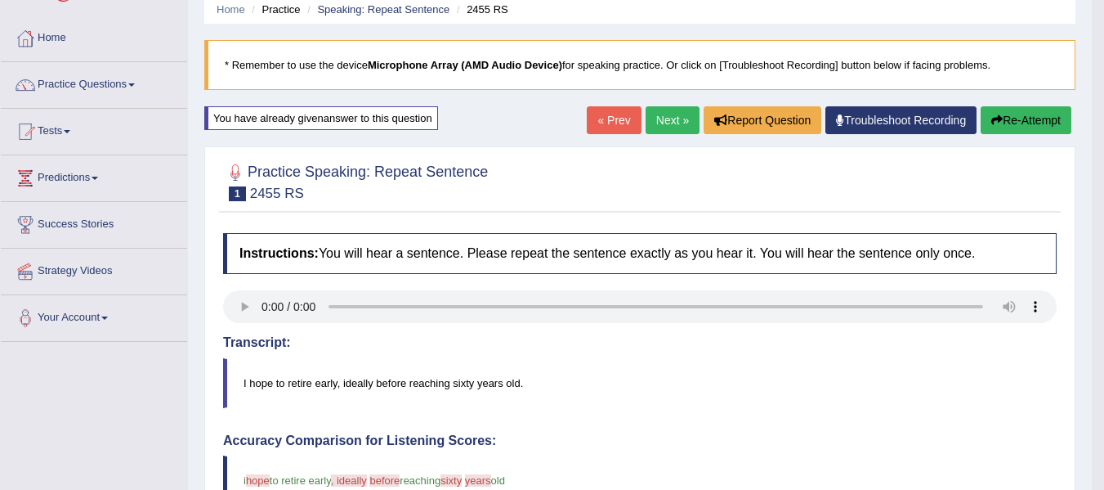
scroll to position [61, 0]
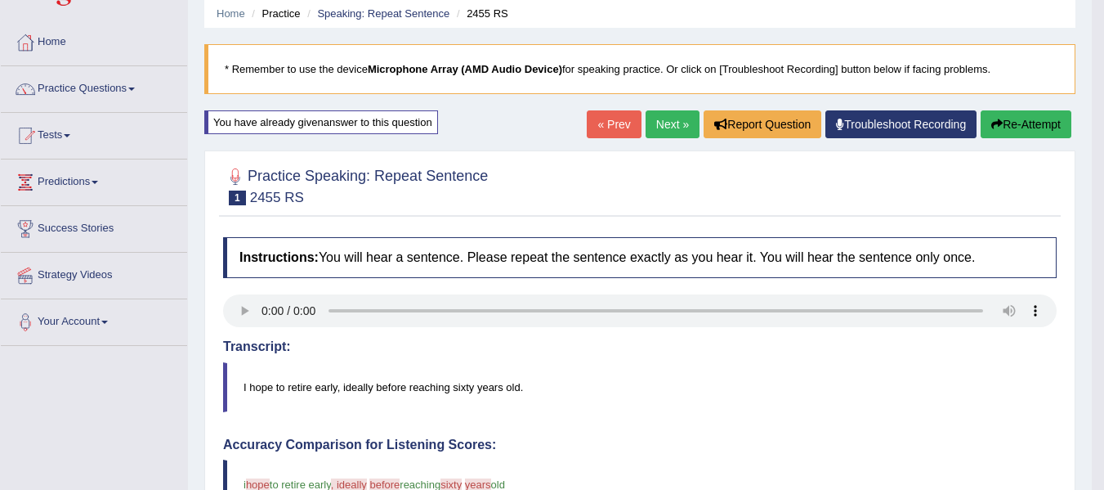
click at [671, 133] on link "Next »" at bounding box center [673, 124] width 54 height 28
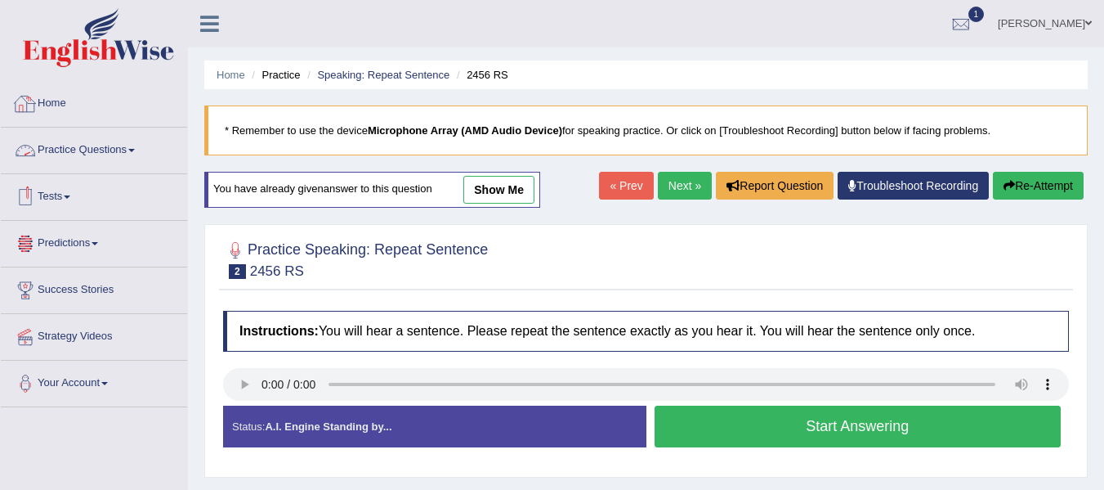
click at [72, 106] on link "Home" at bounding box center [94, 101] width 186 height 41
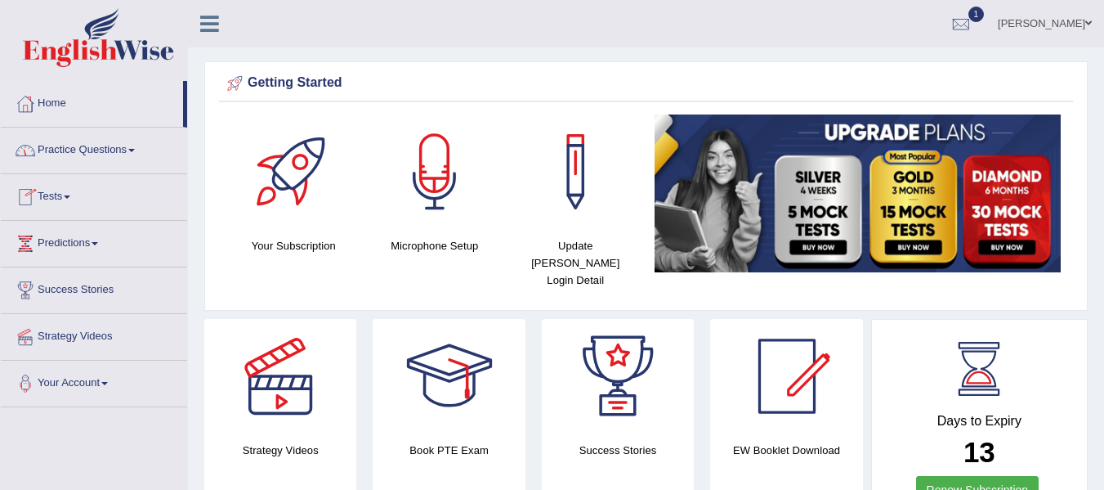
click at [132, 145] on link "Practice Questions" at bounding box center [94, 147] width 186 height 41
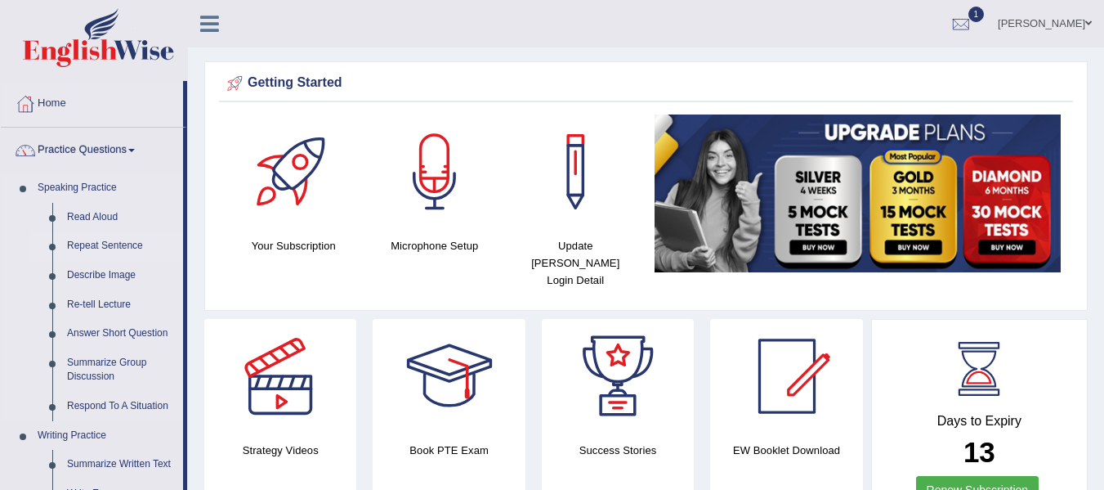
click at [106, 240] on link "Repeat Sentence" at bounding box center [121, 245] width 123 height 29
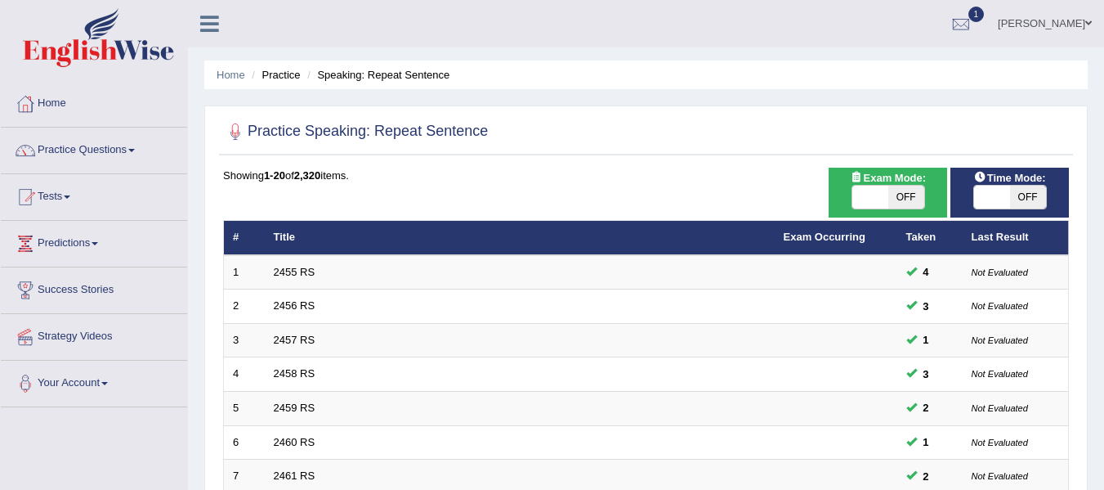
click at [901, 202] on span "OFF" at bounding box center [906, 197] width 36 height 23
checkbox input "true"
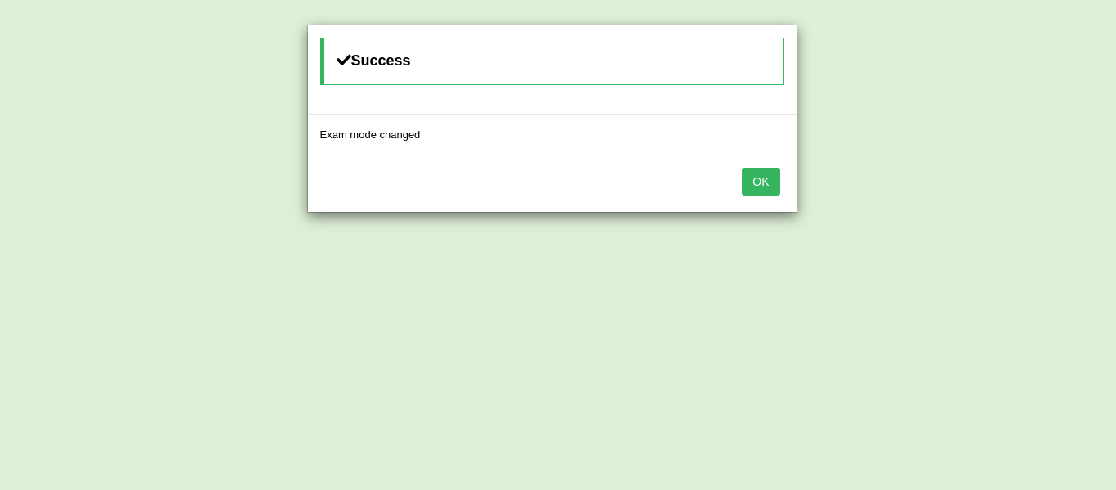
click at [759, 190] on button "OK" at bounding box center [761, 182] width 38 height 28
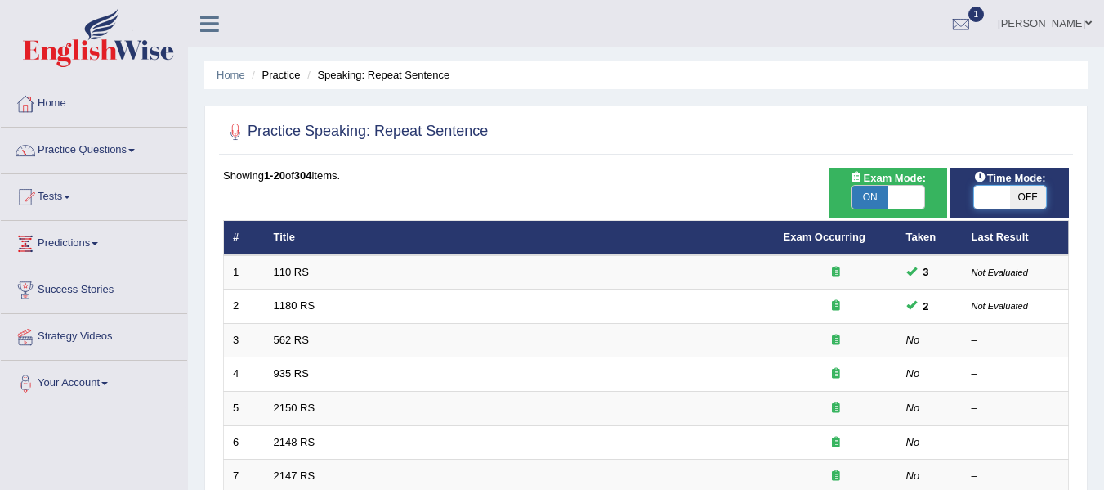
click at [1003, 193] on span at bounding box center [992, 197] width 36 height 23
checkbox input "true"
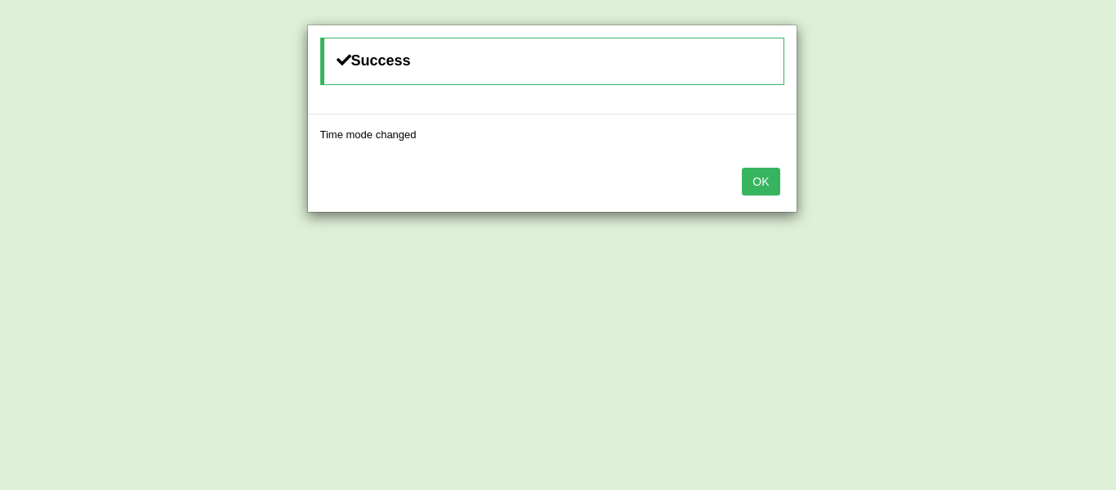
click at [762, 175] on button "OK" at bounding box center [761, 182] width 38 height 28
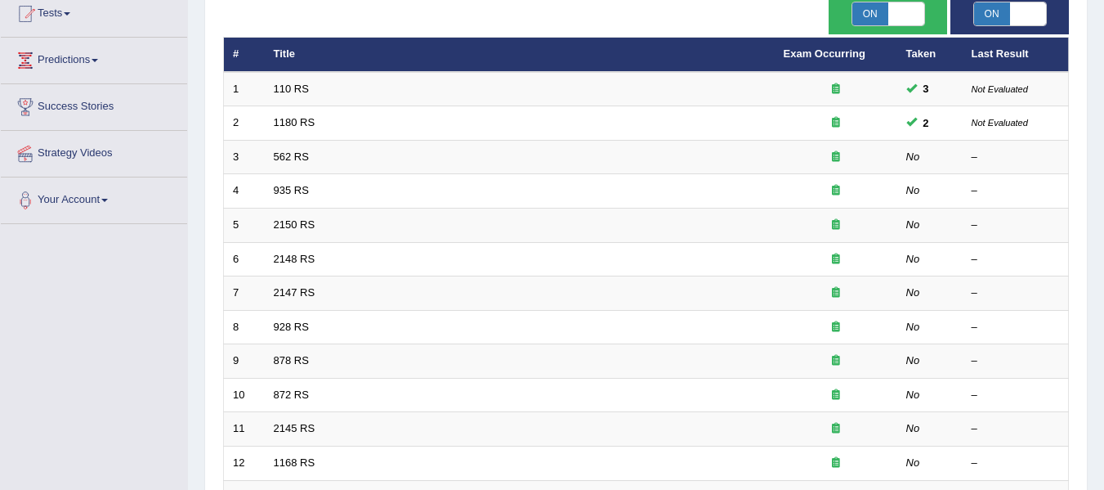
scroll to position [185, 0]
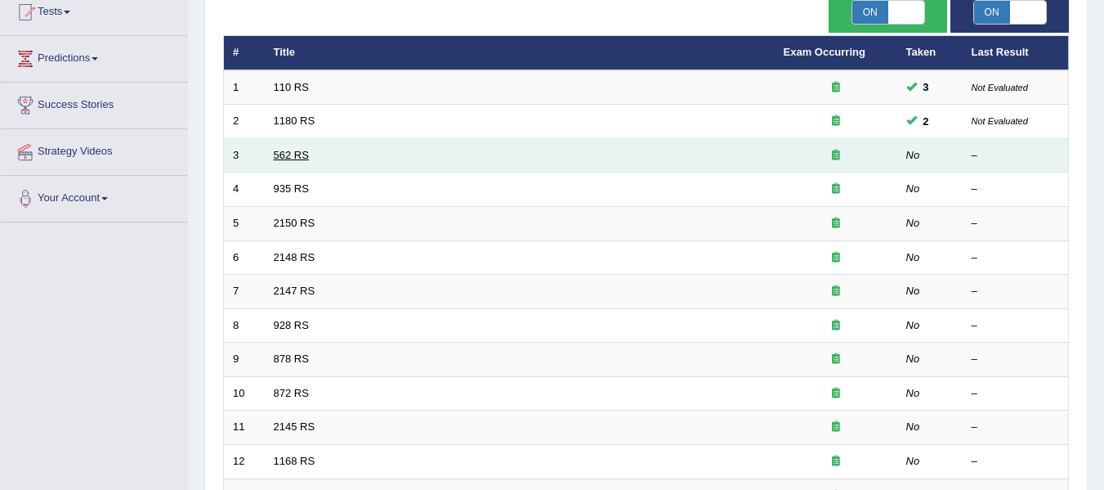
click at [282, 156] on link "562 RS" at bounding box center [291, 155] width 35 height 12
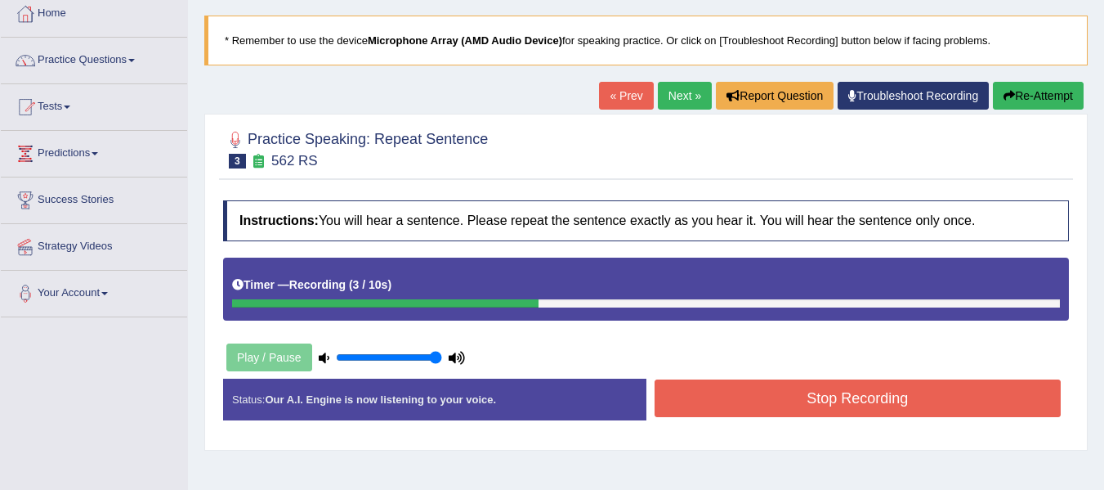
scroll to position [92, 0]
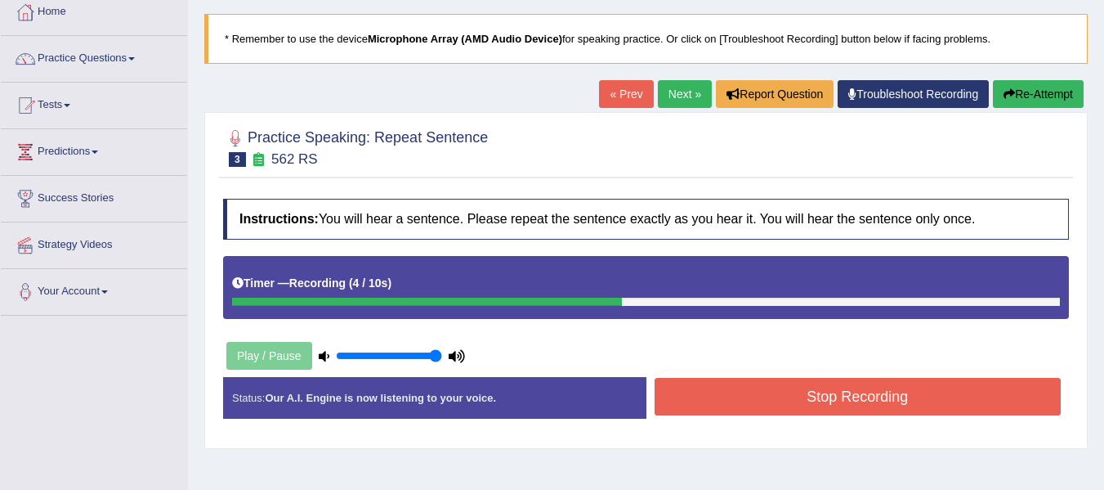
click at [1049, 92] on button "Re-Attempt" at bounding box center [1038, 94] width 91 height 28
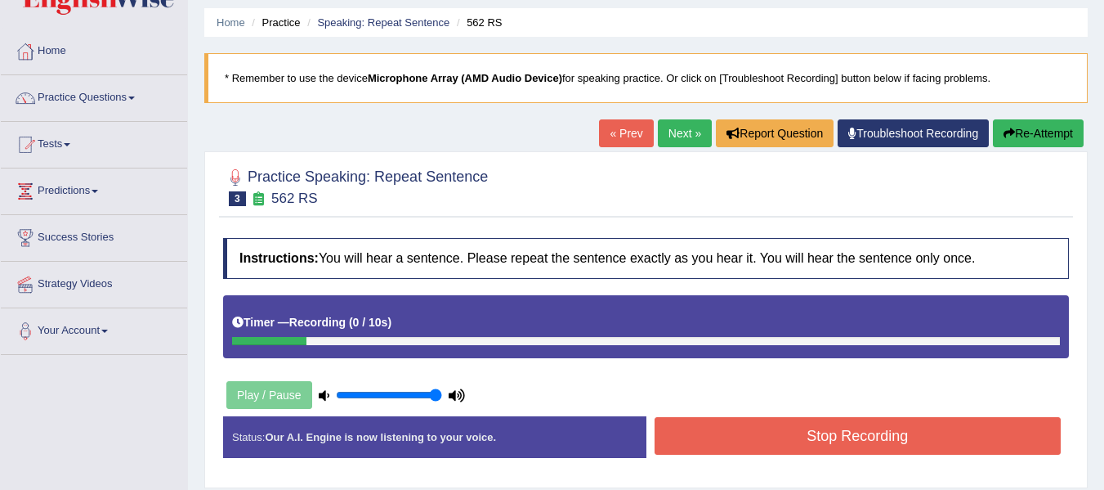
scroll to position [44, 0]
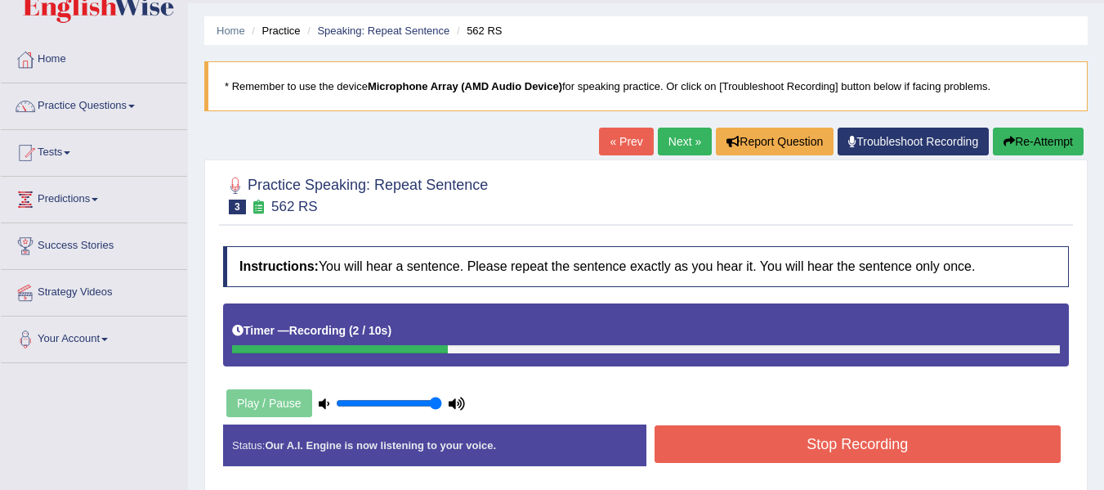
click at [1014, 142] on button "Re-Attempt" at bounding box center [1038, 141] width 91 height 28
click at [913, 450] on button "Stop Recording" at bounding box center [858, 444] width 407 height 38
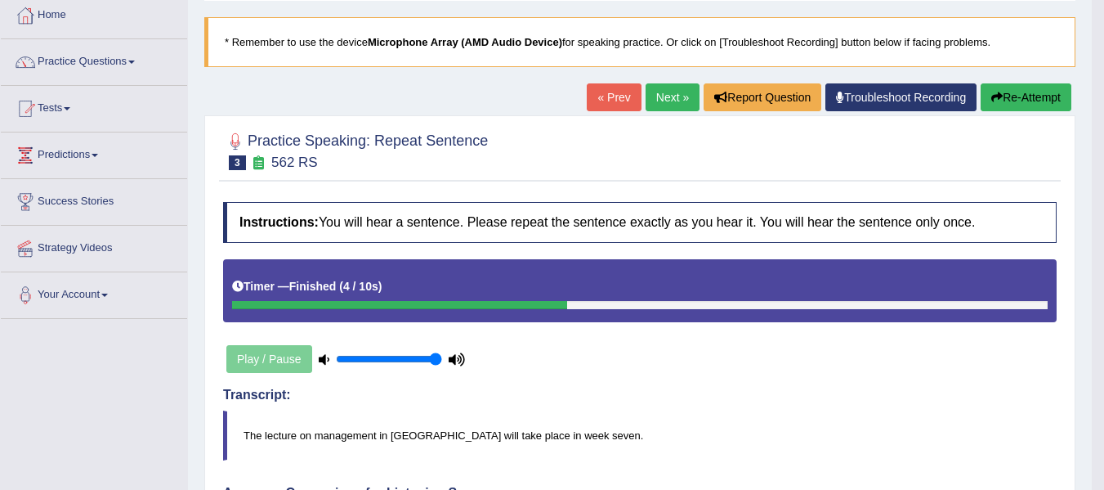
scroll to position [79, 0]
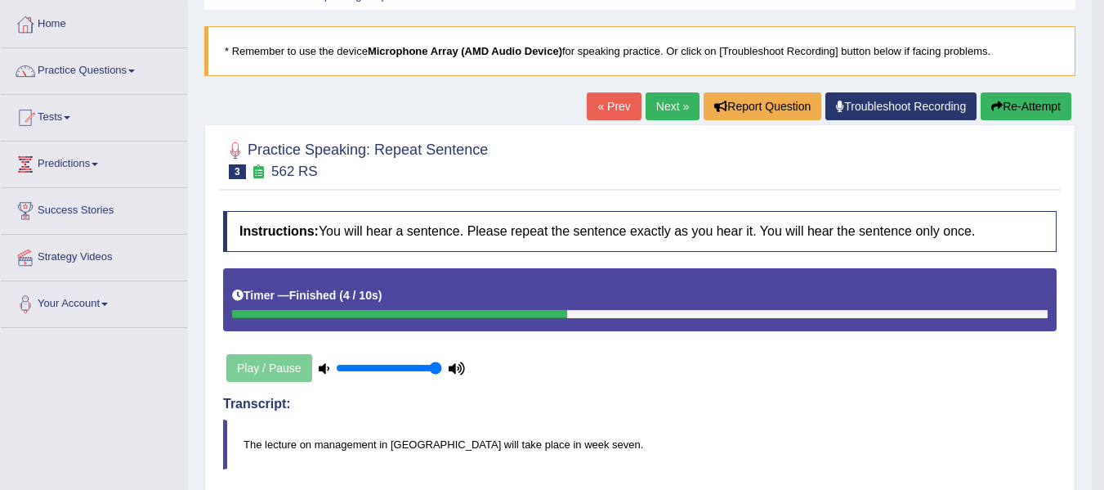
click at [1000, 106] on button "Re-Attempt" at bounding box center [1026, 106] width 91 height 28
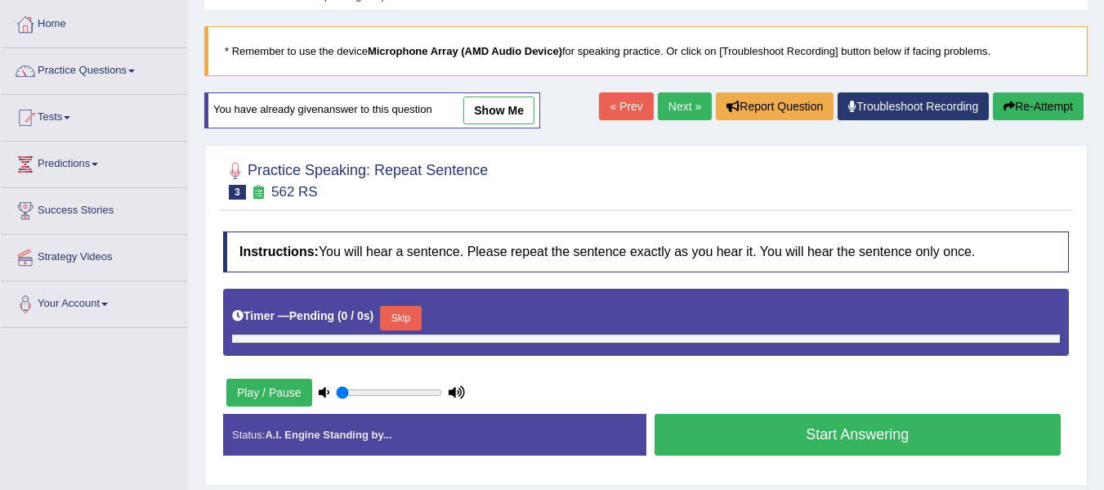
type input "1"
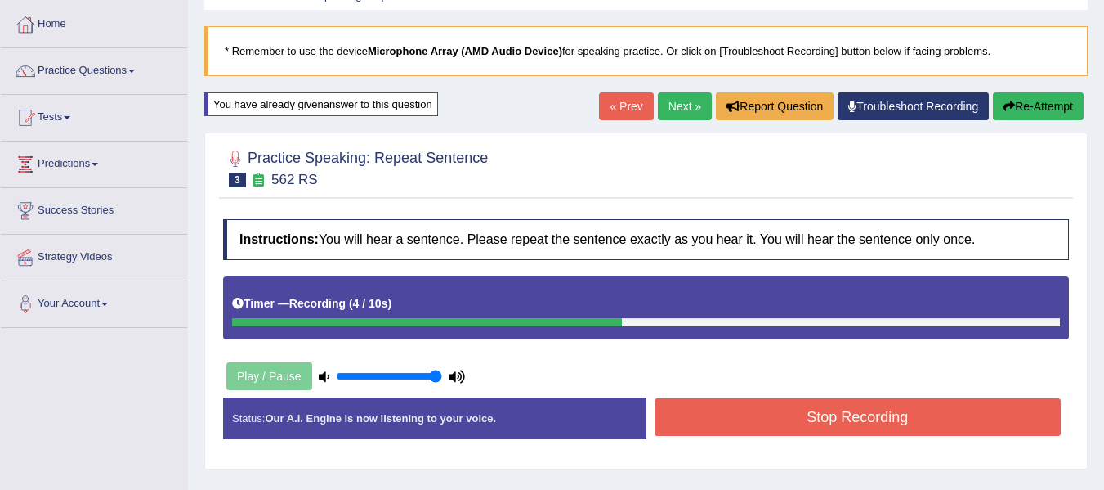
click at [795, 425] on button "Stop Recording" at bounding box center [858, 417] width 407 height 38
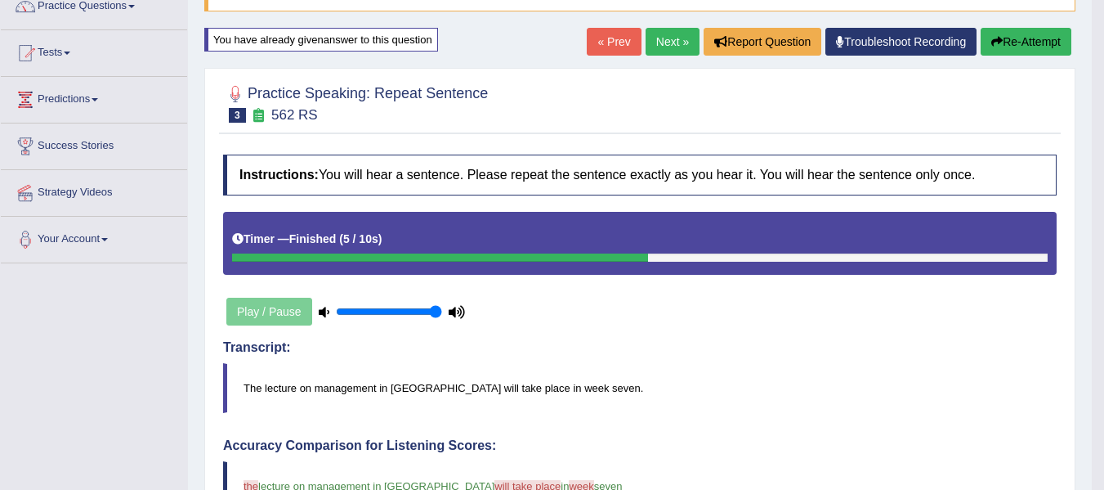
scroll to position [123, 0]
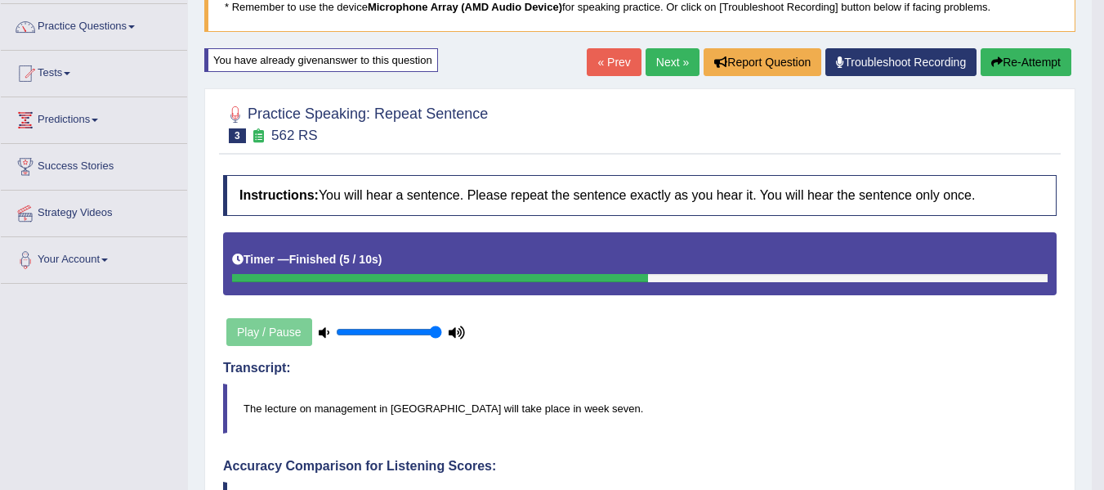
click at [651, 61] on link "Next »" at bounding box center [673, 62] width 54 height 28
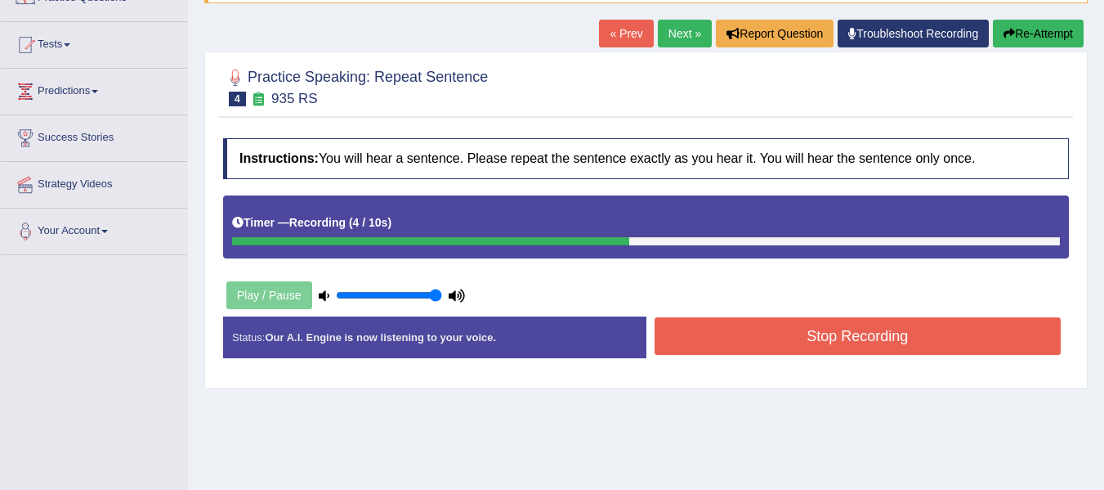
scroll to position [219, 0]
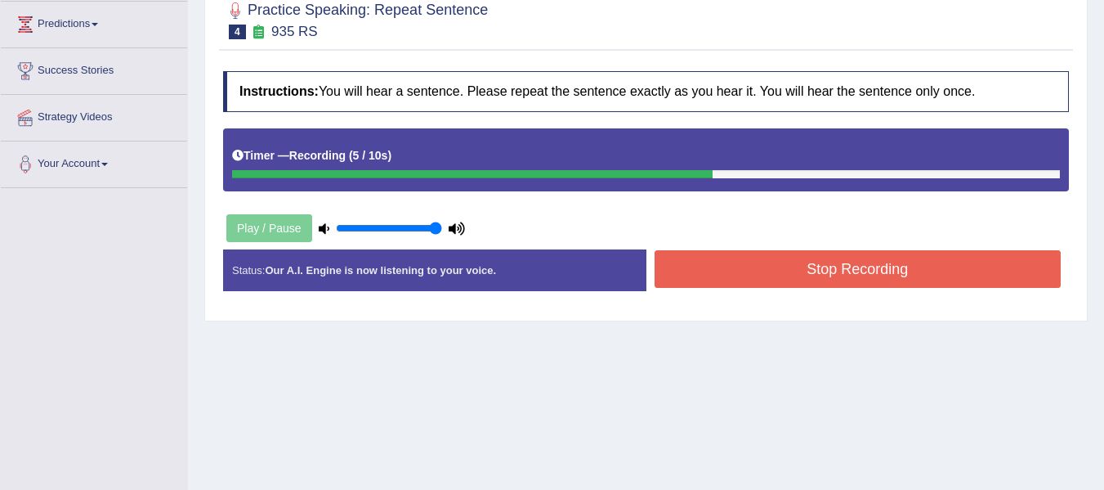
click at [950, 279] on button "Stop Recording" at bounding box center [858, 269] width 407 height 38
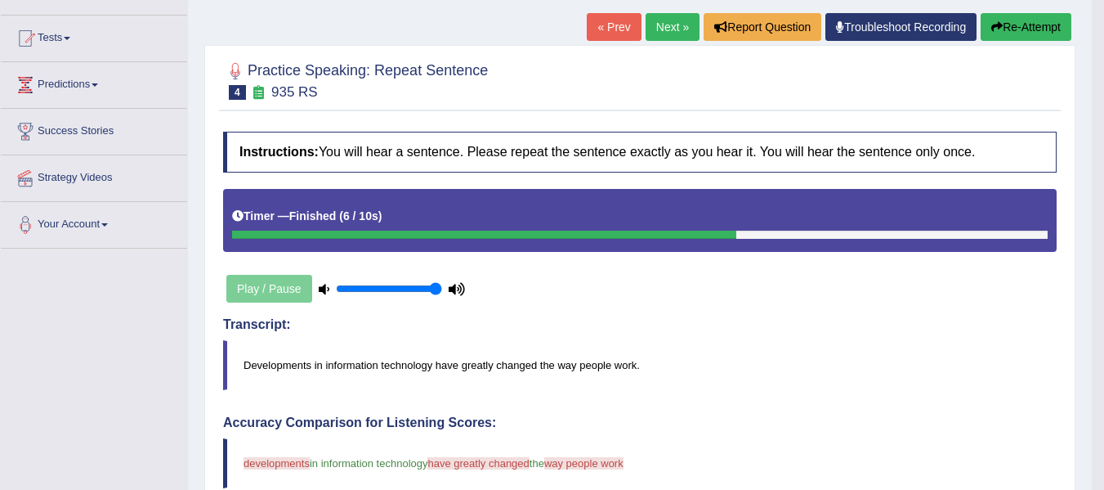
scroll to position [149, 0]
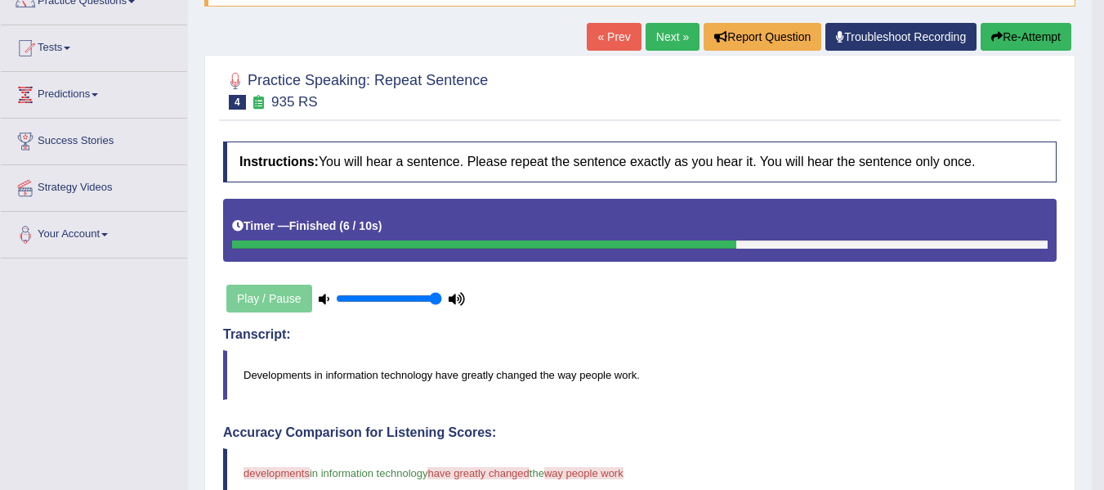
click at [1035, 28] on button "Re-Attempt" at bounding box center [1026, 37] width 91 height 28
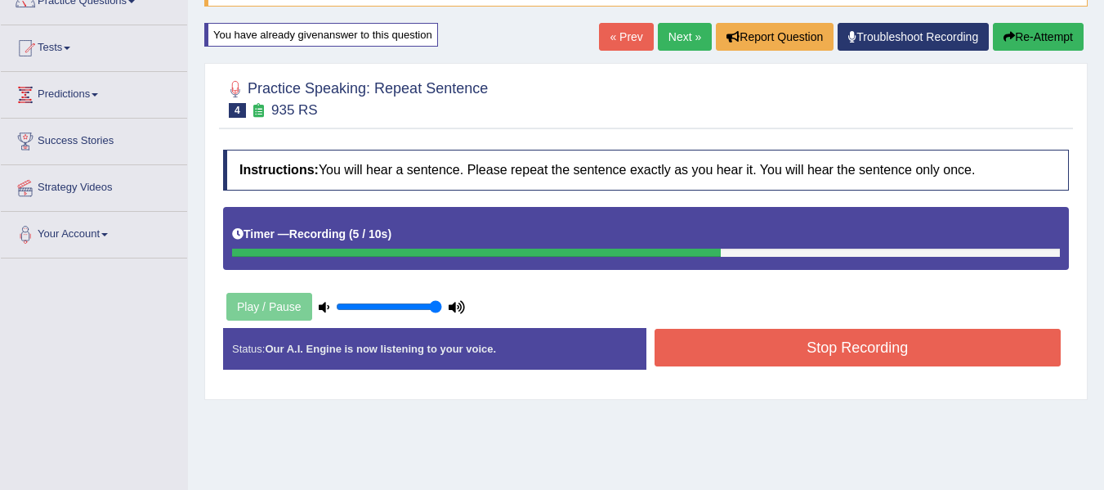
click at [780, 353] on button "Stop Recording" at bounding box center [858, 348] width 407 height 38
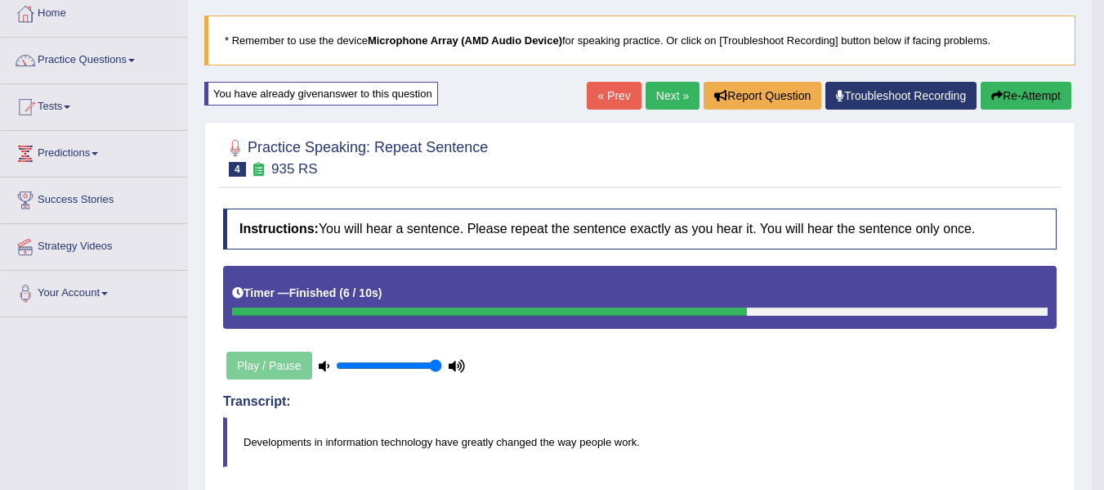
scroll to position [40, 0]
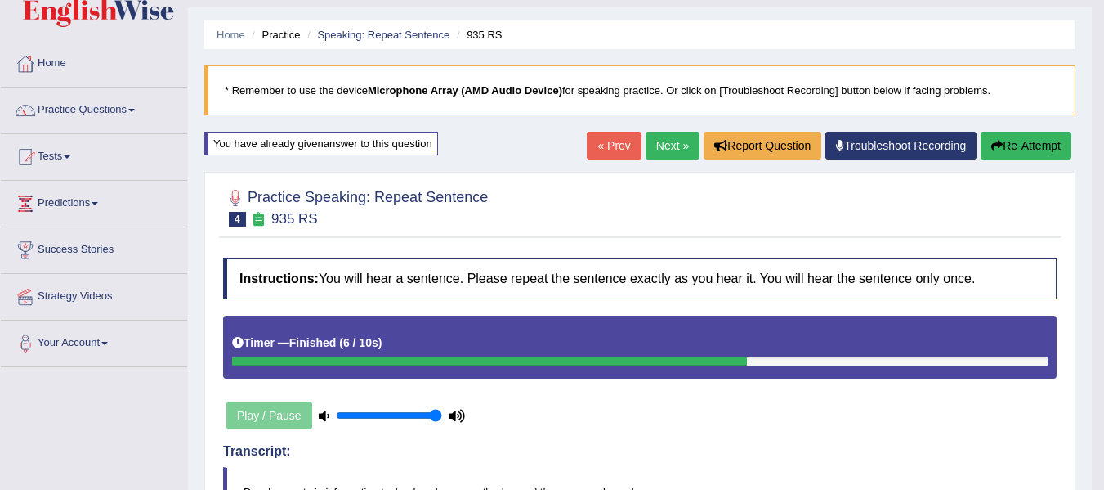
click at [660, 149] on link "Next »" at bounding box center [673, 146] width 54 height 28
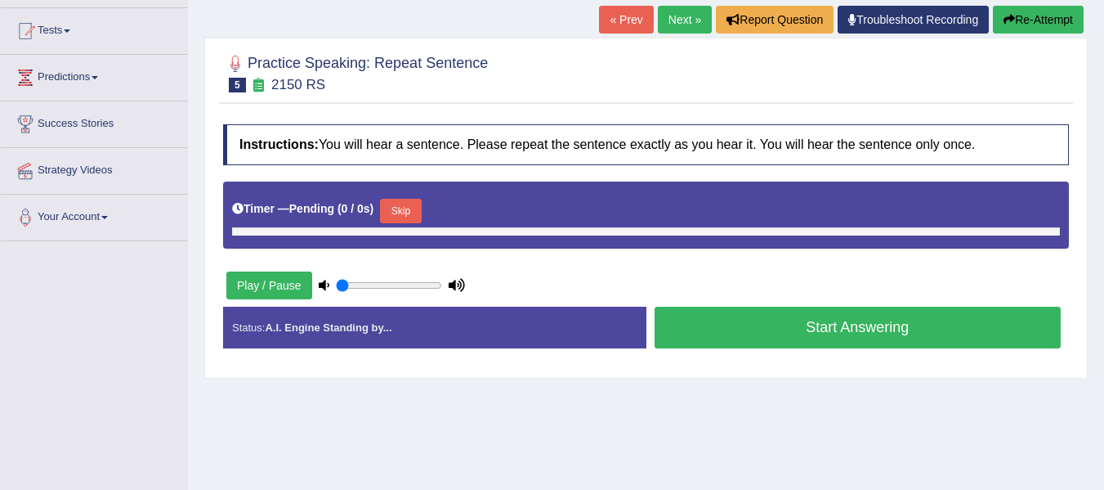
scroll to position [180, 0]
